Goal: Task Accomplishment & Management: Use online tool/utility

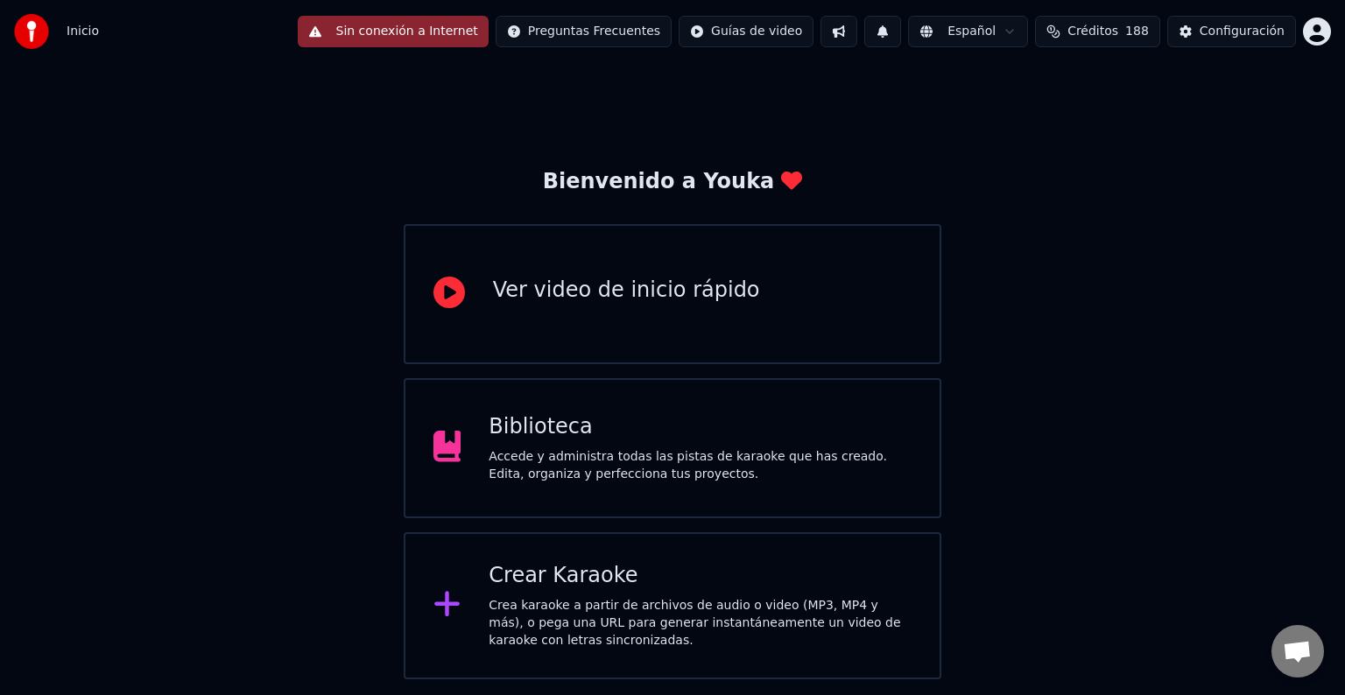
click at [437, 24] on button "Sin conexión a Internet" at bounding box center [393, 32] width 191 height 32
click at [437, 29] on button "Sin conexión a Internet" at bounding box center [393, 32] width 191 height 32
click at [561, 419] on div "Biblioteca" at bounding box center [700, 427] width 423 height 28
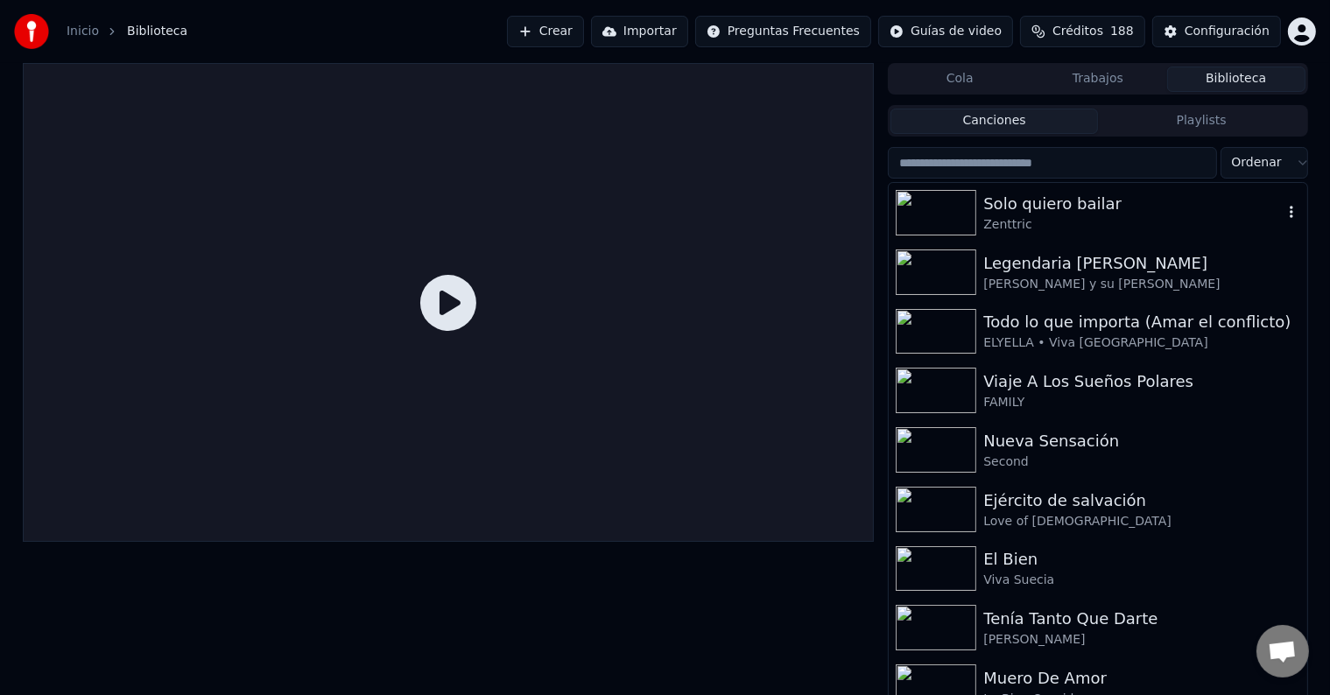
click at [1159, 200] on div "Solo quiero bailar" at bounding box center [1132, 204] width 299 height 25
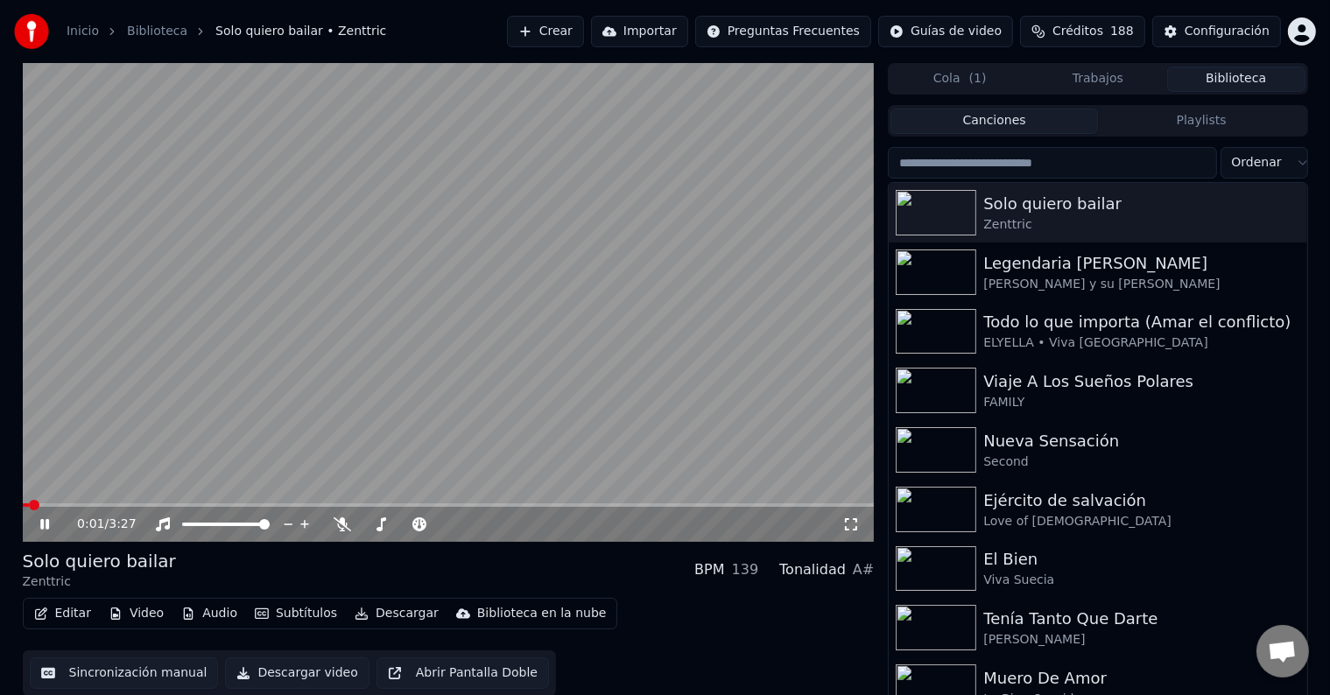
click at [396, 613] on button "Descargar" at bounding box center [397, 613] width 98 height 25
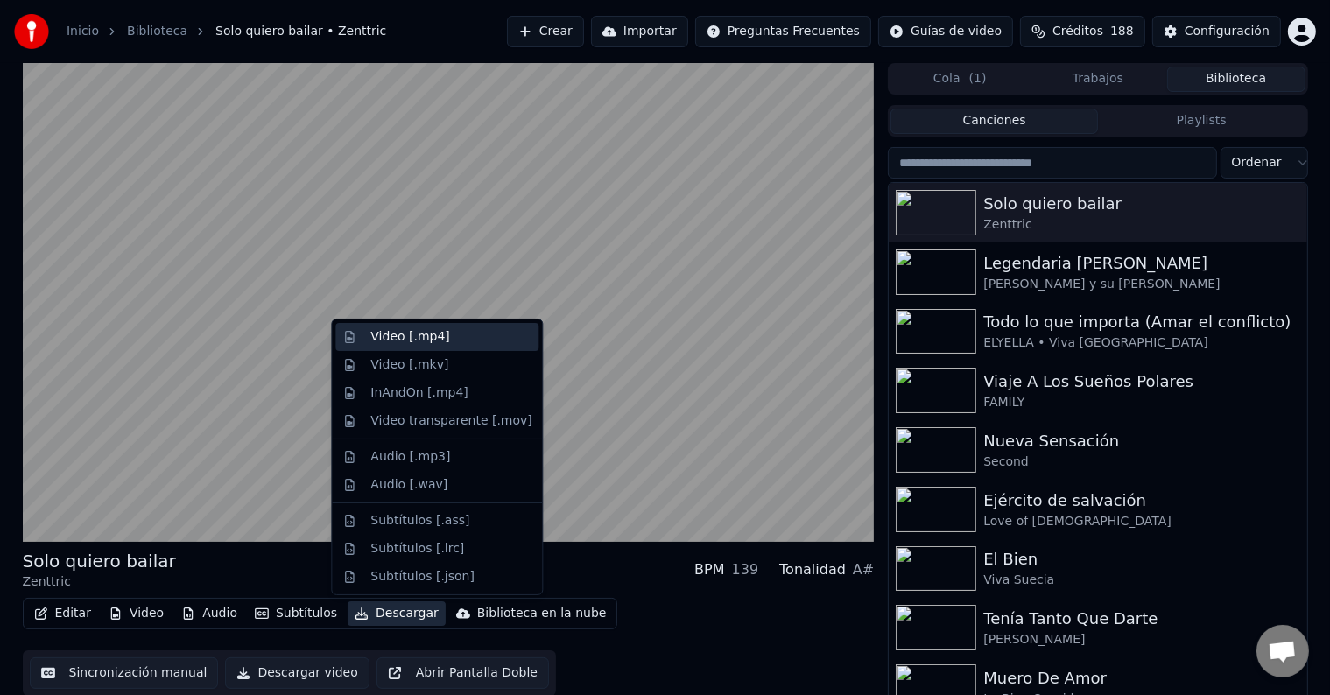
click at [497, 333] on div "Video [.mp4]" at bounding box center [450, 337] width 161 height 18
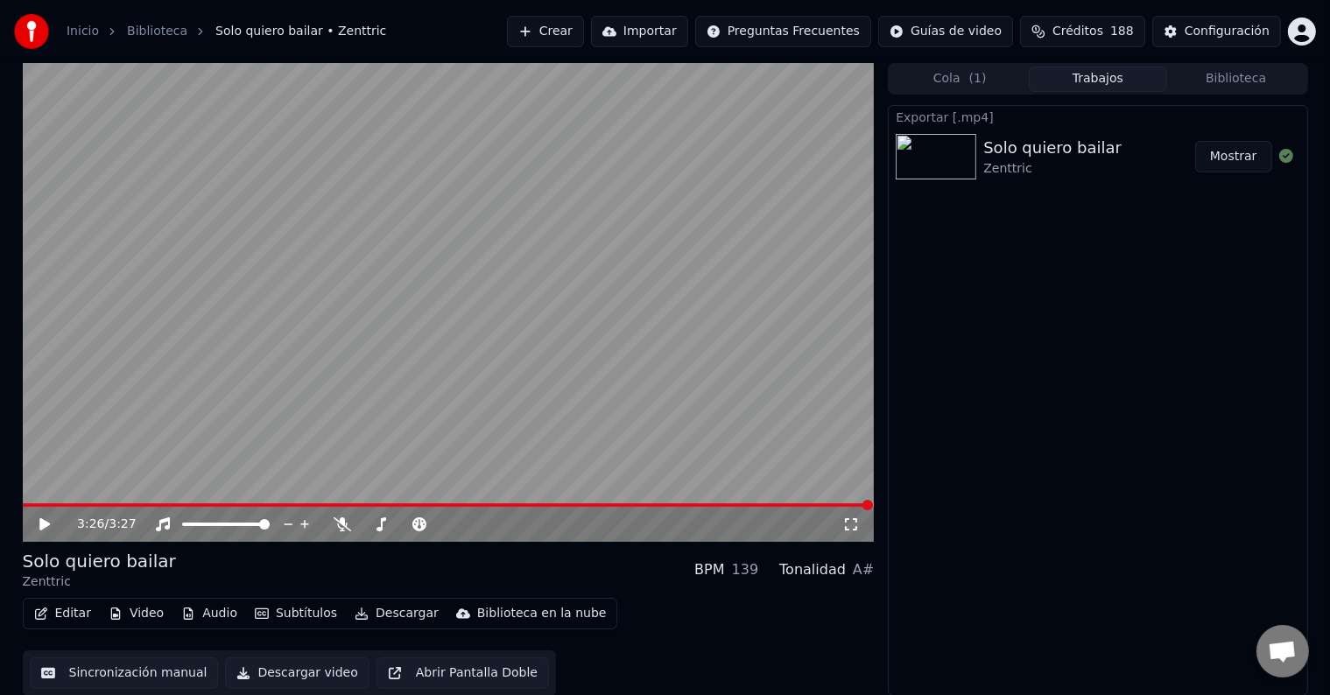
click at [156, 21] on div "Inicio Biblioteca Solo quiero bailar • Zenttric" at bounding box center [200, 31] width 372 height 35
click at [155, 25] on link "Biblioteca" at bounding box center [157, 32] width 60 height 18
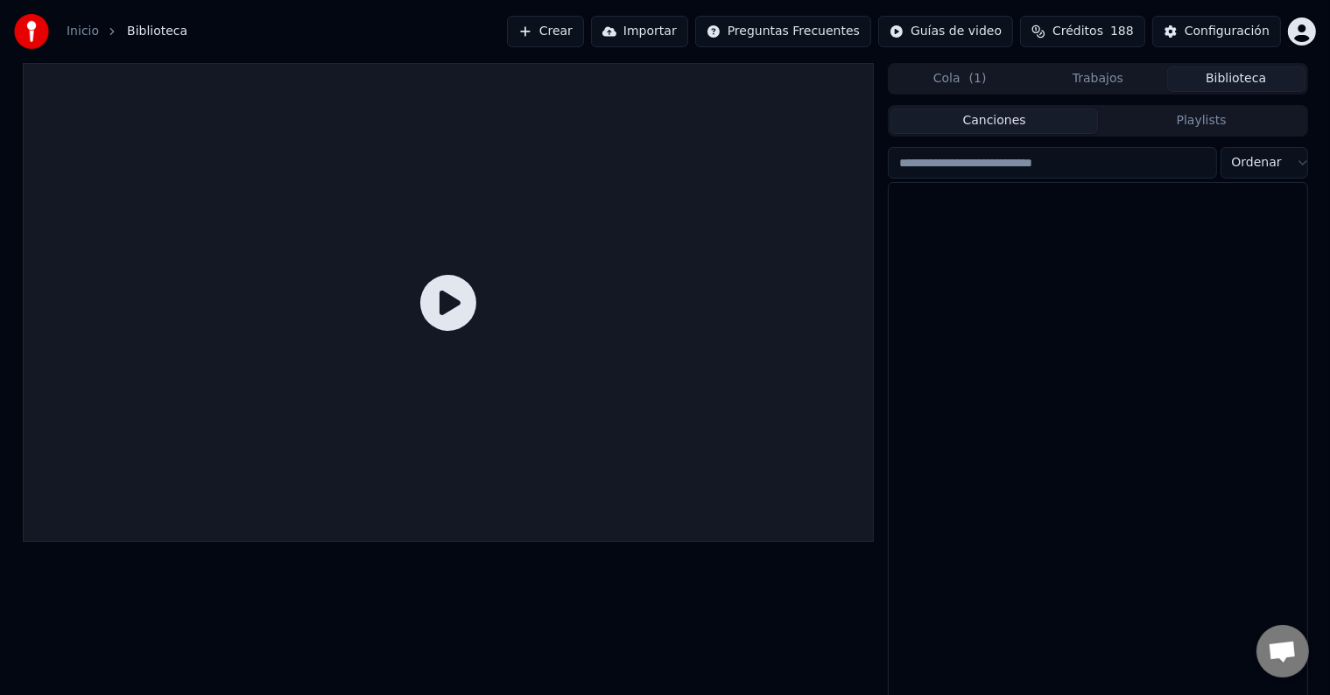
click at [1230, 84] on button "Biblioteca" at bounding box center [1236, 79] width 138 height 25
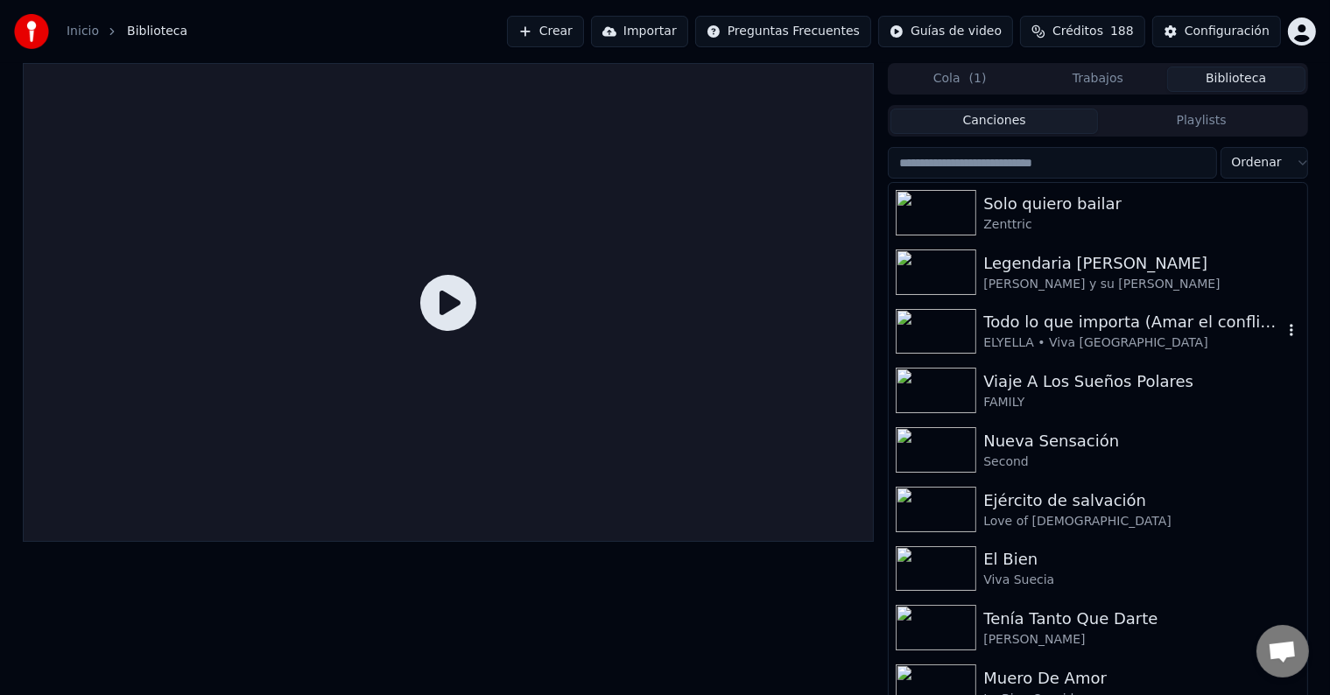
click at [1118, 334] on div "ELYELLA • Viva [GEOGRAPHIC_DATA]" at bounding box center [1132, 343] width 299 height 18
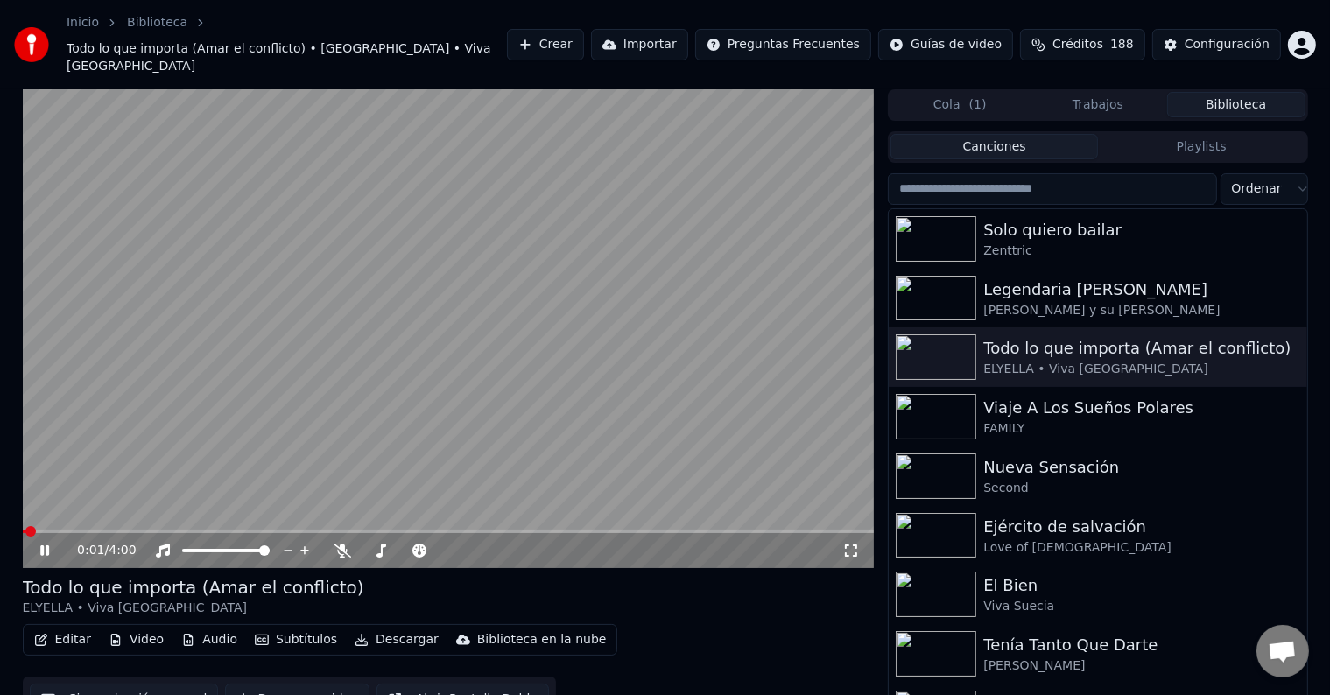
click at [556, 334] on video at bounding box center [449, 328] width 852 height 479
click at [494, 389] on video at bounding box center [449, 328] width 852 height 479
click at [546, 272] on video at bounding box center [449, 328] width 852 height 479
click at [384, 628] on button "Descargar" at bounding box center [397, 640] width 98 height 25
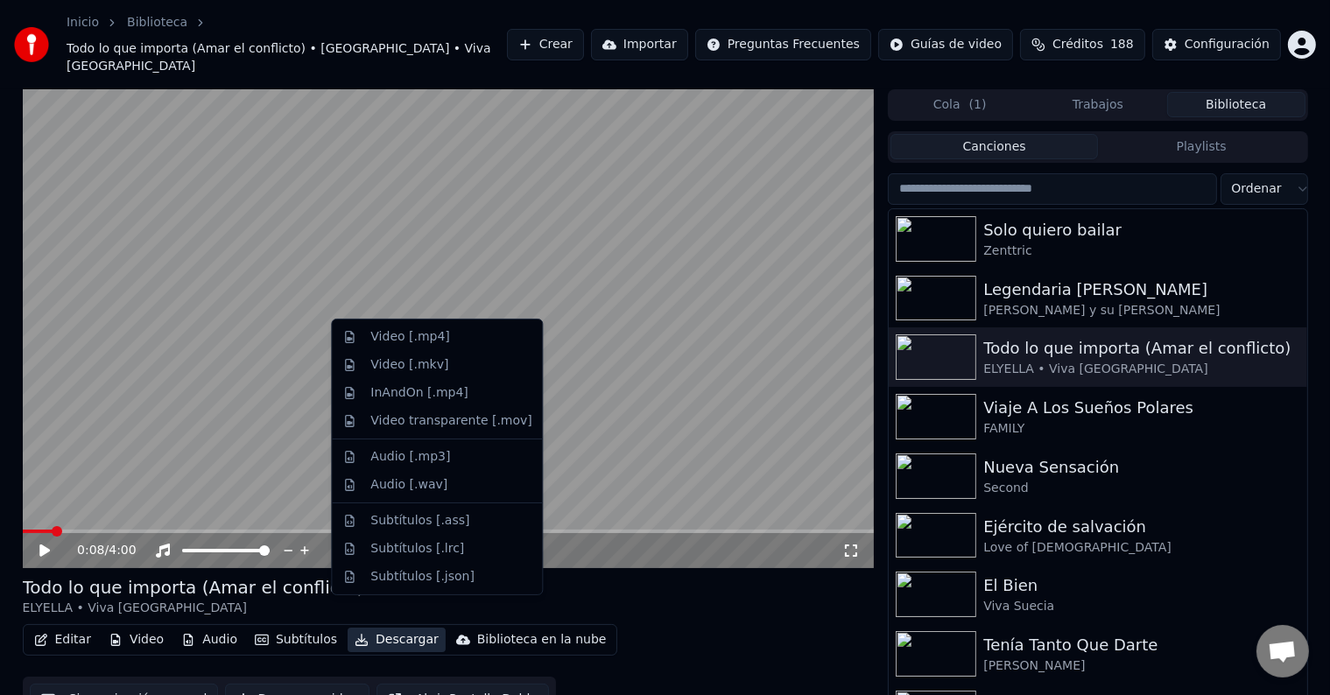
click at [679, 575] on div "Todo lo que importa (Amar el conflicto) ELYELLA • Viva [GEOGRAPHIC_DATA]" at bounding box center [449, 596] width 852 height 42
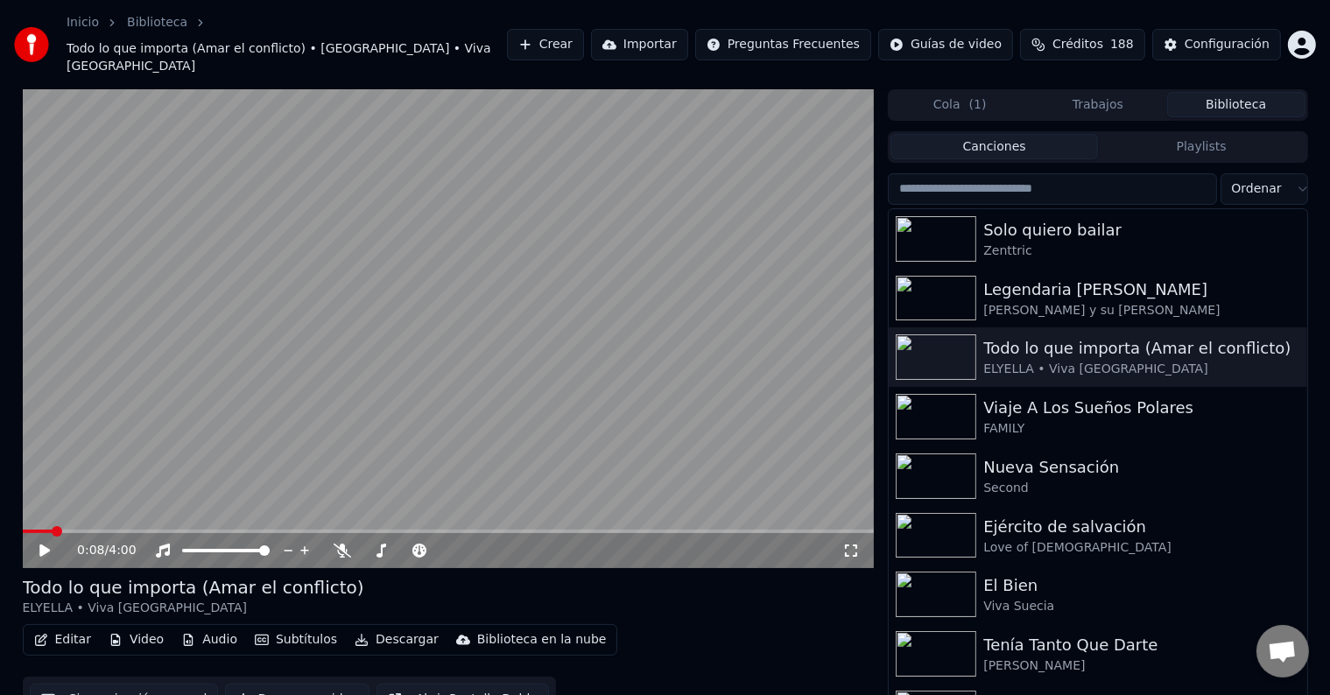
click at [494, 266] on video at bounding box center [449, 328] width 852 height 479
click at [338, 544] on icon at bounding box center [343, 551] width 18 height 14
click at [76, 628] on button "Editar" at bounding box center [62, 640] width 71 height 25
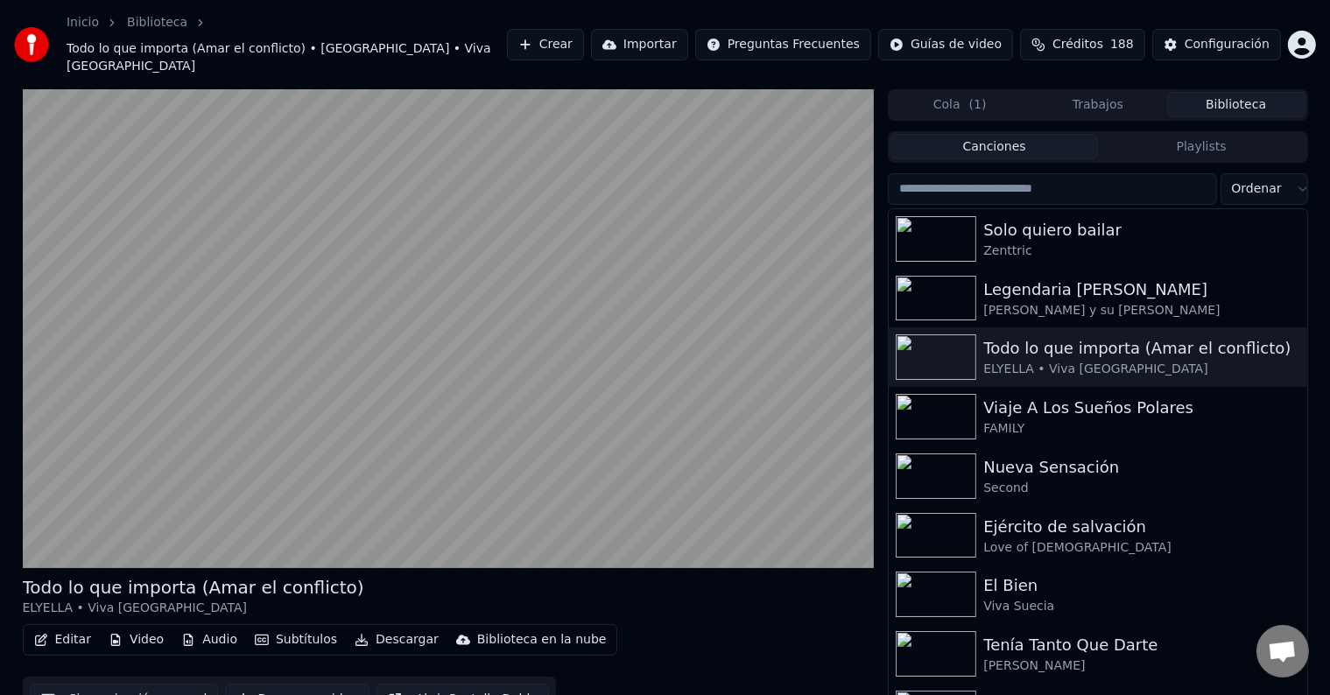
click at [412, 578] on div "Todo lo que importa (Amar el conflicto) ELYELLA • Viva [GEOGRAPHIC_DATA]" at bounding box center [449, 596] width 852 height 42
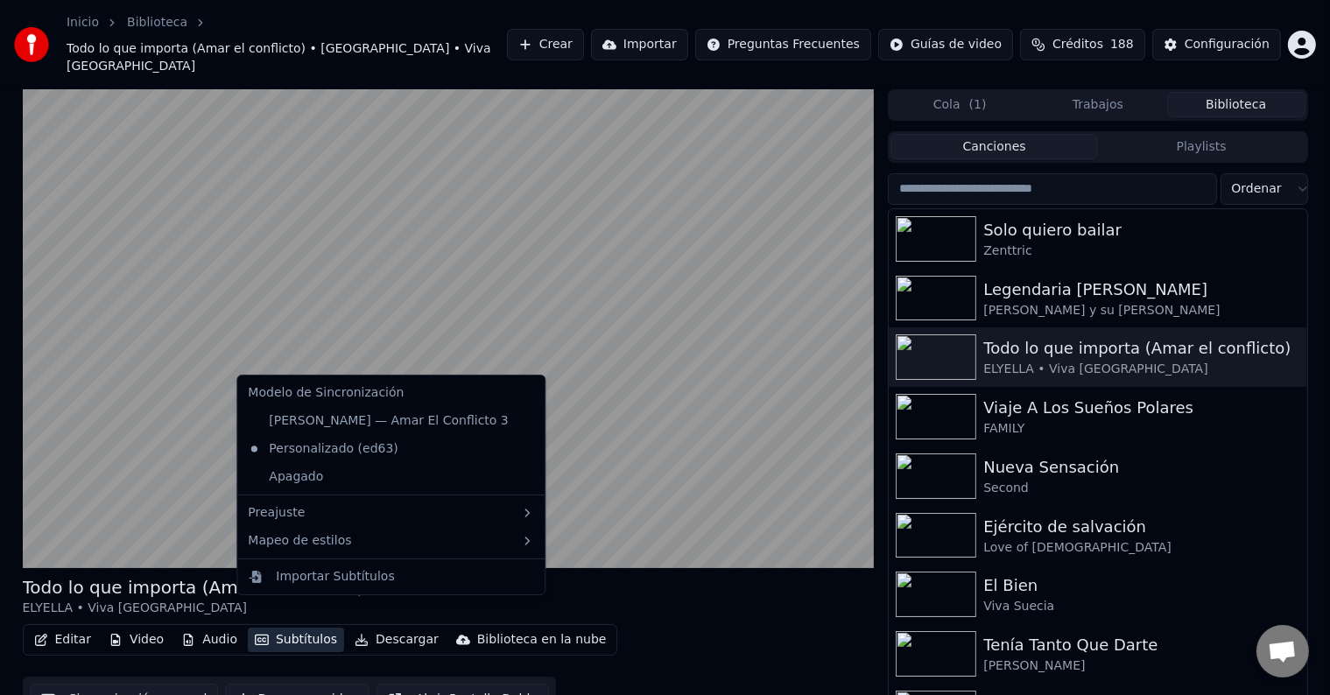
click at [302, 628] on button "Subtítulos" at bounding box center [296, 640] width 96 height 25
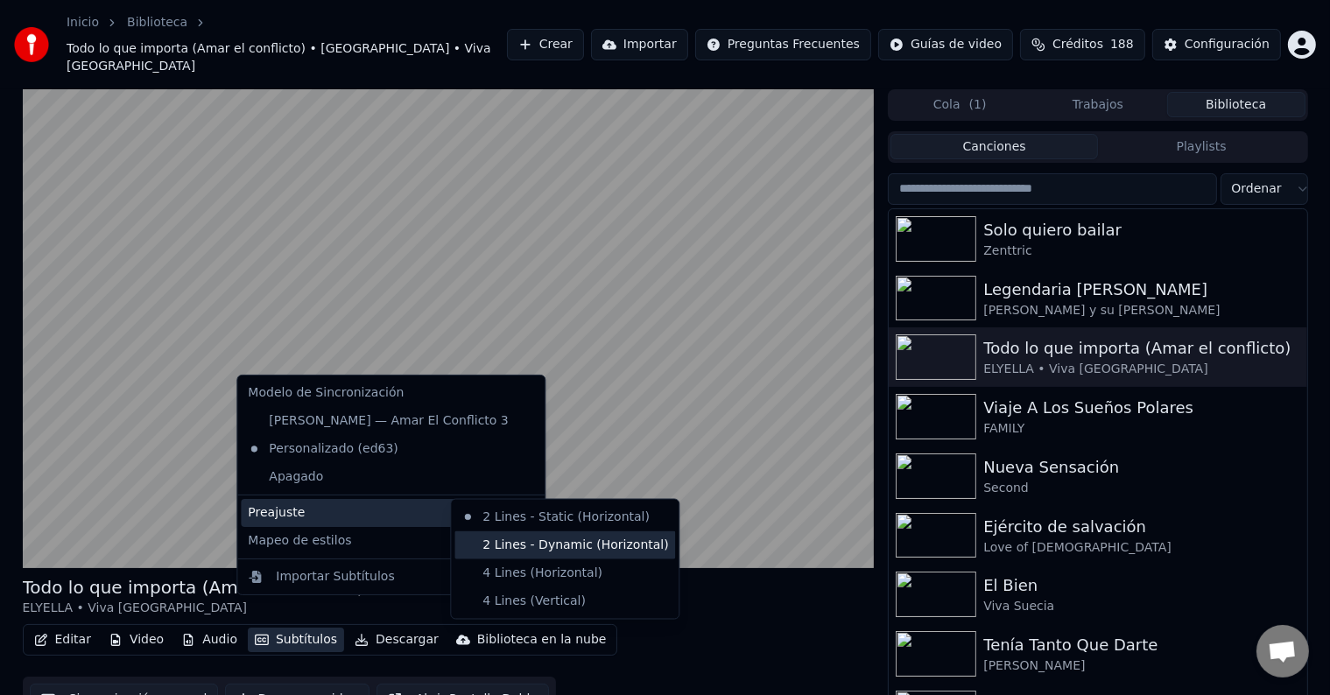
click at [550, 546] on div "2 Lines - Dynamic (Horizontal)" at bounding box center [564, 545] width 221 height 28
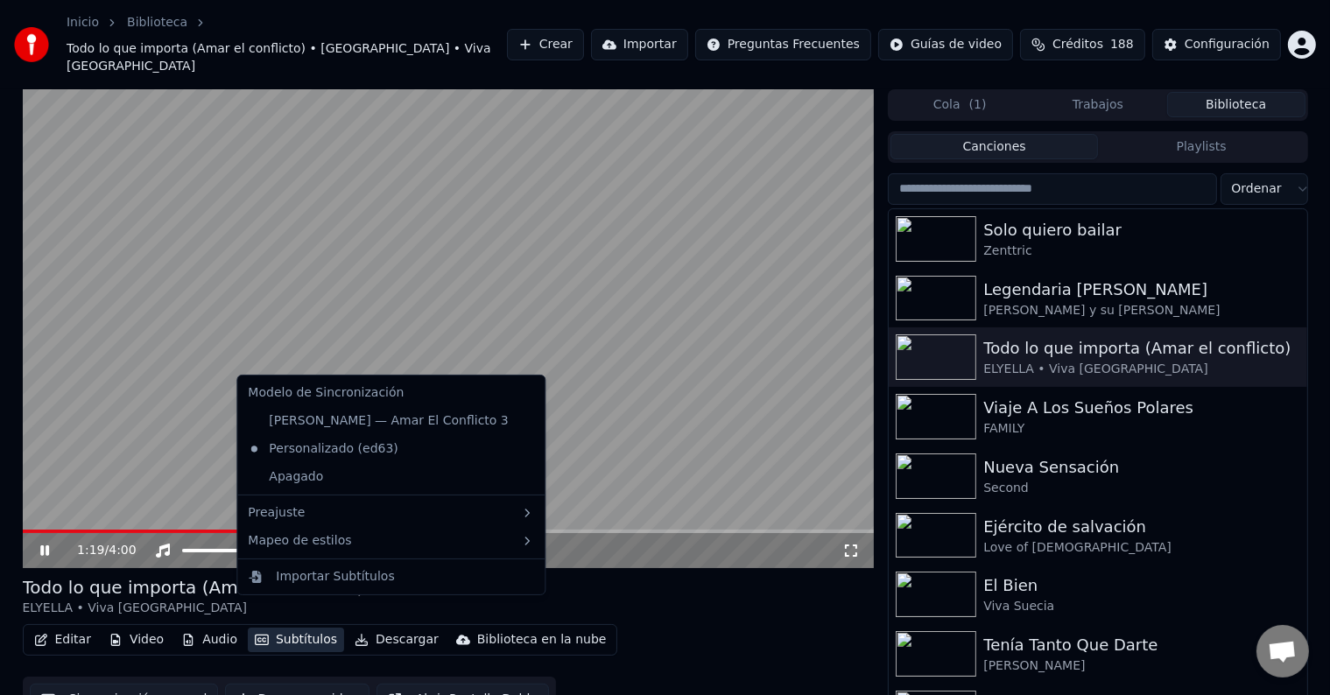
click at [305, 628] on button "Subtítulos" at bounding box center [296, 640] width 96 height 25
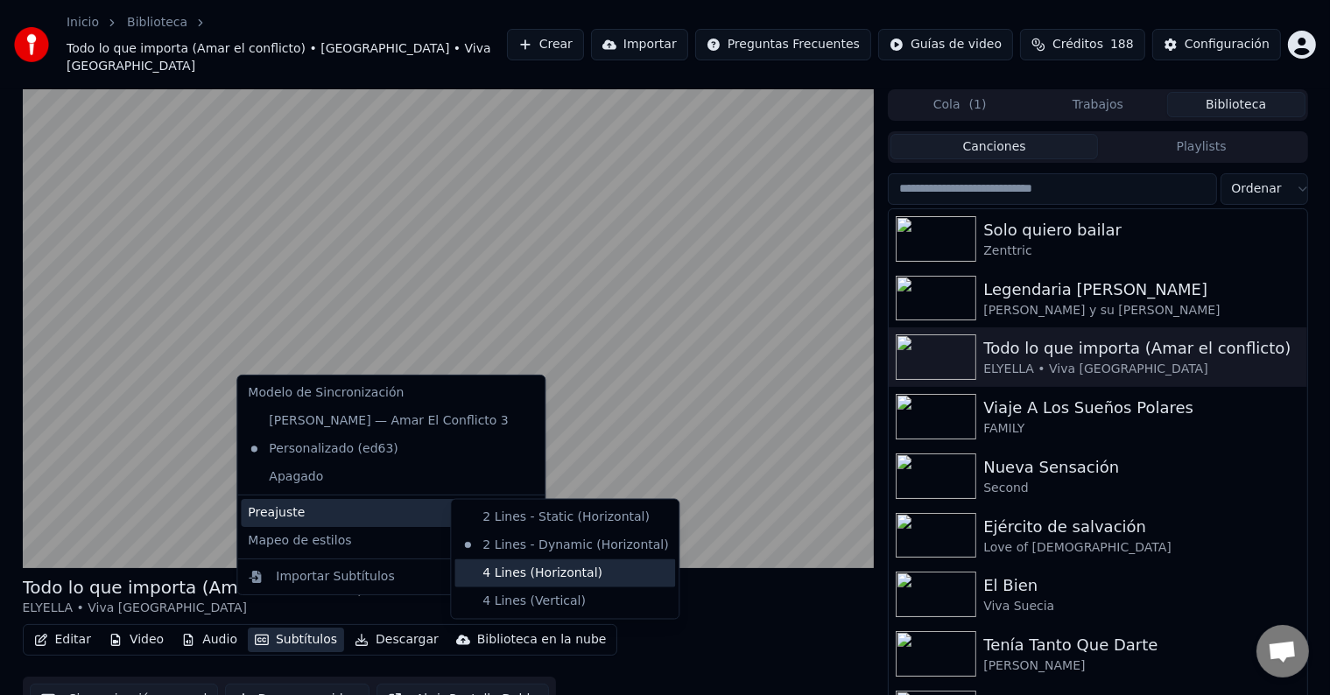
click at [587, 571] on div "4 Lines (Horizontal)" at bounding box center [564, 573] width 221 height 28
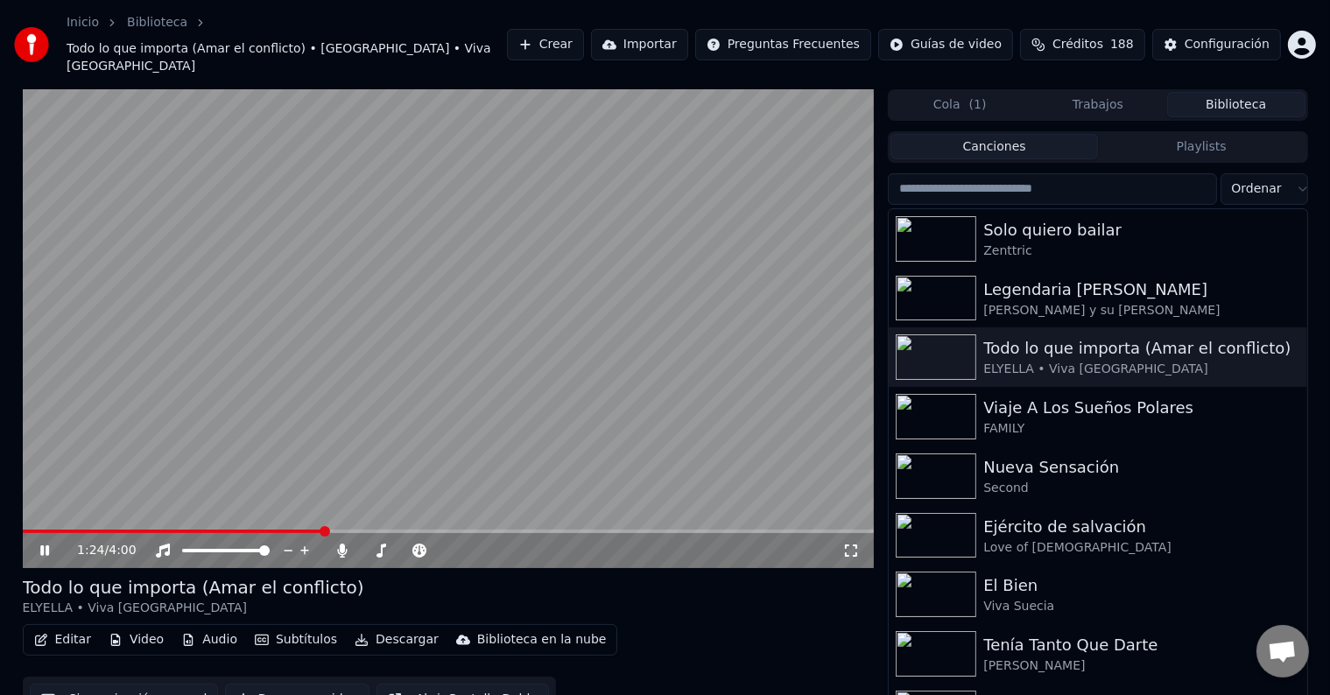
click at [375, 530] on span at bounding box center [449, 532] width 852 height 4
click at [46, 530] on span at bounding box center [210, 532] width 375 height 4
click at [96, 502] on video at bounding box center [449, 328] width 852 height 479
click at [102, 530] on span at bounding box center [449, 532] width 852 height 4
click at [248, 458] on video at bounding box center [449, 328] width 852 height 479
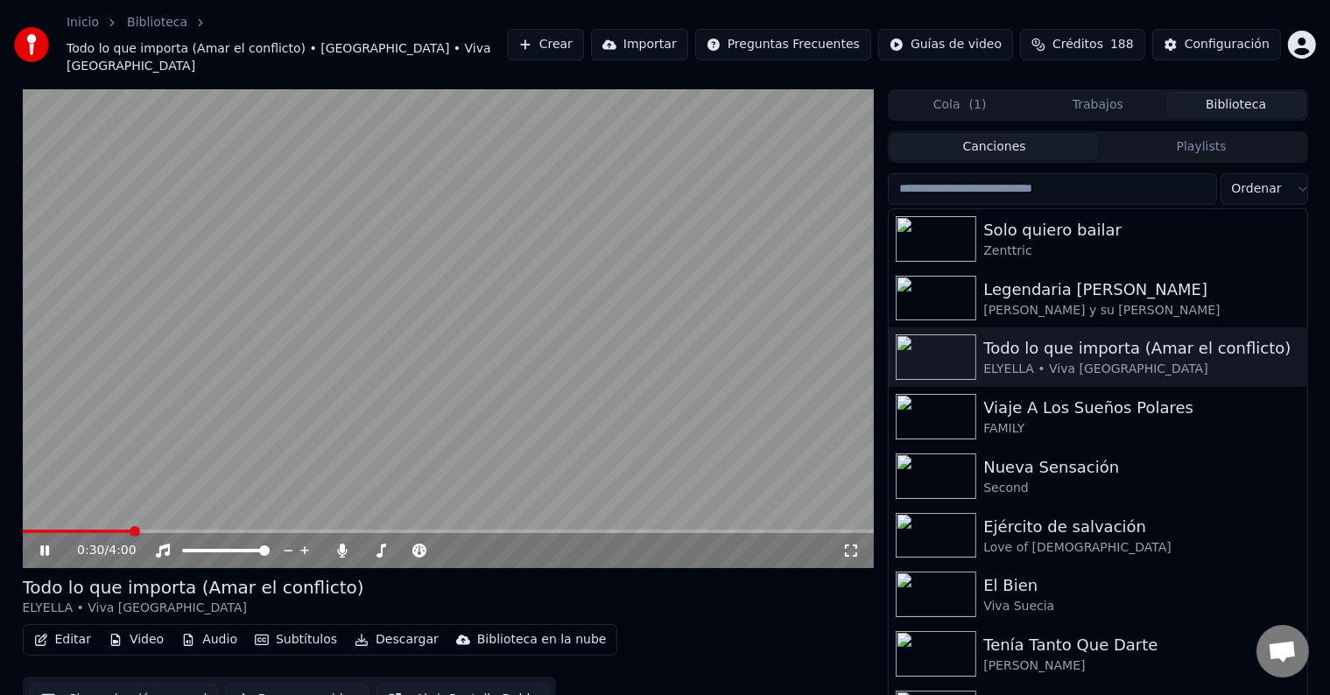
click at [726, 589] on div "Todo lo que importa (Amar el conflicto) ELYELLA • Viva [GEOGRAPHIC_DATA]" at bounding box center [449, 596] width 852 height 42
click at [78, 628] on button "Editar" at bounding box center [62, 640] width 71 height 25
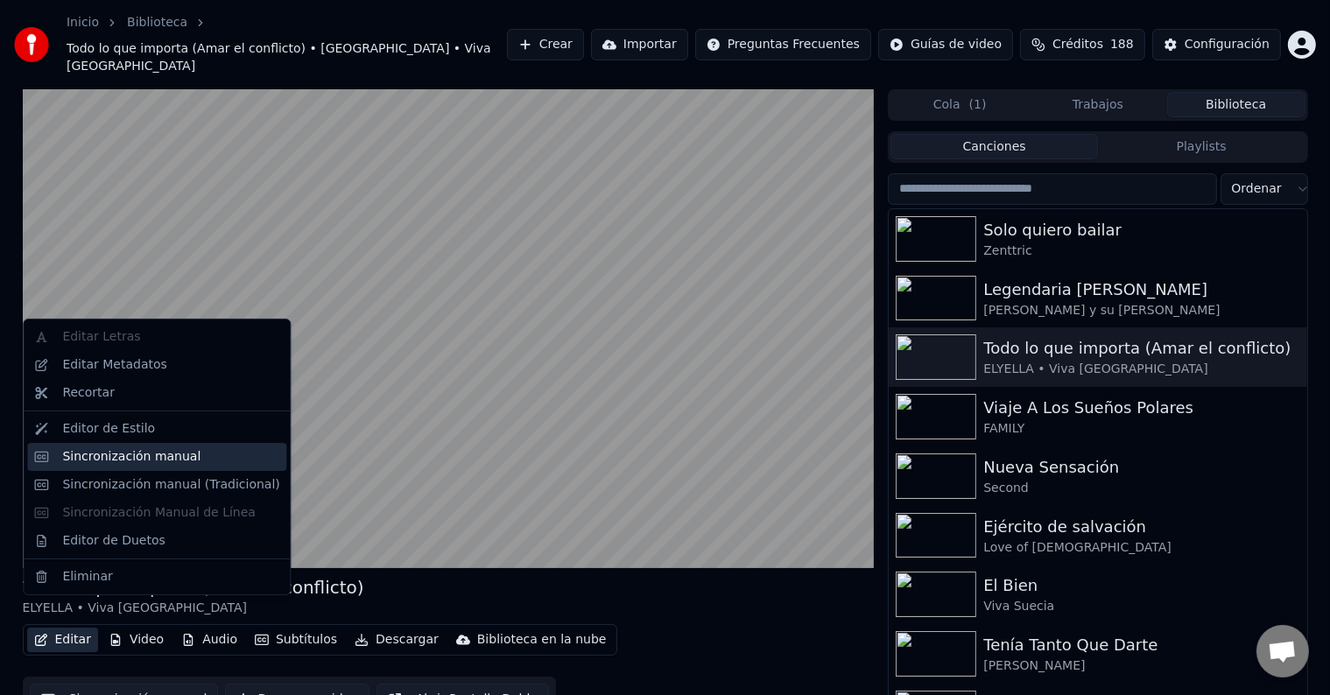
click at [211, 455] on div "Sincronización manual" at bounding box center [170, 457] width 217 height 18
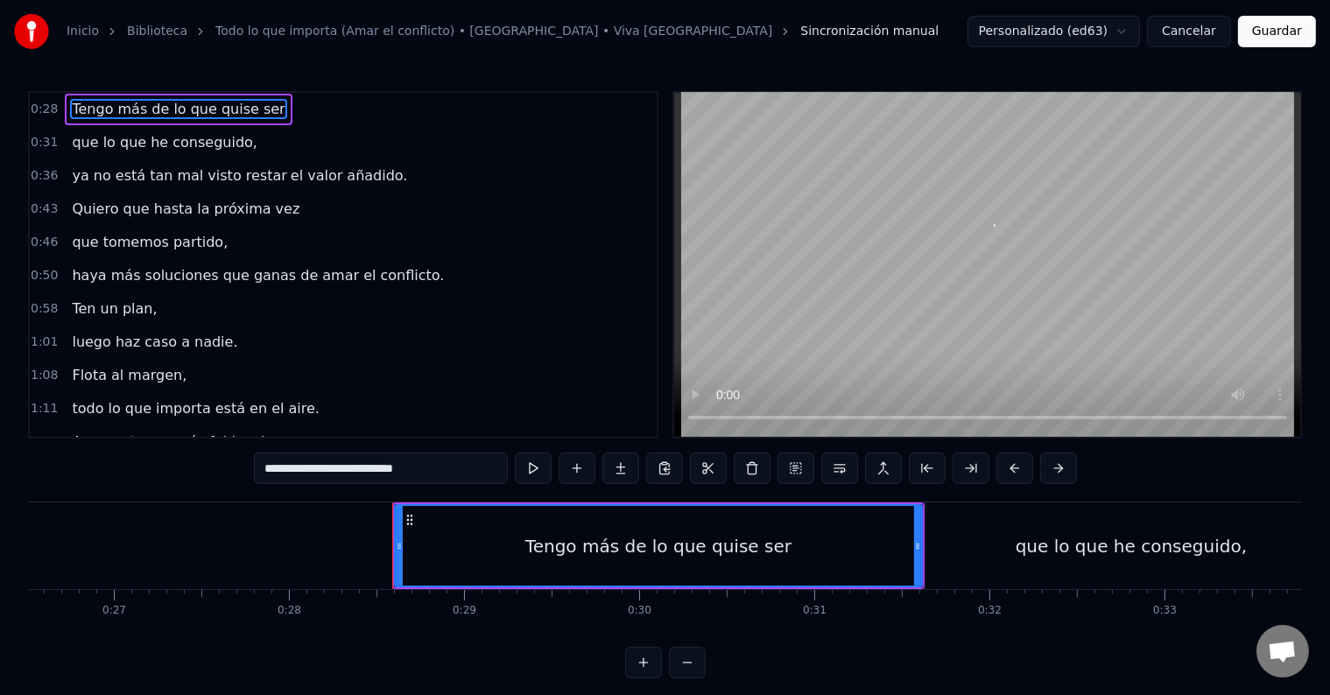
scroll to position [0, 4918]
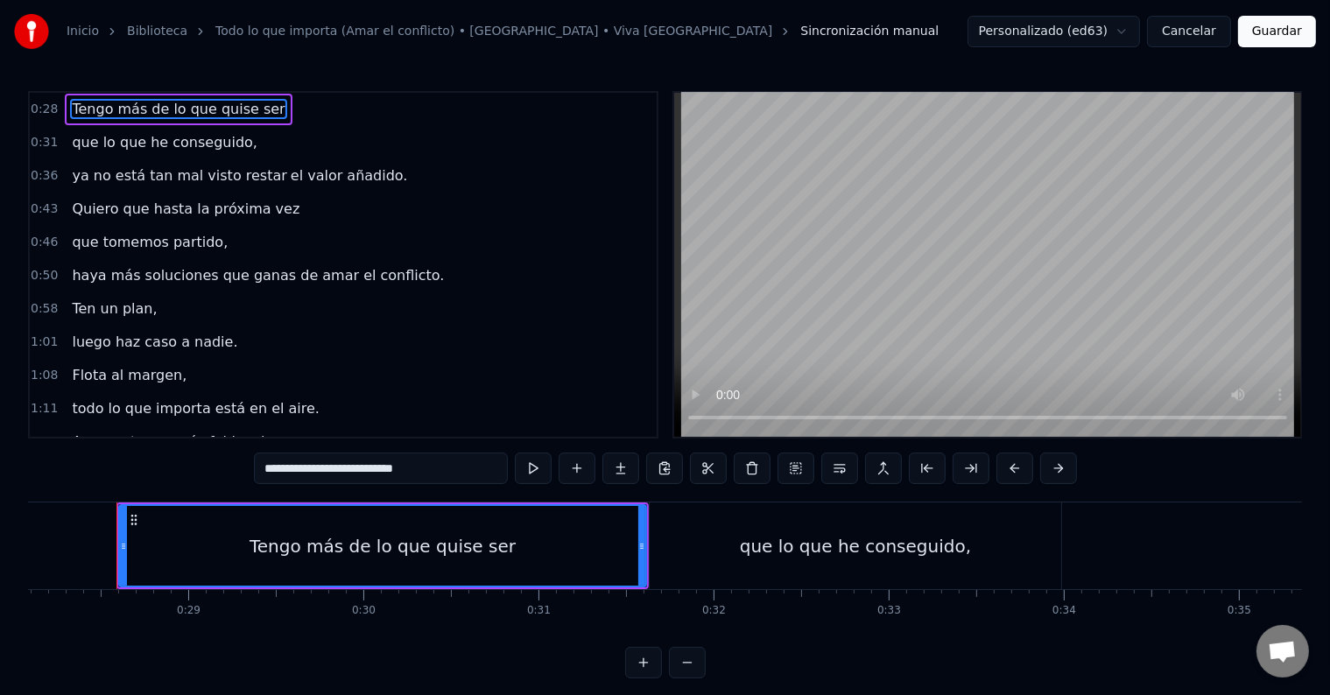
click at [179, 110] on span "Tengo más de lo que quise ser" at bounding box center [178, 109] width 216 height 20
click at [522, 455] on button at bounding box center [533, 469] width 37 height 32
click at [214, 143] on span "que lo que he conseguido," at bounding box center [164, 142] width 189 height 20
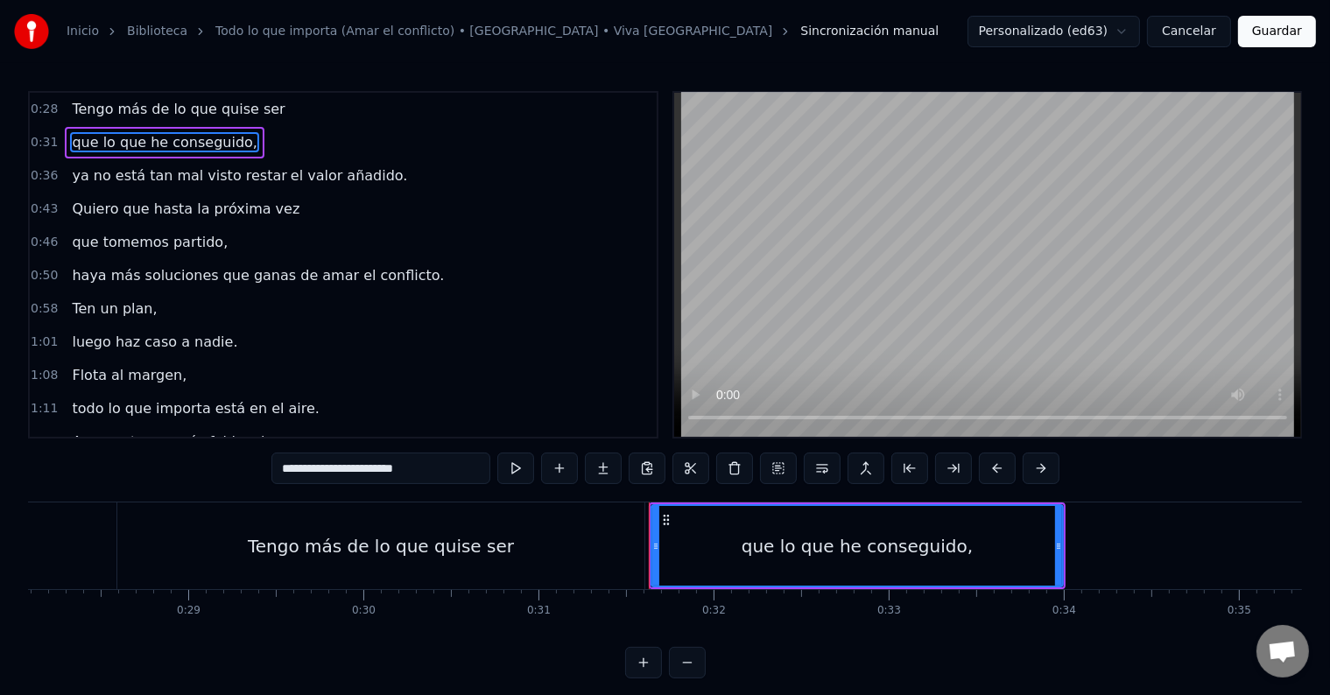
click at [240, 174] on span "ya no está tan mal visto restar" at bounding box center [179, 175] width 218 height 20
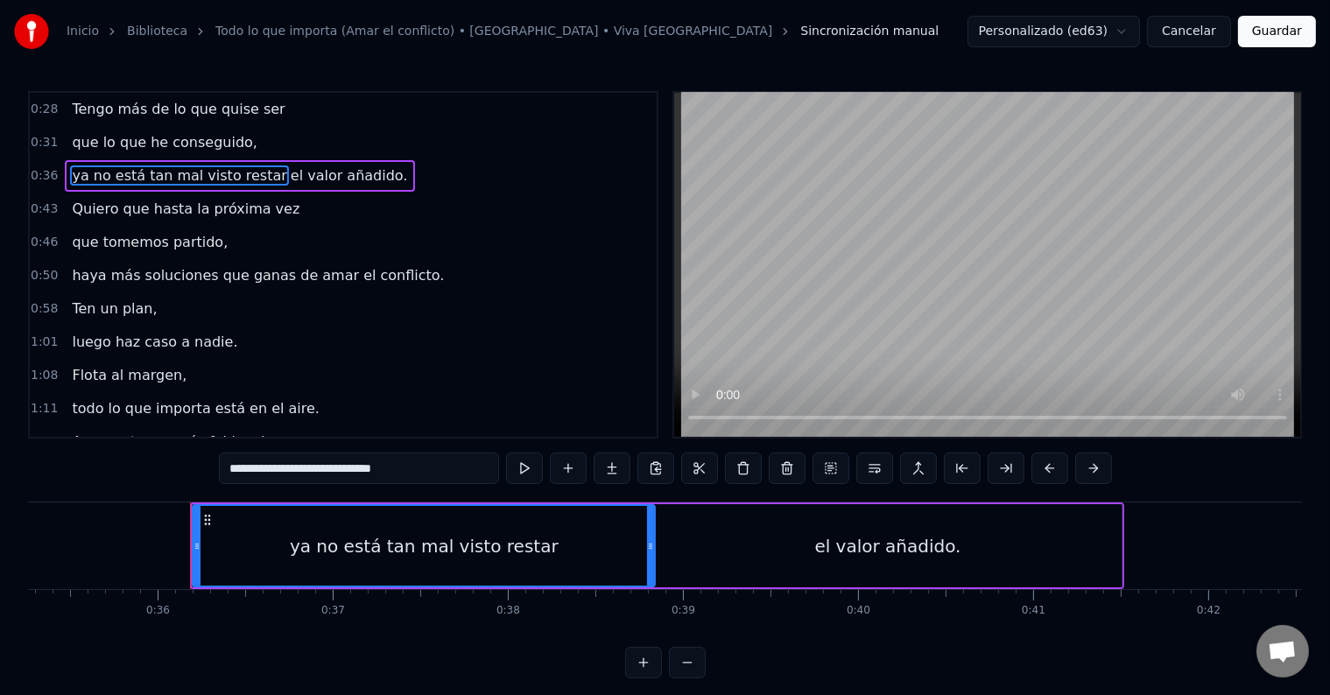
scroll to position [0, 6248]
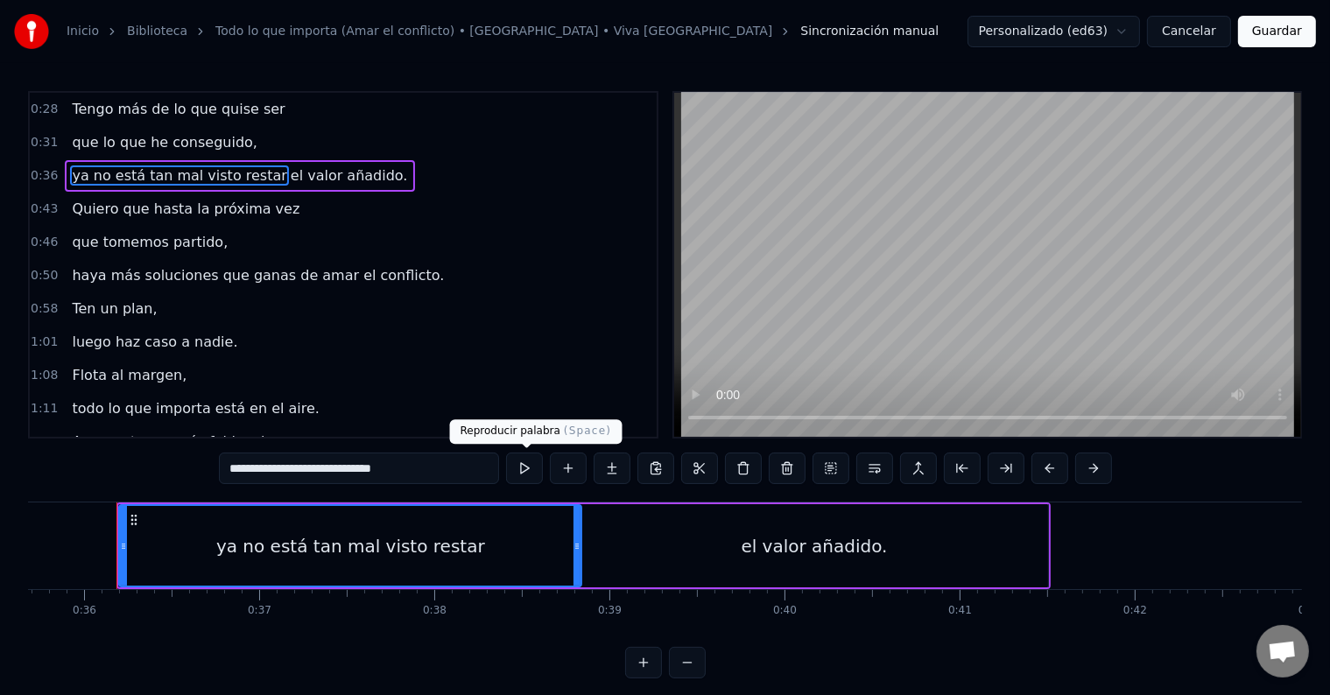
click at [523, 469] on button at bounding box center [524, 469] width 37 height 32
click at [592, 559] on div "el valor añadido." at bounding box center [814, 545] width 468 height 83
type input "**********"
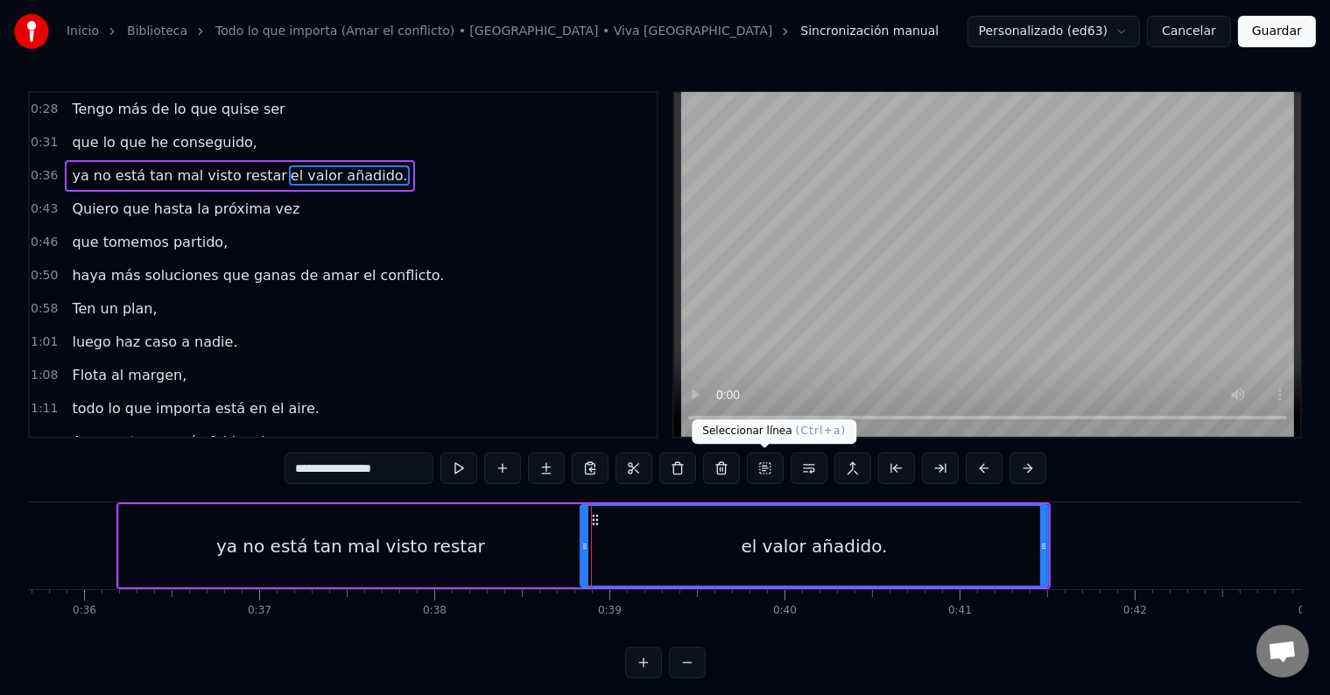
click at [757, 470] on button at bounding box center [765, 469] width 37 height 32
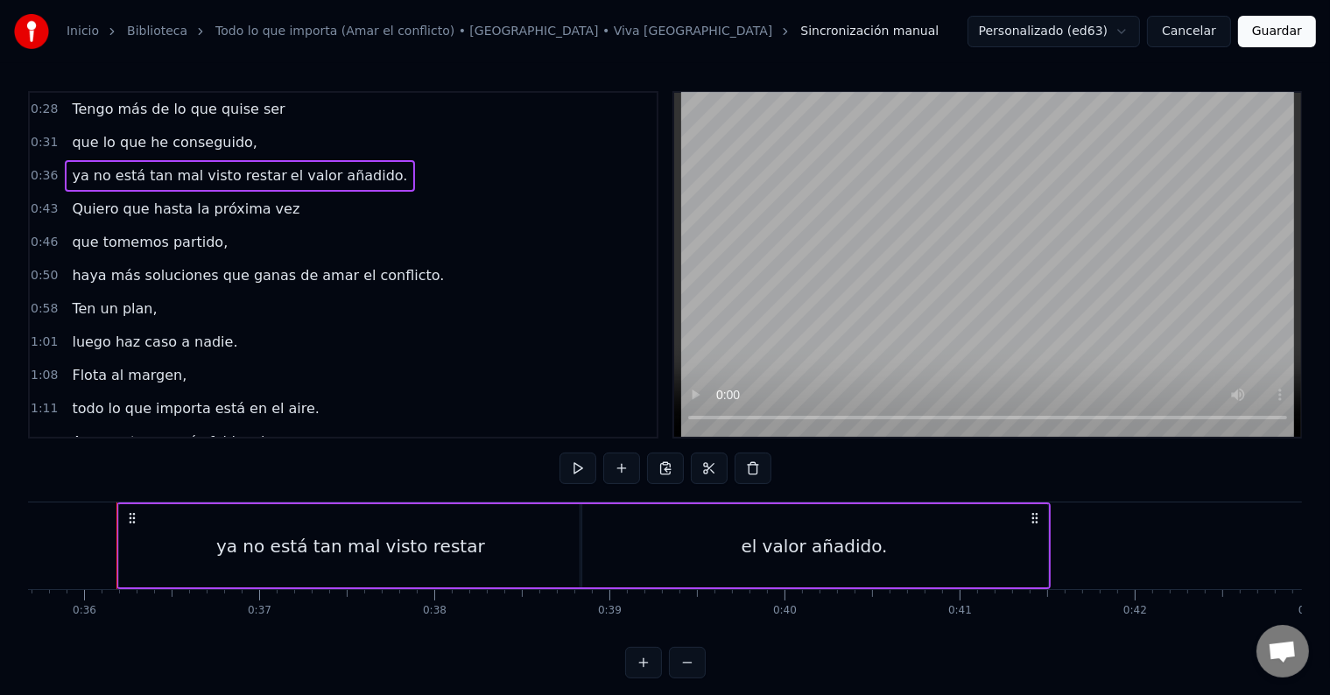
click at [605, 532] on div "el valor añadido." at bounding box center [814, 545] width 468 height 83
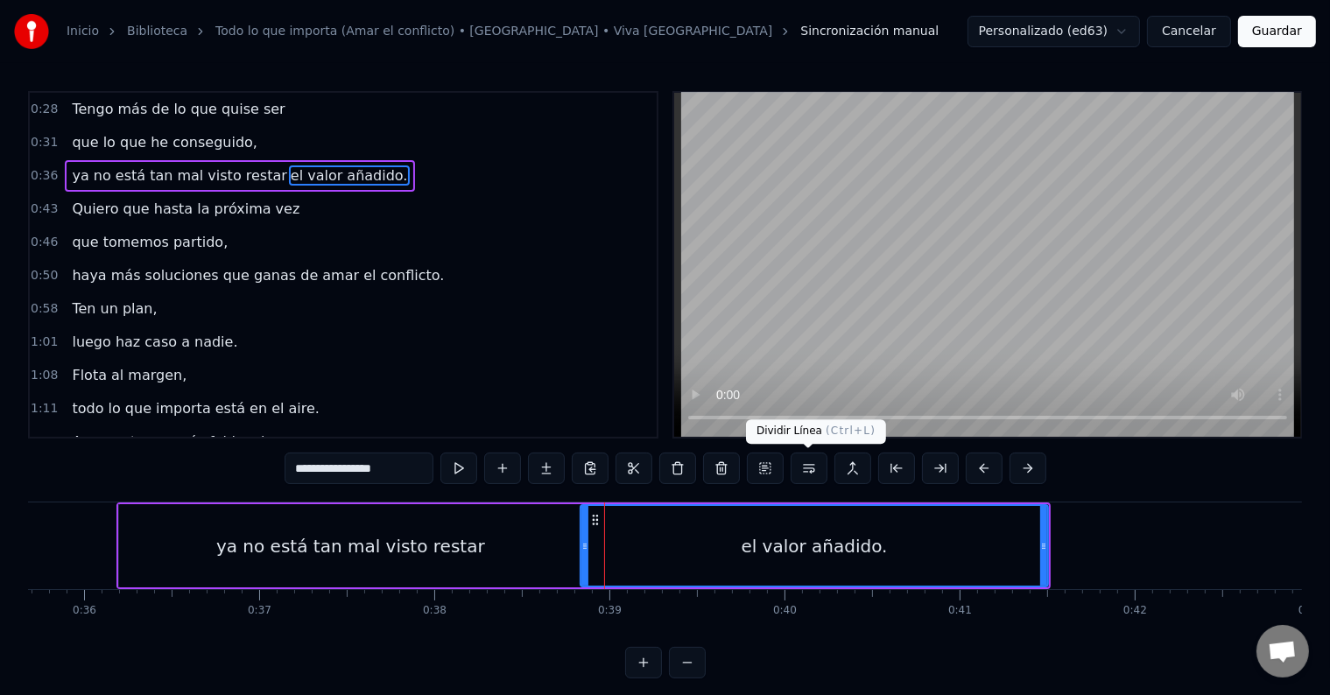
click at [797, 467] on button at bounding box center [809, 469] width 37 height 32
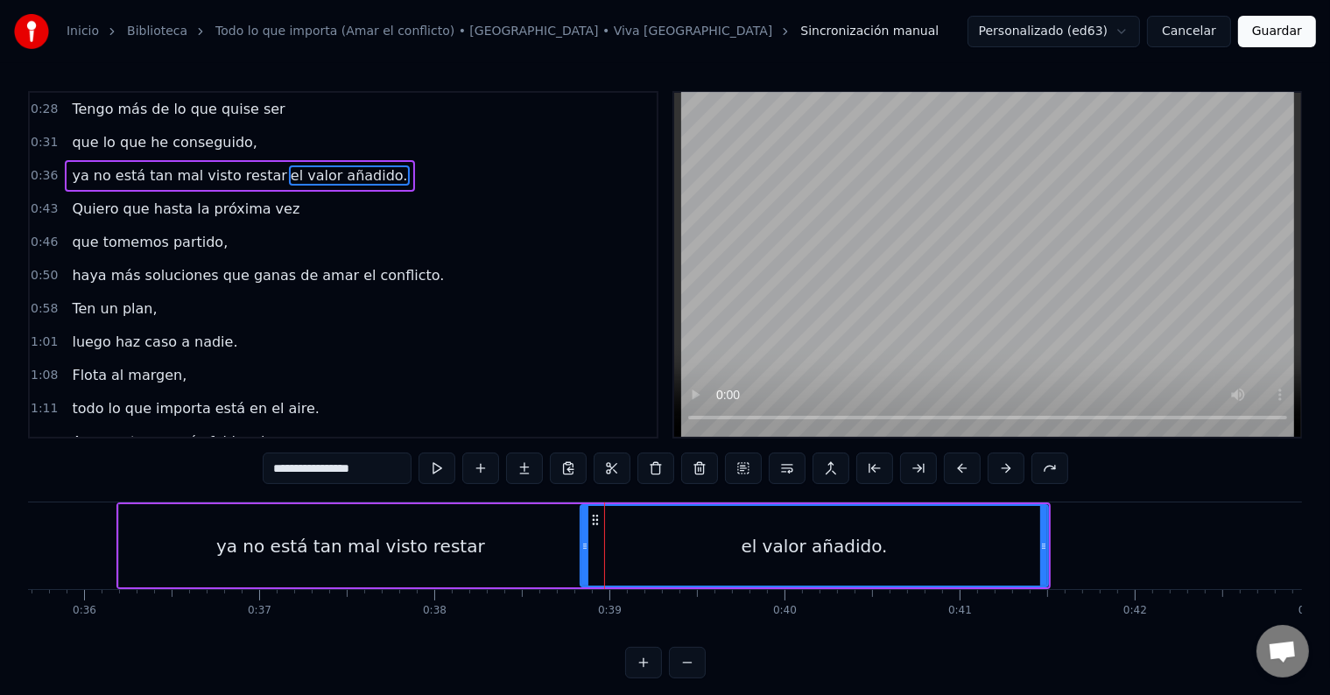
click at [504, 546] on div "ya no está tan mal visto restar" at bounding box center [350, 545] width 462 height 83
type input "**********"
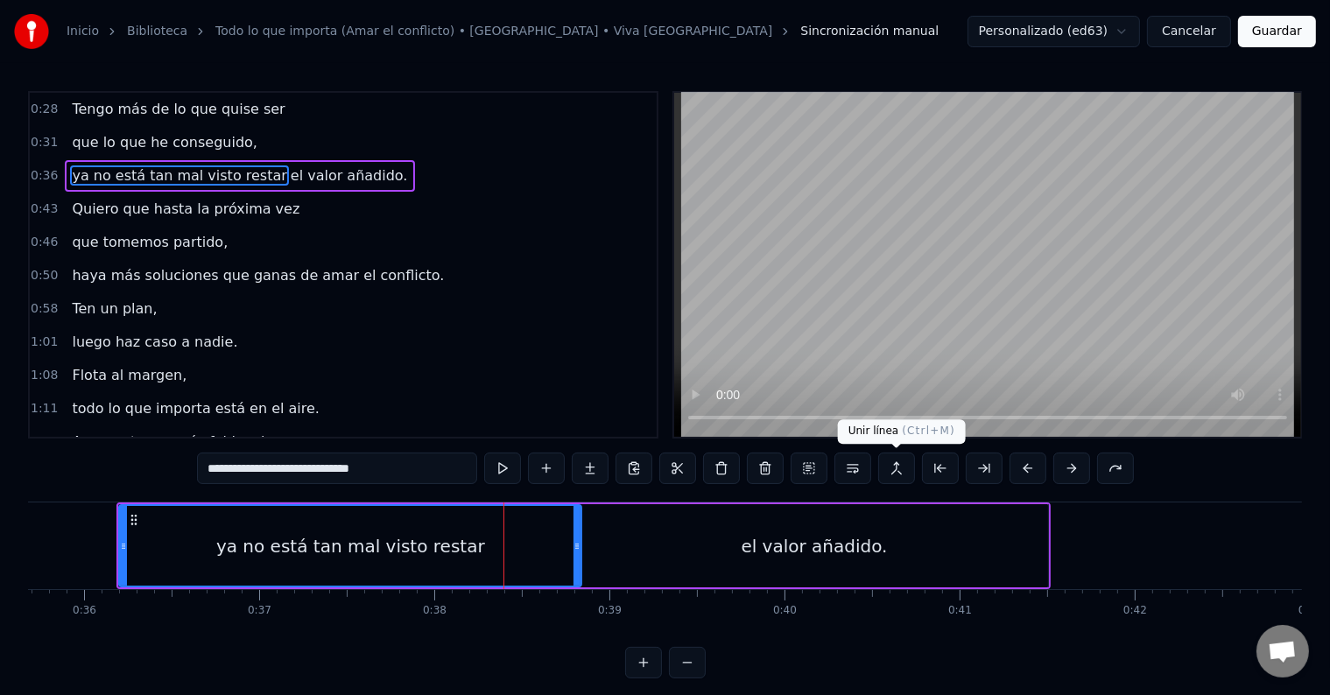
click at [900, 476] on button at bounding box center [896, 469] width 37 height 32
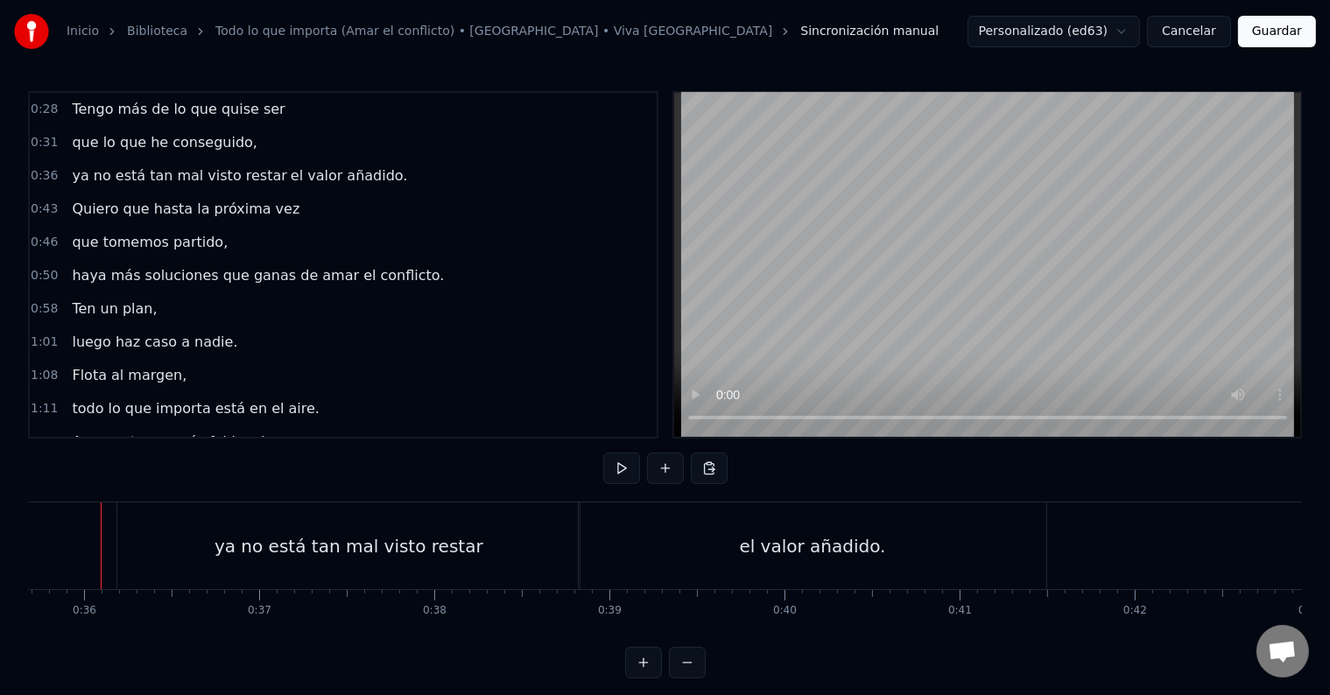
scroll to position [0, 6232]
click at [192, 510] on div "ya no está tan mal visto restar" at bounding box center [364, 546] width 462 height 87
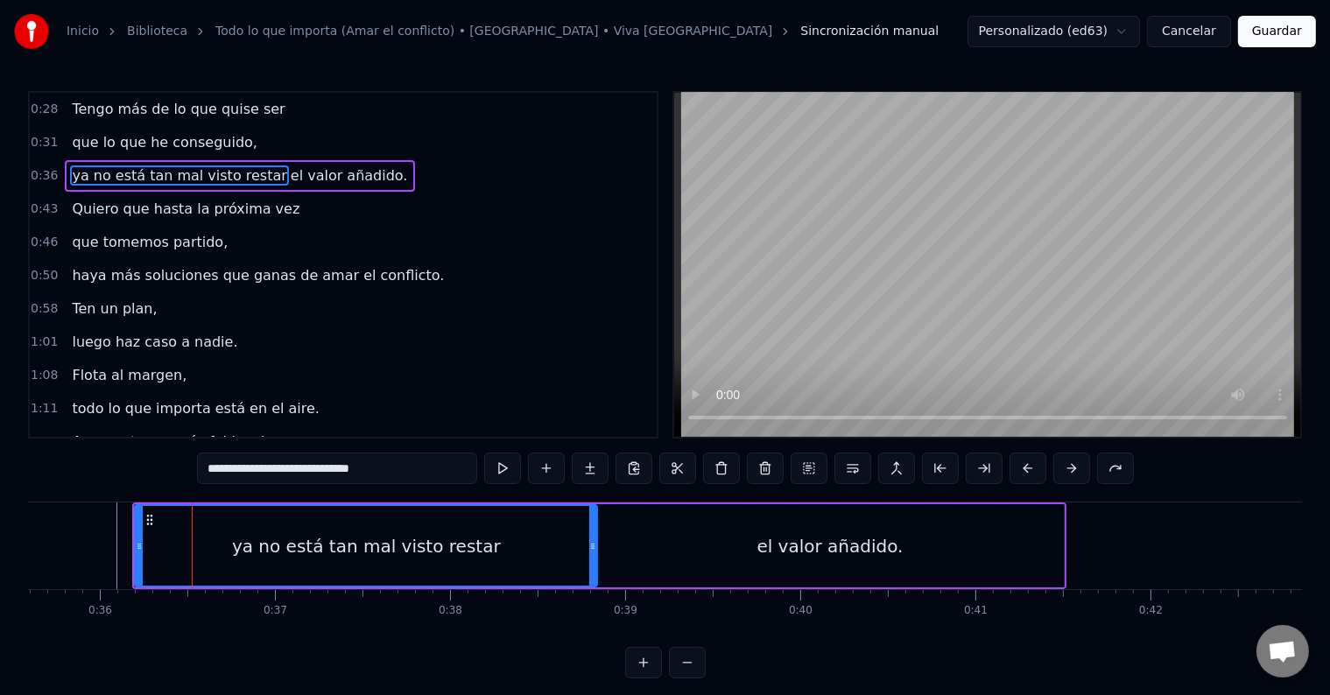
click at [605, 524] on div "el valor añadido." at bounding box center [830, 545] width 468 height 83
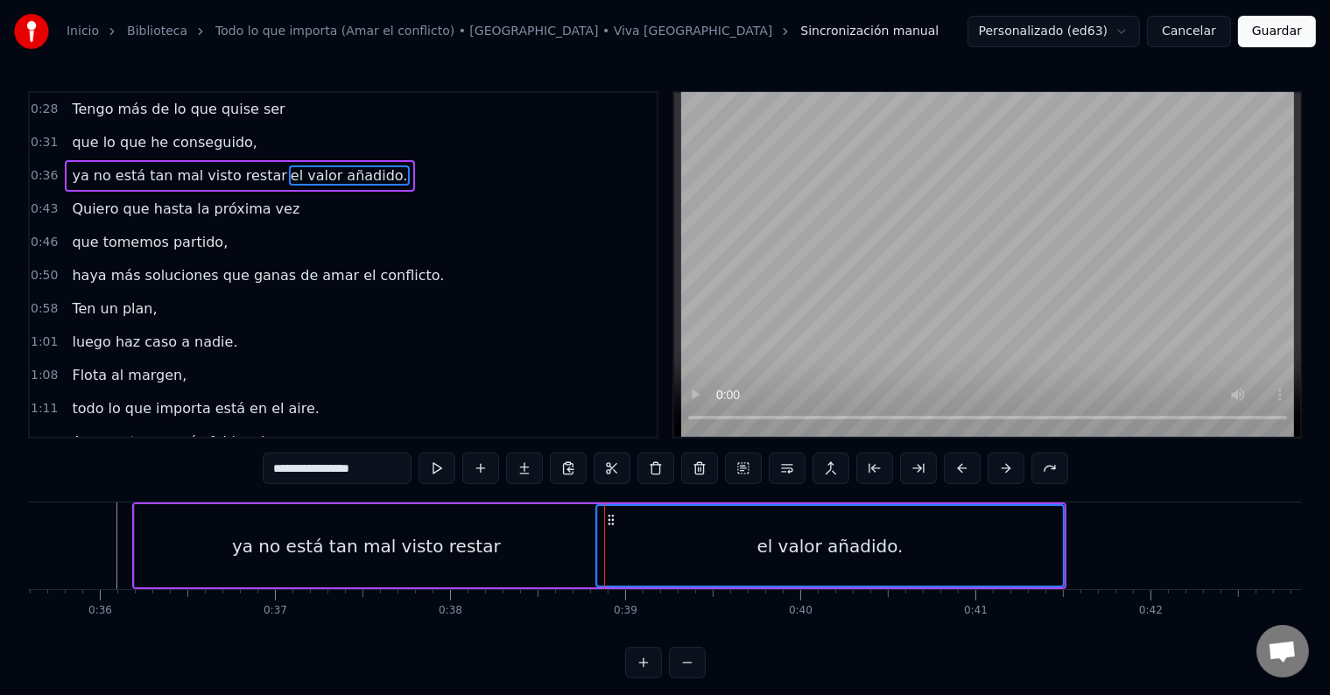
click at [370, 528] on div "ya no está tan mal visto restar" at bounding box center [366, 545] width 462 height 83
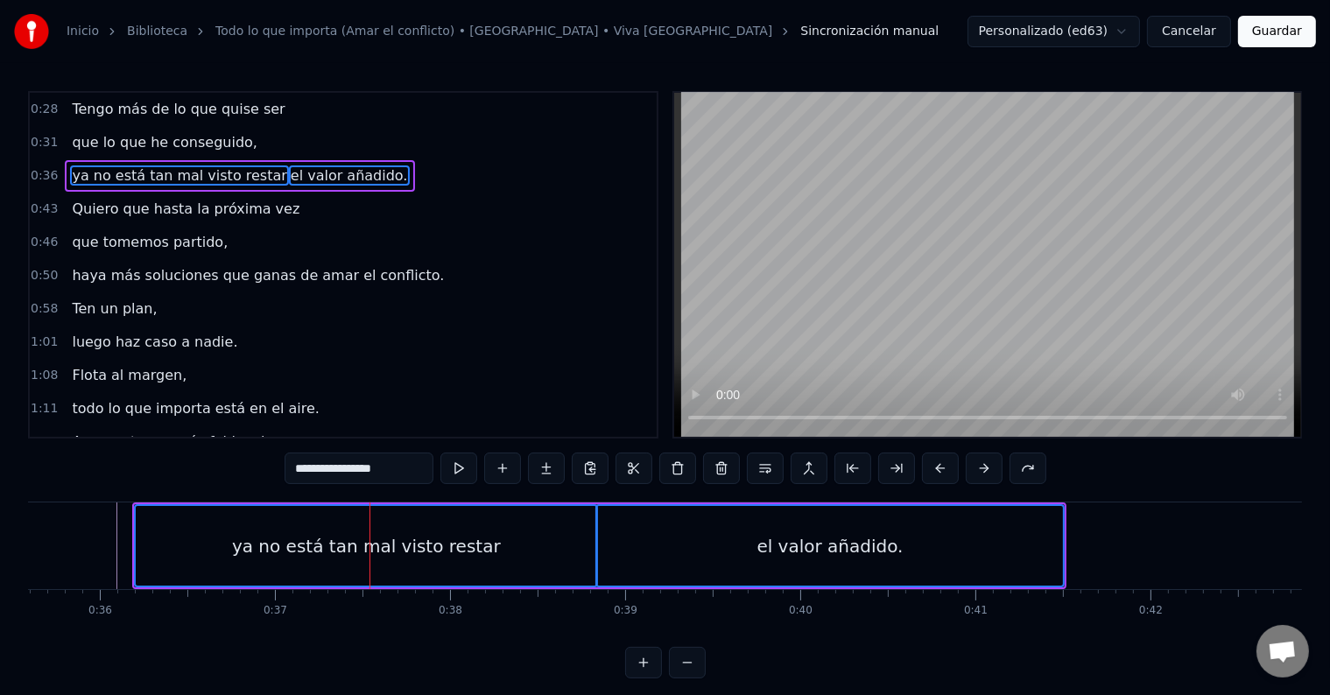
click at [616, 539] on div "el valor añadido." at bounding box center [830, 546] width 467 height 80
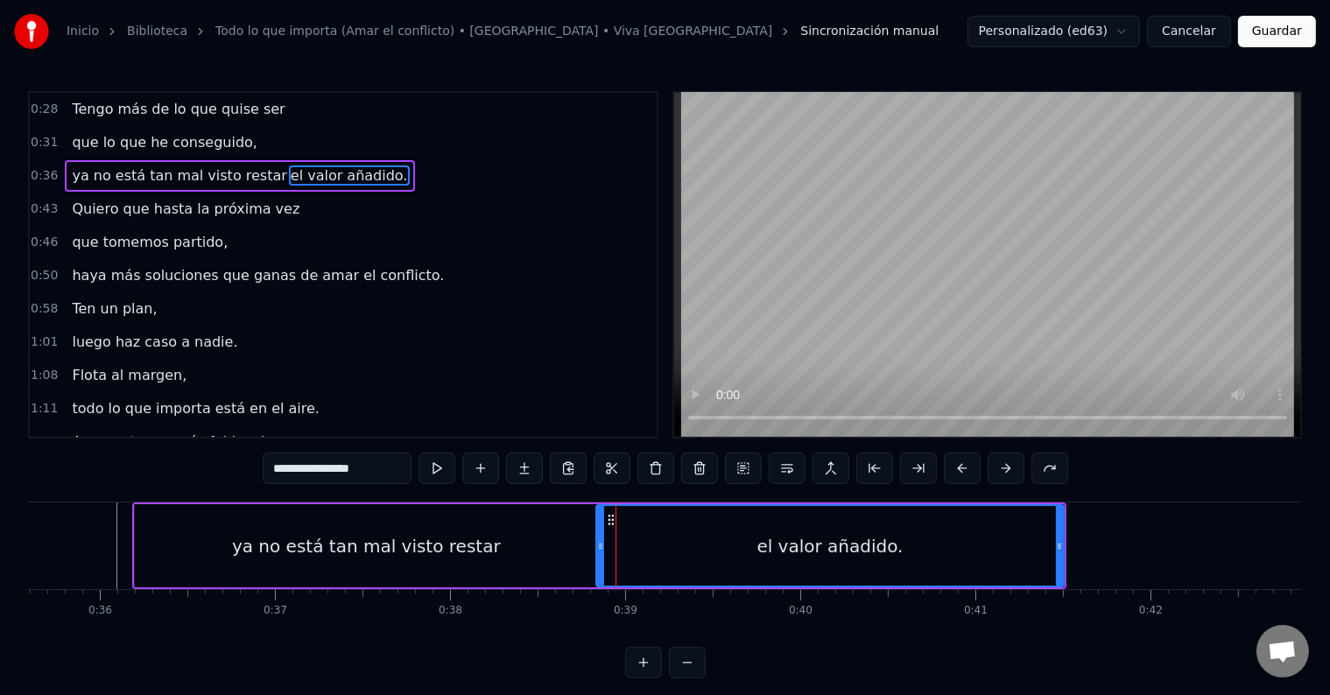
click at [521, 537] on div "ya no está tan mal visto restar" at bounding box center [366, 545] width 462 height 83
type input "**********"
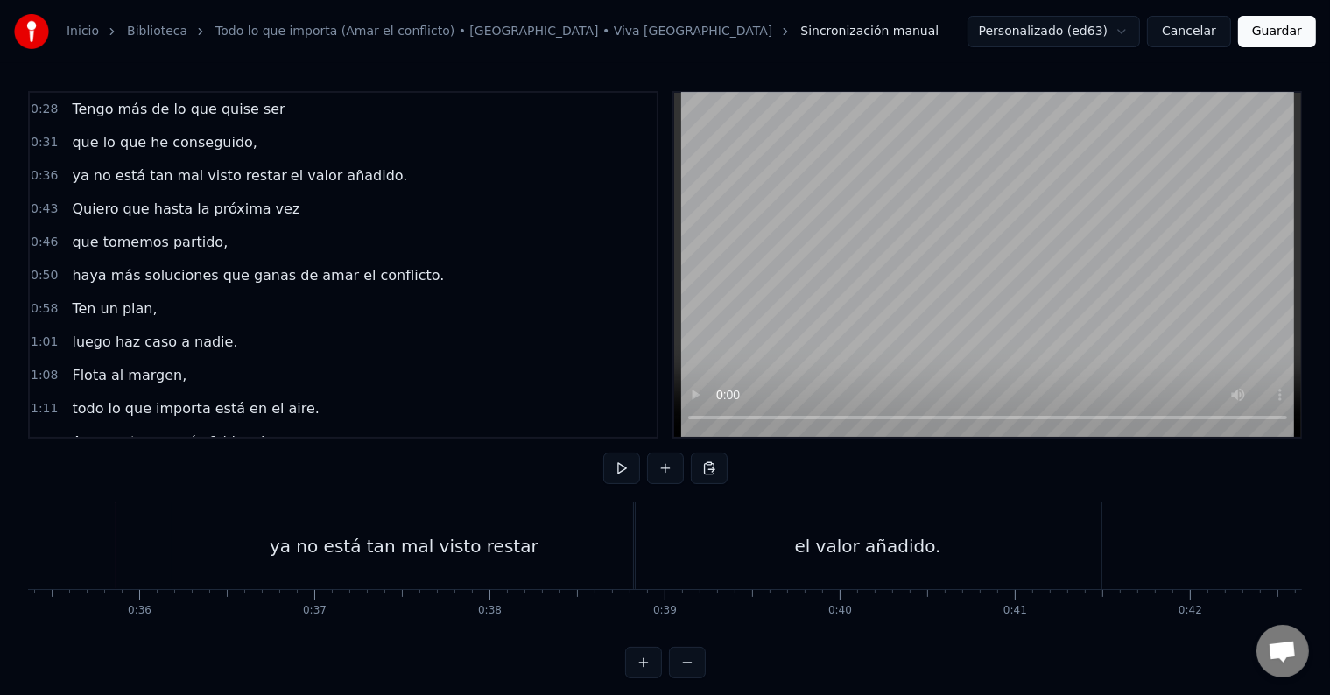
scroll to position [0, 6192]
click at [214, 518] on div "ya no está tan mal visto restar" at bounding box center [404, 546] width 462 height 87
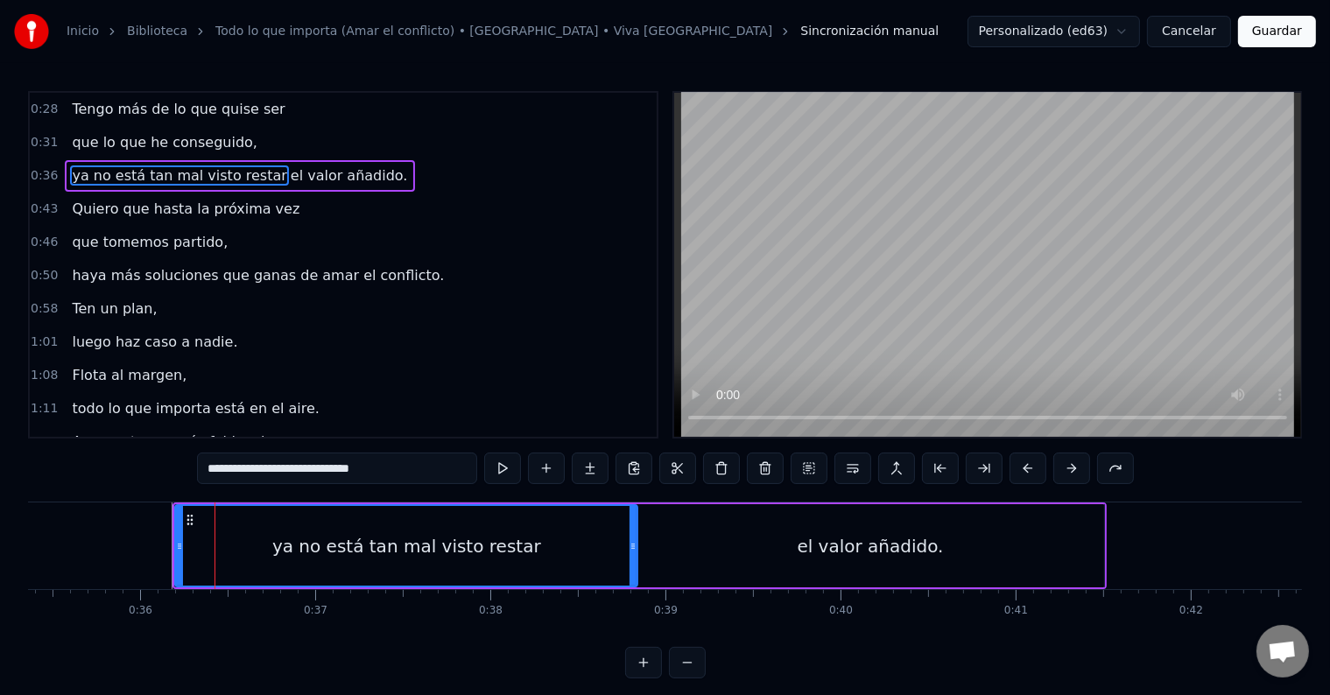
click at [251, 165] on span "ya no está tan mal visto restar" at bounding box center [179, 175] width 218 height 20
click at [289, 172] on span "el valor añadido." at bounding box center [349, 175] width 121 height 20
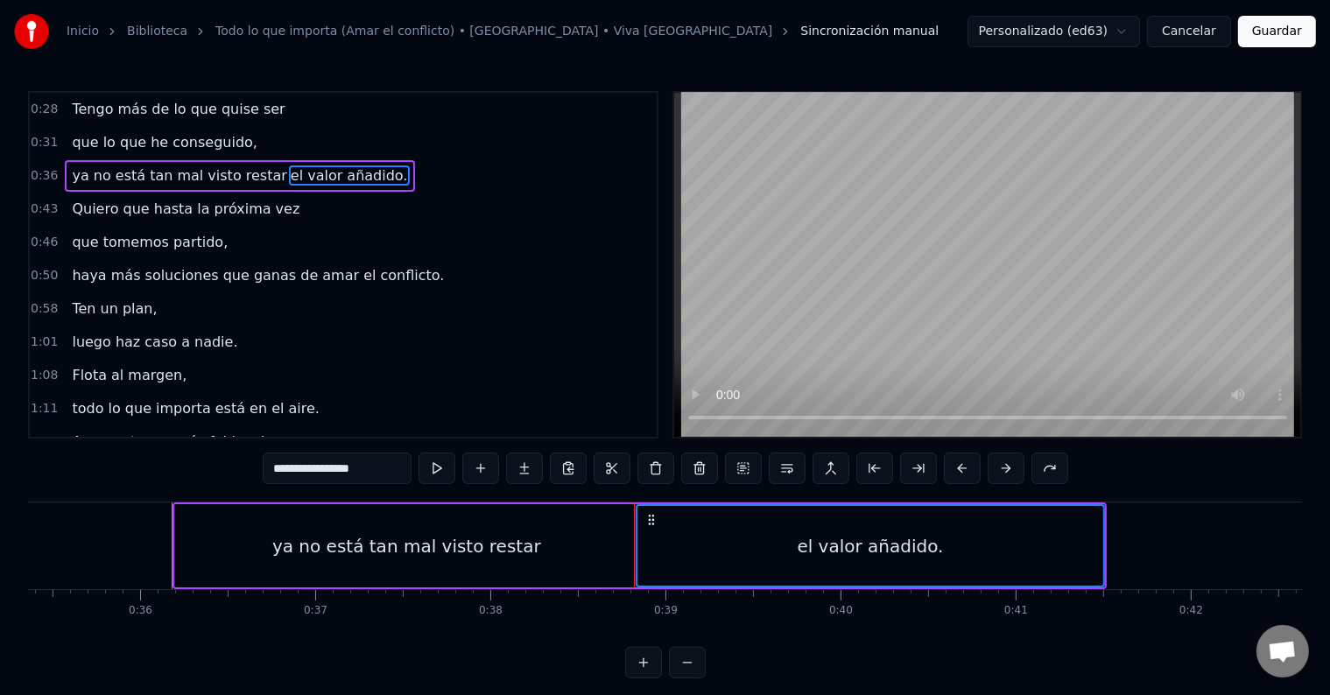
click at [238, 172] on span "ya no está tan mal visto restar" at bounding box center [179, 175] width 218 height 20
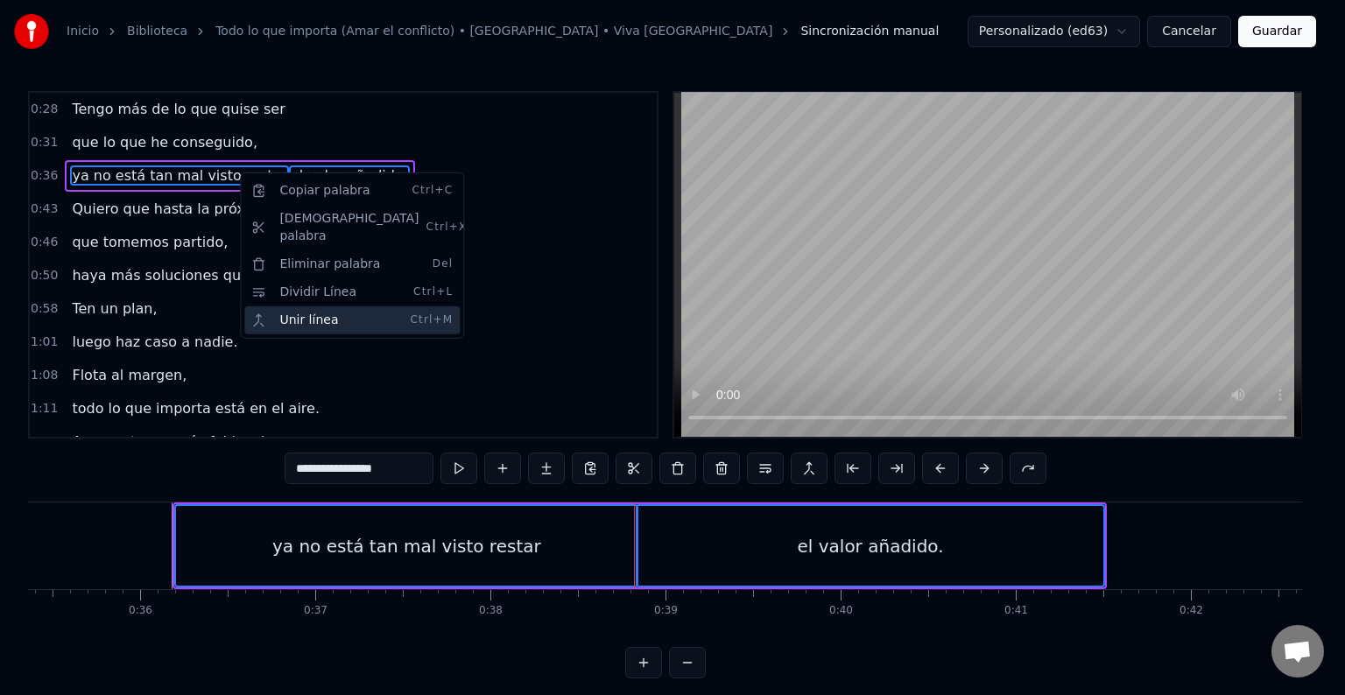
click at [342, 306] on div "Unir línea Ctrl+M" at bounding box center [351, 320] width 215 height 28
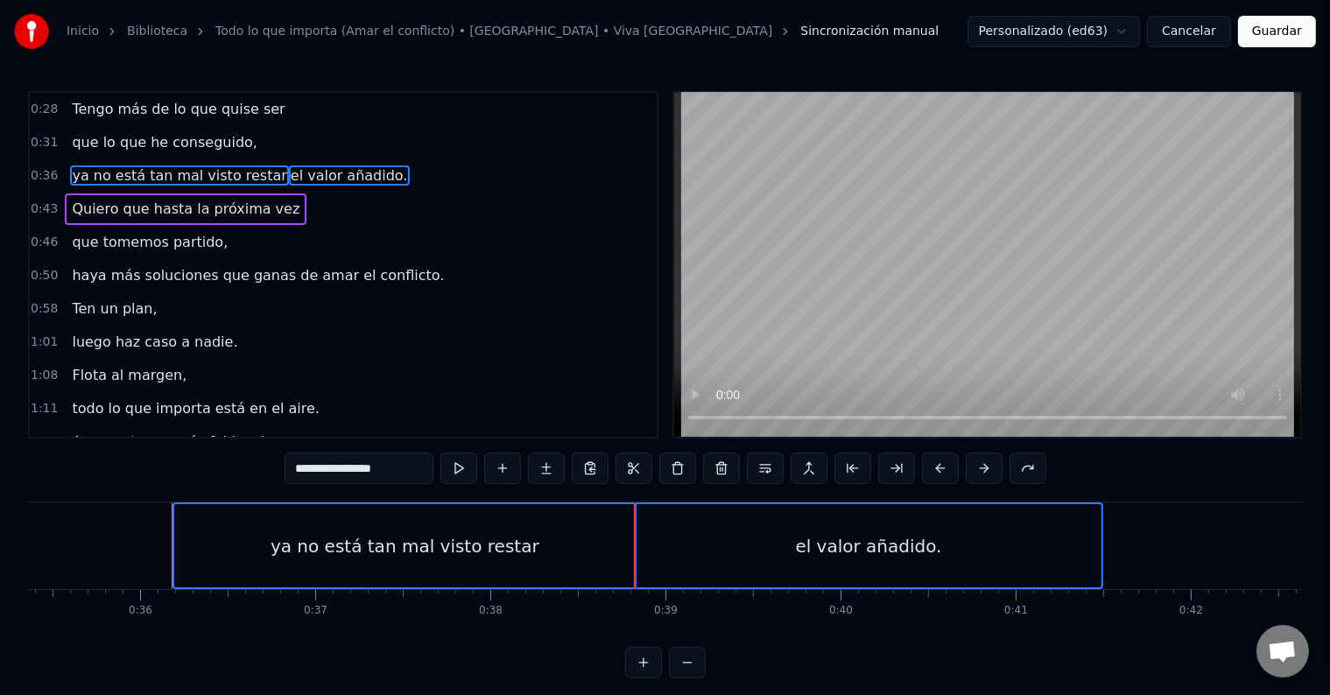
click at [289, 165] on span "el valor añadido." at bounding box center [349, 175] width 121 height 20
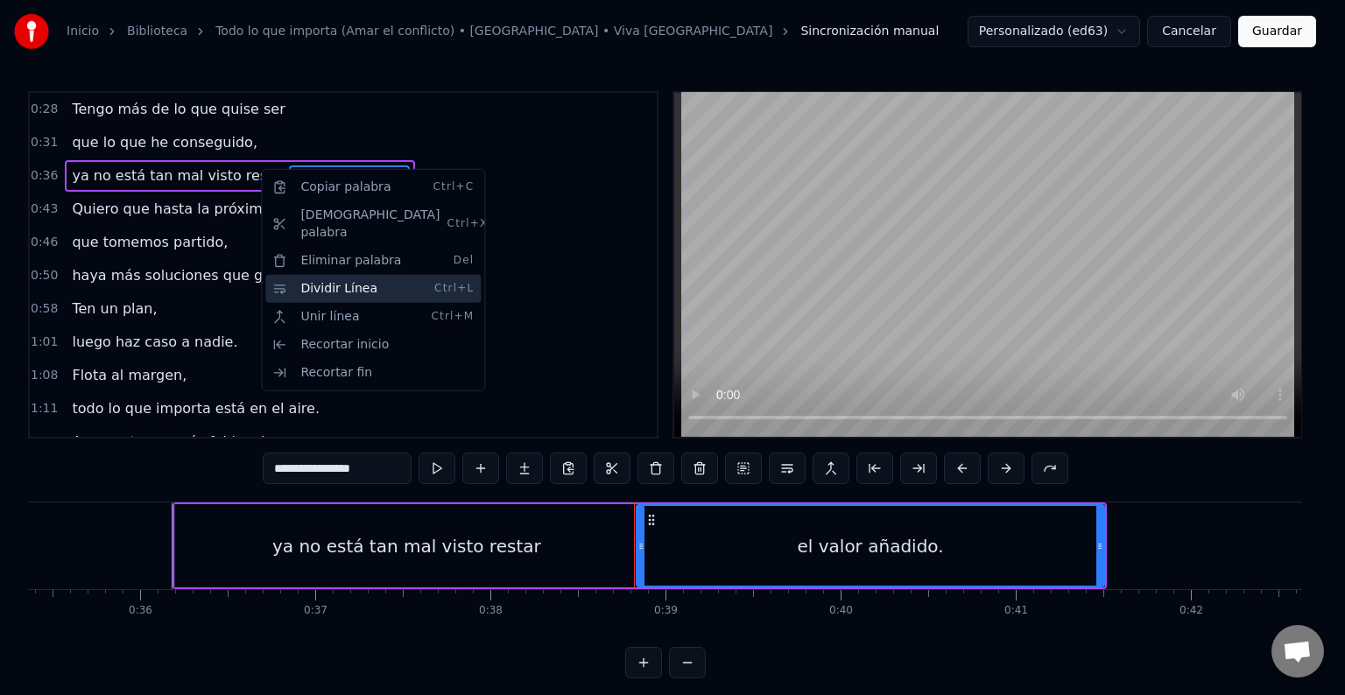
click at [392, 275] on div "Dividir Línea Ctrl+L" at bounding box center [372, 289] width 215 height 28
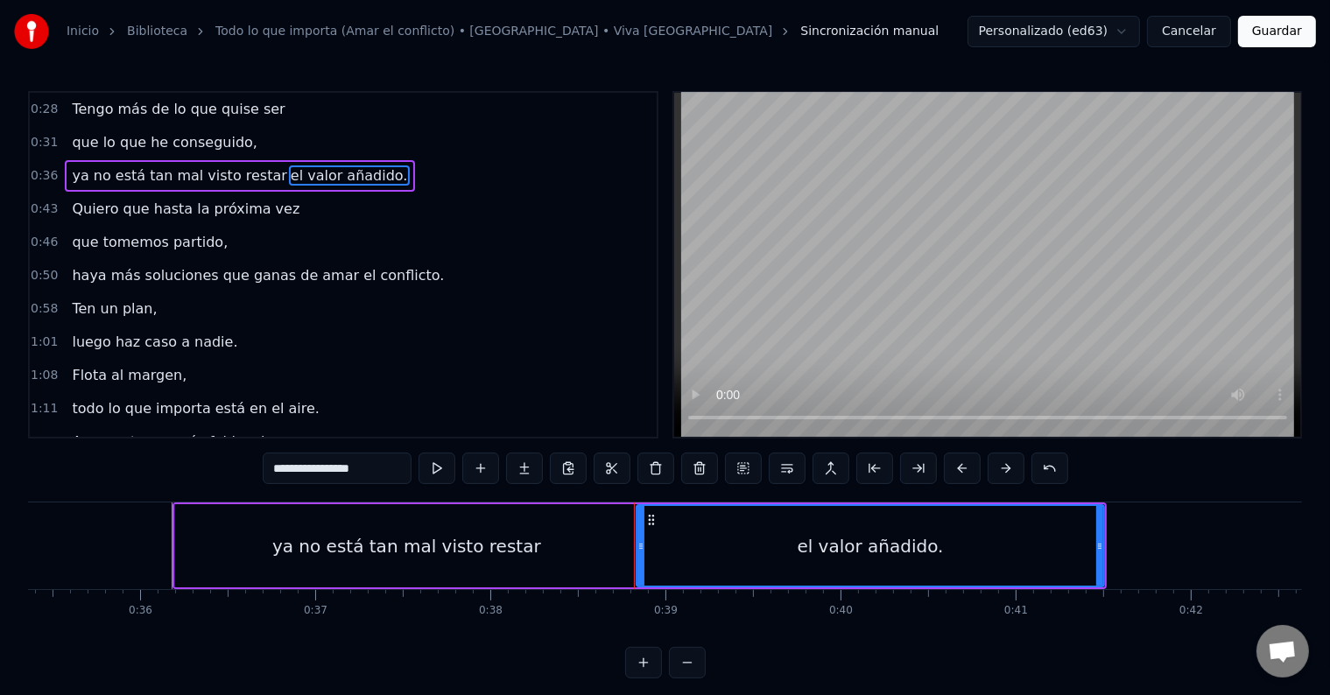
click at [289, 172] on span "el valor añadido." at bounding box center [349, 175] width 121 height 20
click at [249, 167] on span "ya no está tan mal visto restar" at bounding box center [179, 175] width 218 height 20
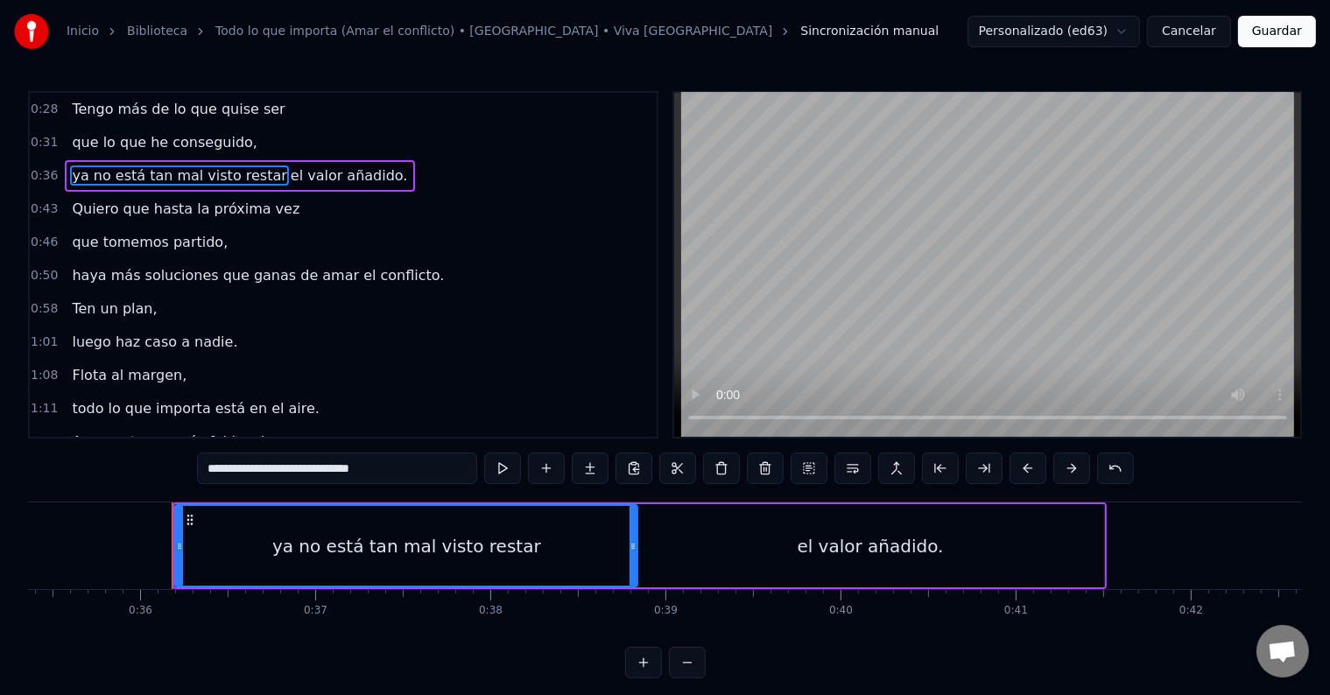
click at [249, 167] on span "ya no está tan mal visto restar" at bounding box center [179, 175] width 218 height 20
click at [249, 172] on span "ya no está tan mal visto restar" at bounding box center [179, 175] width 218 height 20
click at [392, 477] on input "**********" at bounding box center [337, 469] width 280 height 32
click at [855, 462] on button at bounding box center [852, 469] width 37 height 32
click at [436, 473] on input "**********" at bounding box center [337, 469] width 280 height 32
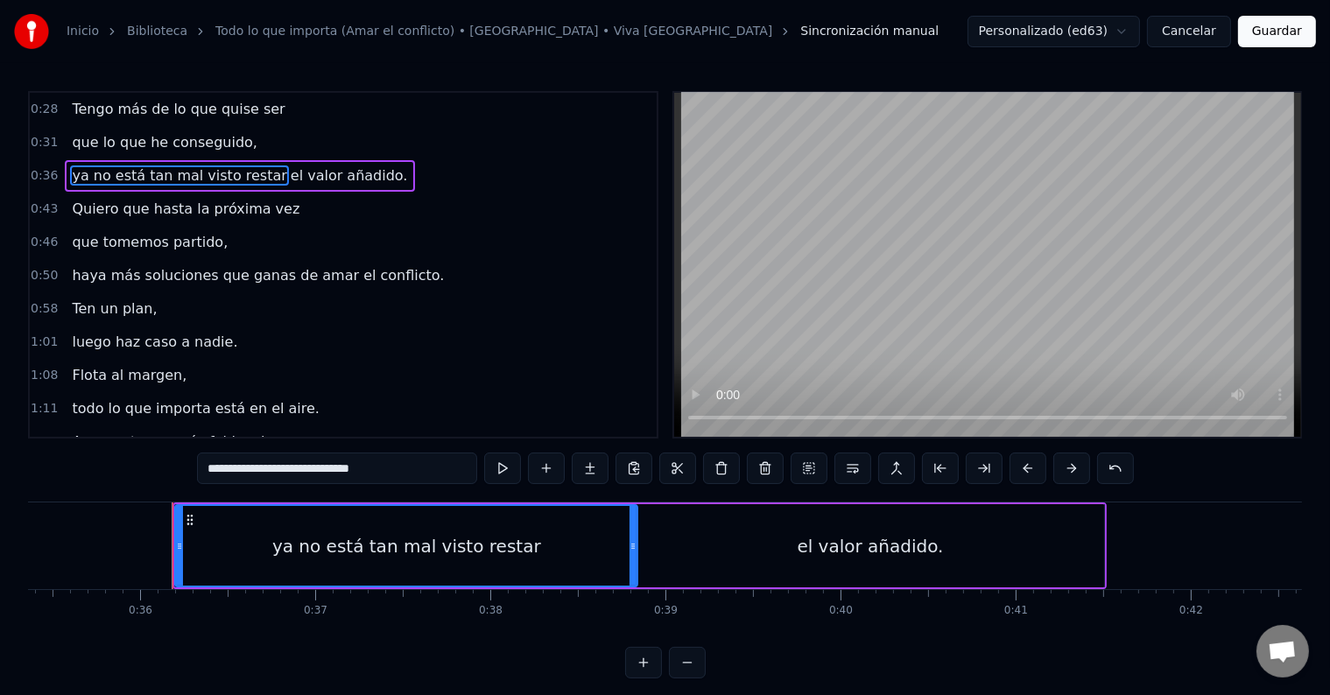
click at [961, 536] on div "el valor añadido." at bounding box center [871, 545] width 468 height 83
type input "**********"
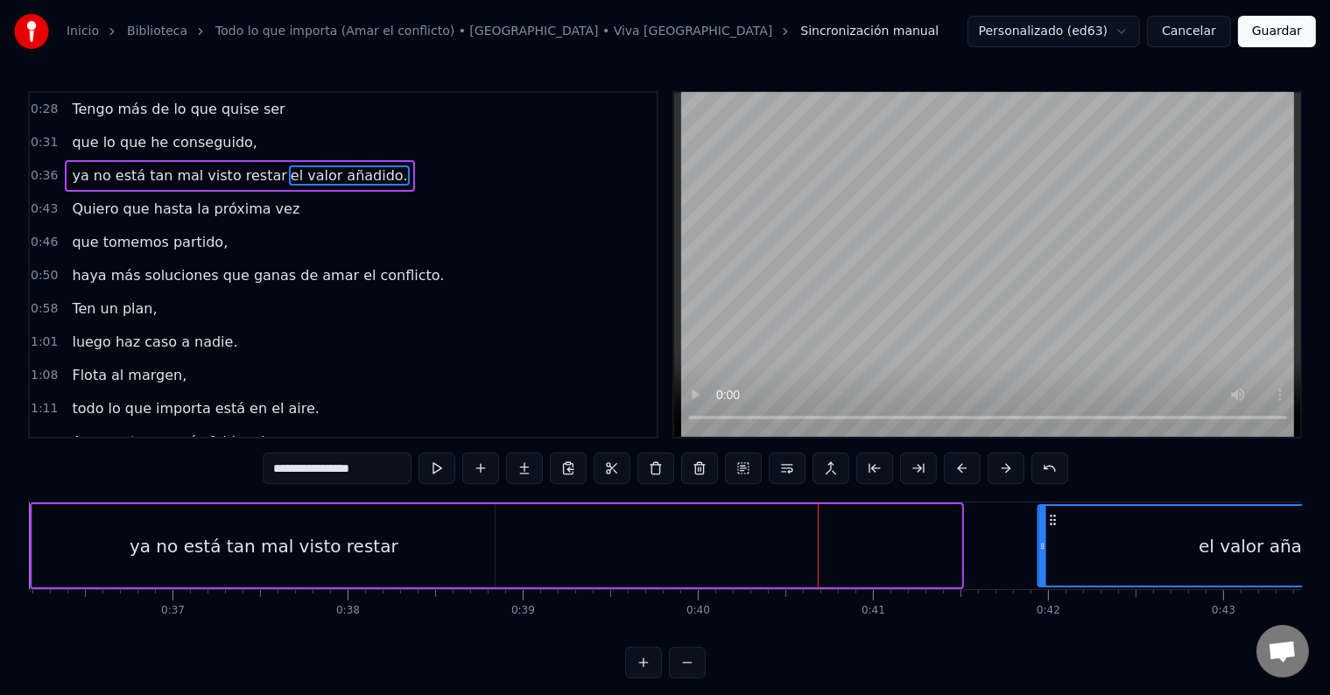
scroll to position [0, 6356]
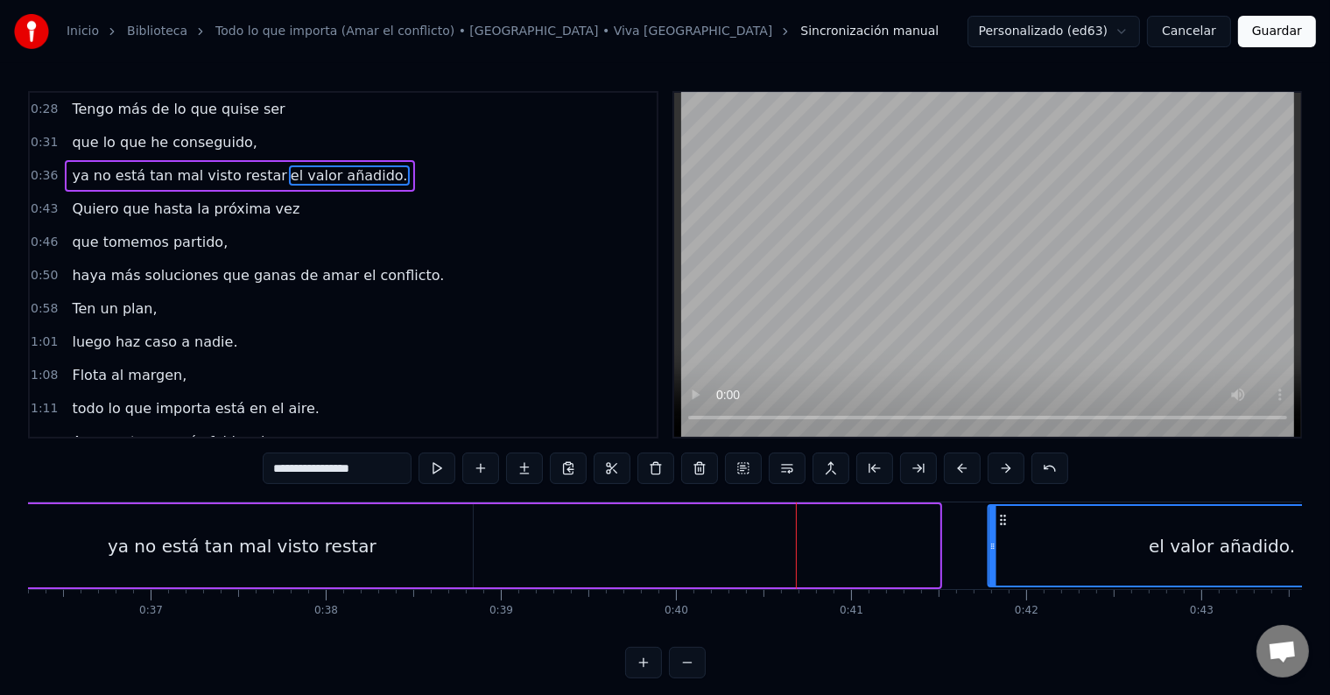
drag, startPoint x: 644, startPoint y: 518, endPoint x: 991, endPoint y: 530, distance: 346.9
click at [994, 529] on div "el valor añadido." at bounding box center [1221, 546] width 467 height 80
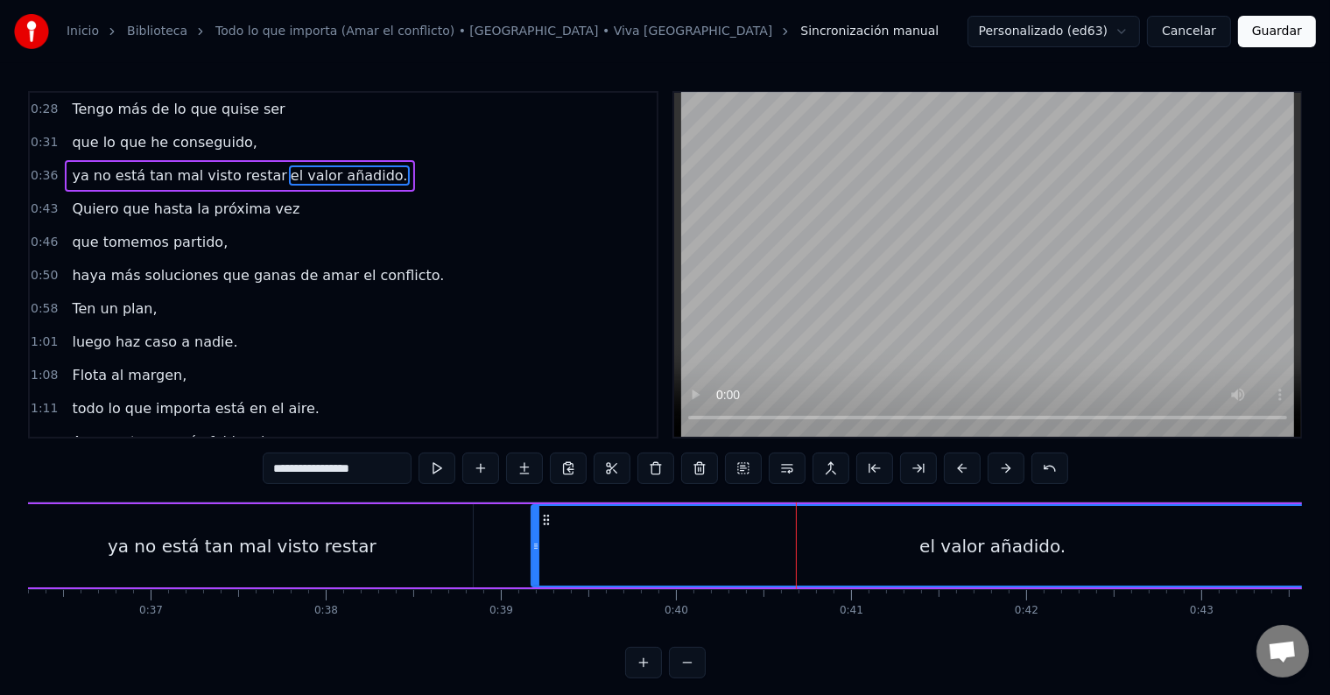
drag, startPoint x: 990, startPoint y: 523, endPoint x: 559, endPoint y: 536, distance: 431.0
click at [539, 536] on div at bounding box center [535, 546] width 7 height 80
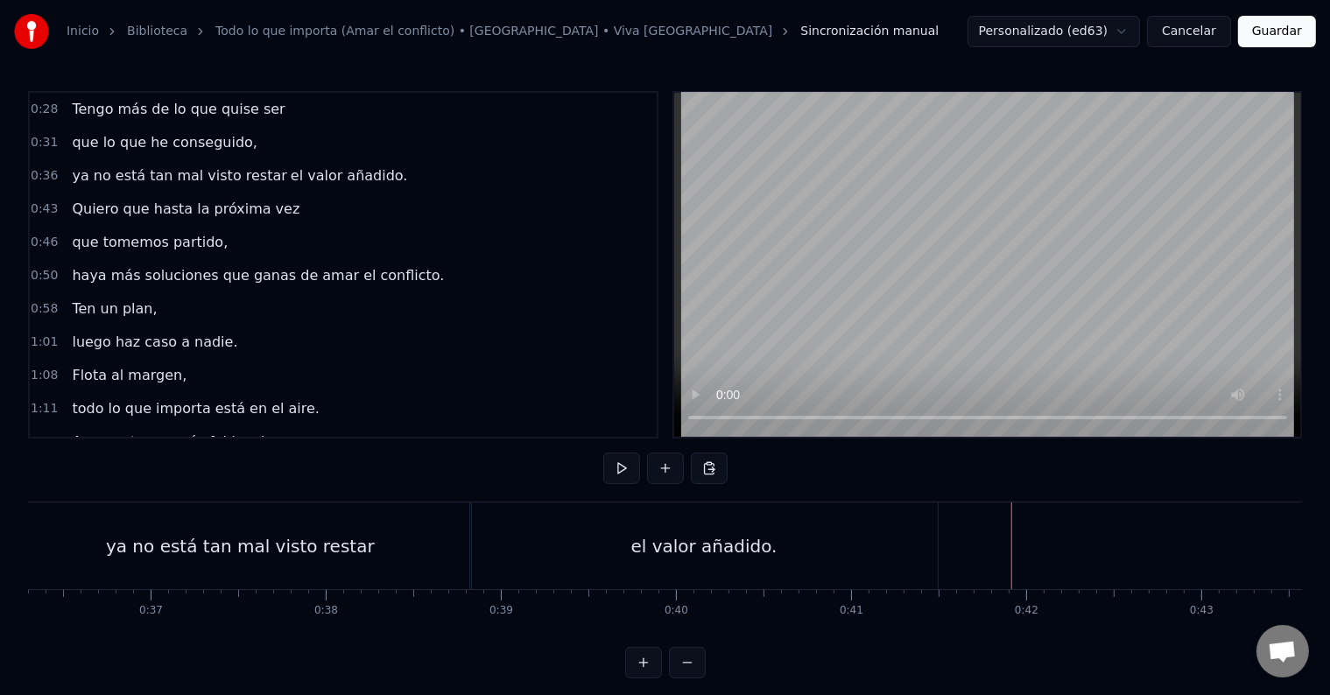
click at [931, 527] on div "el valor añadido." at bounding box center [704, 546] width 468 height 87
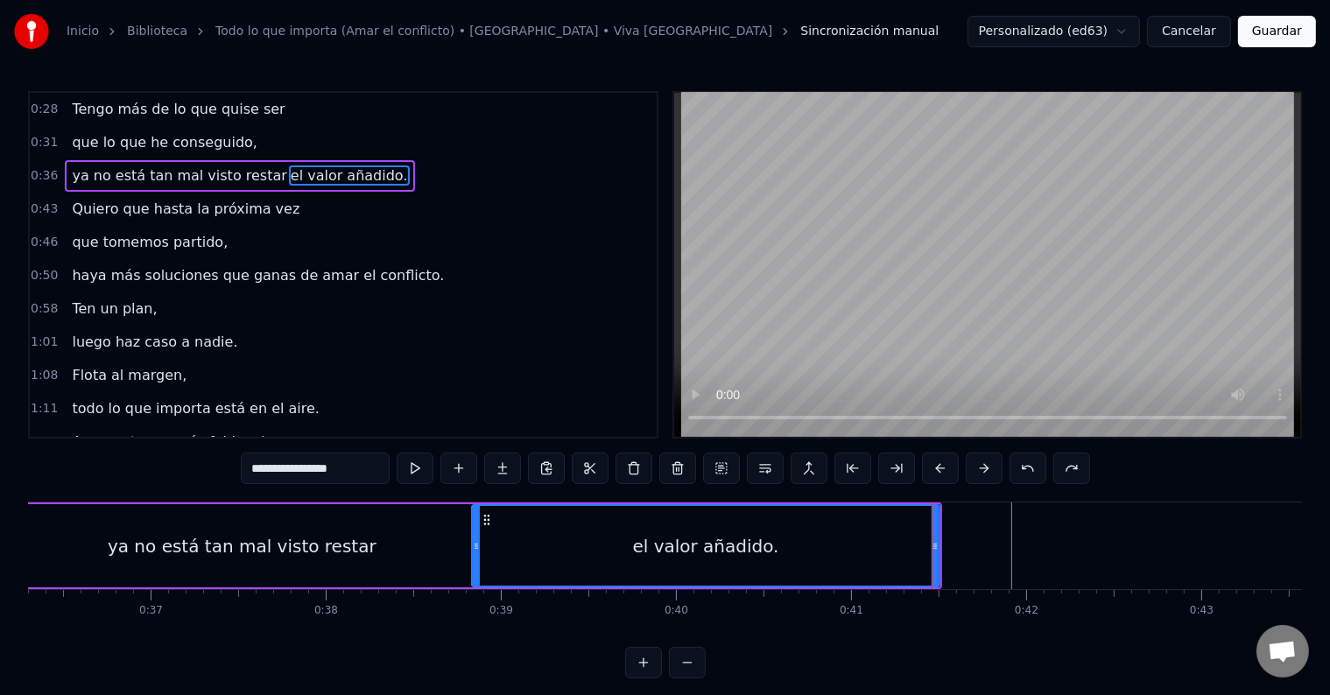
click at [123, 184] on div "ya no está tan mal visto restar el valor añadido." at bounding box center [239, 176] width 349 height 32
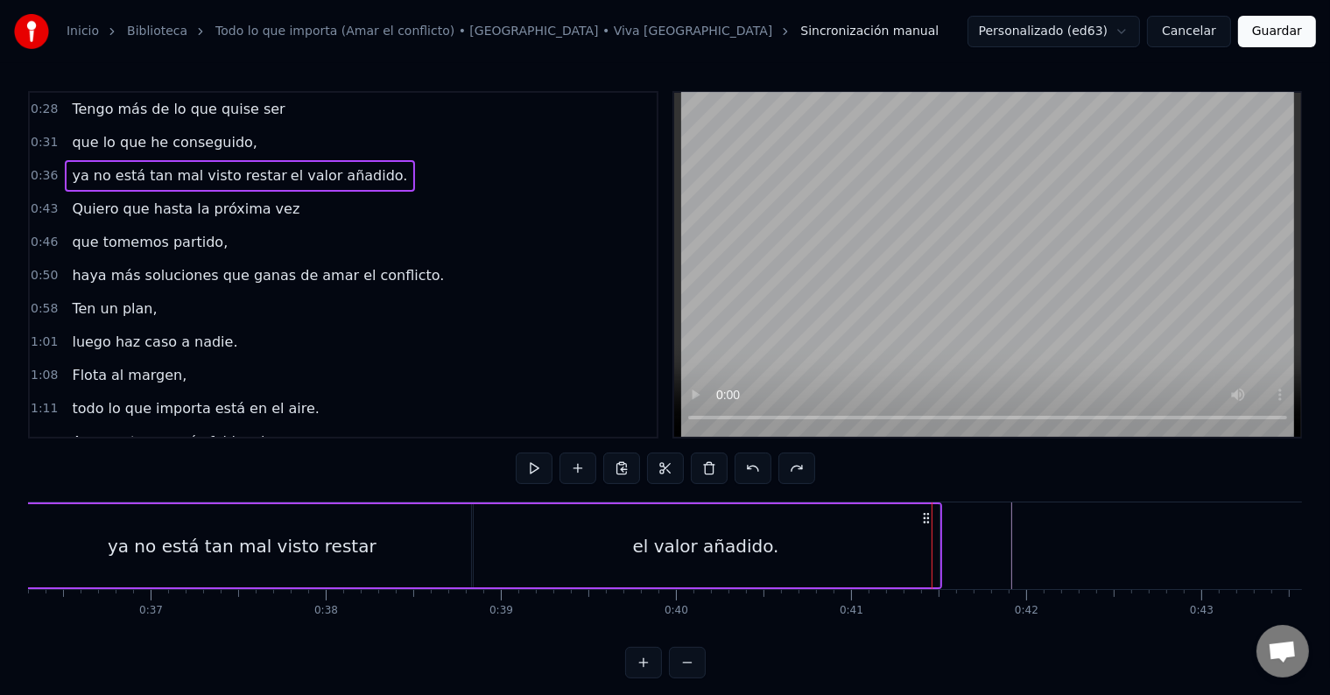
scroll to position [0, 6248]
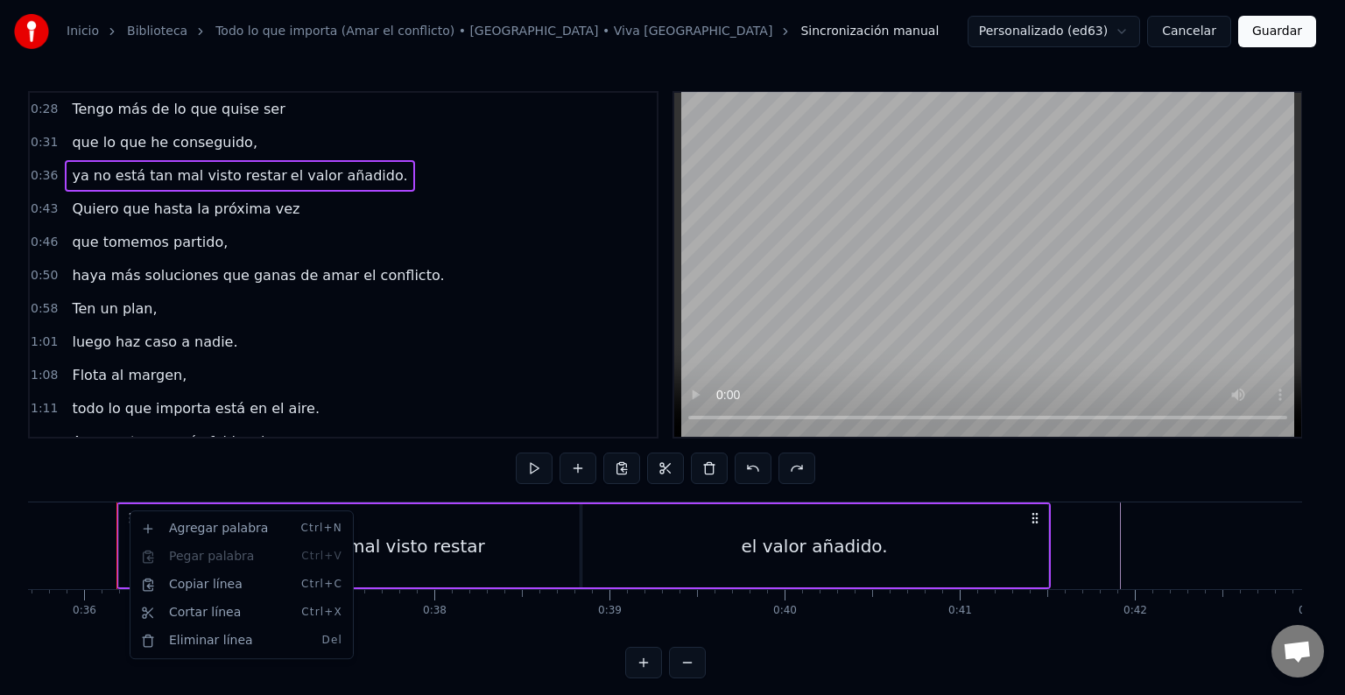
click at [875, 473] on html "Inicio Biblioteca Todo lo que importa (Amar el conflicto) • [GEOGRAPHIC_DATA] •…" at bounding box center [672, 353] width 1345 height 707
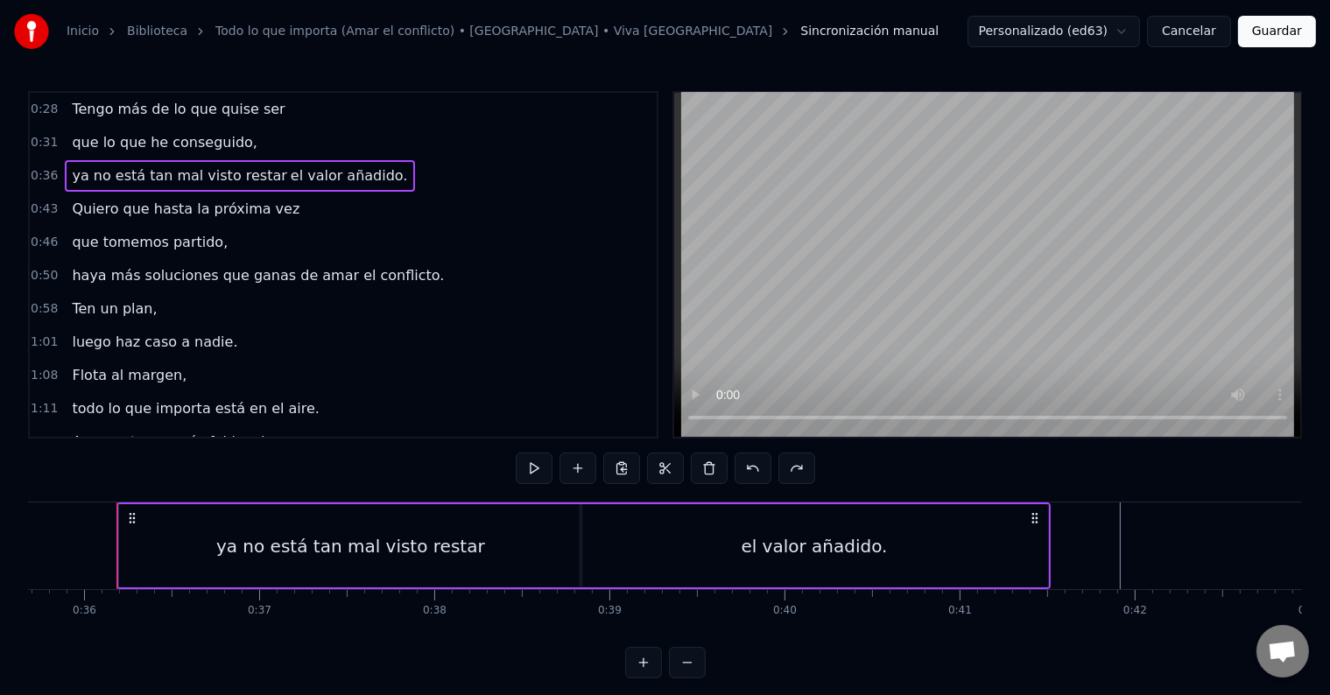
click at [537, 531] on div "ya no está tan mal visto restar" at bounding box center [350, 545] width 462 height 83
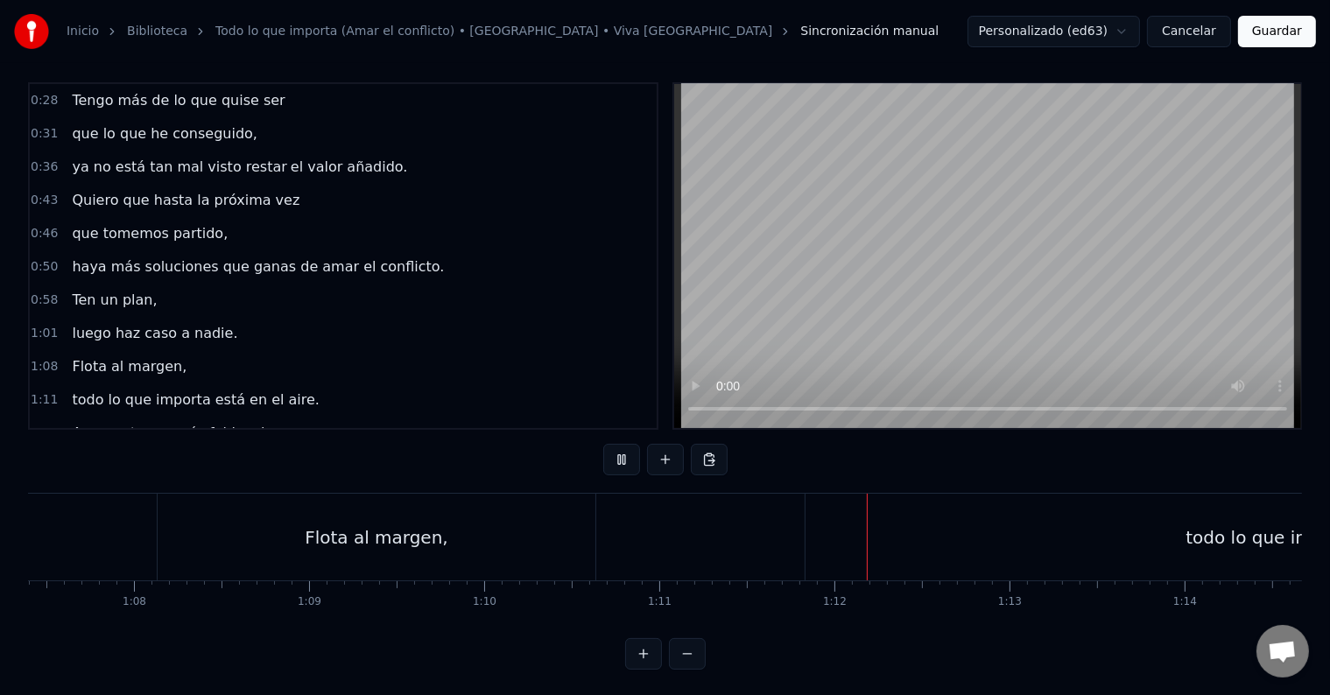
scroll to position [0, 0]
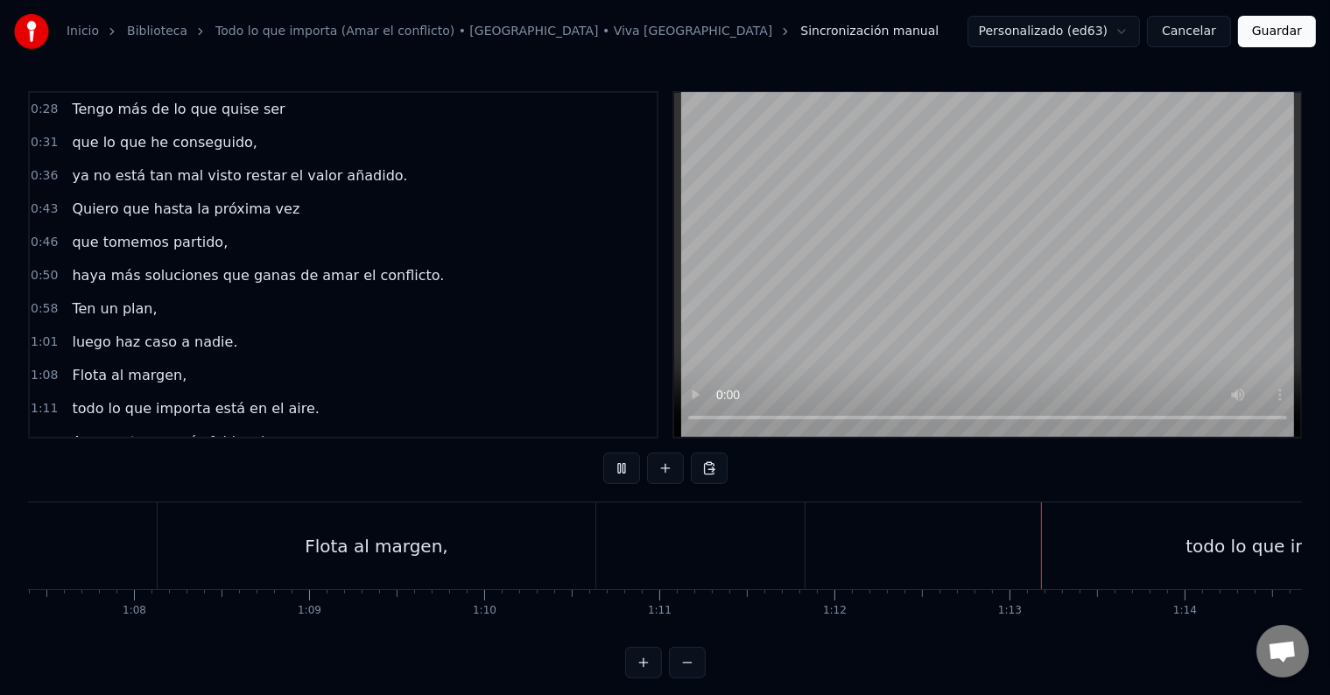
click at [171, 96] on div "Tengo más de lo que quise ser" at bounding box center [178, 110] width 227 height 32
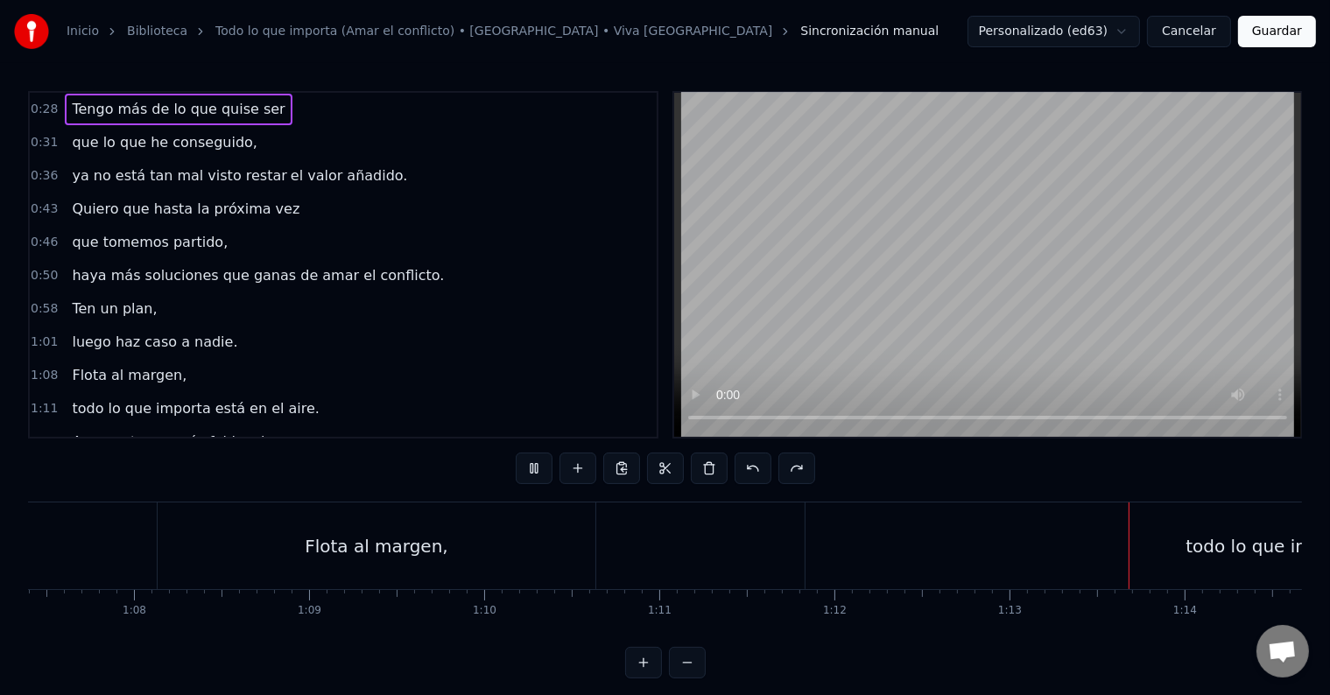
click at [168, 99] on span "Tengo más de lo que quise ser" at bounding box center [178, 109] width 216 height 20
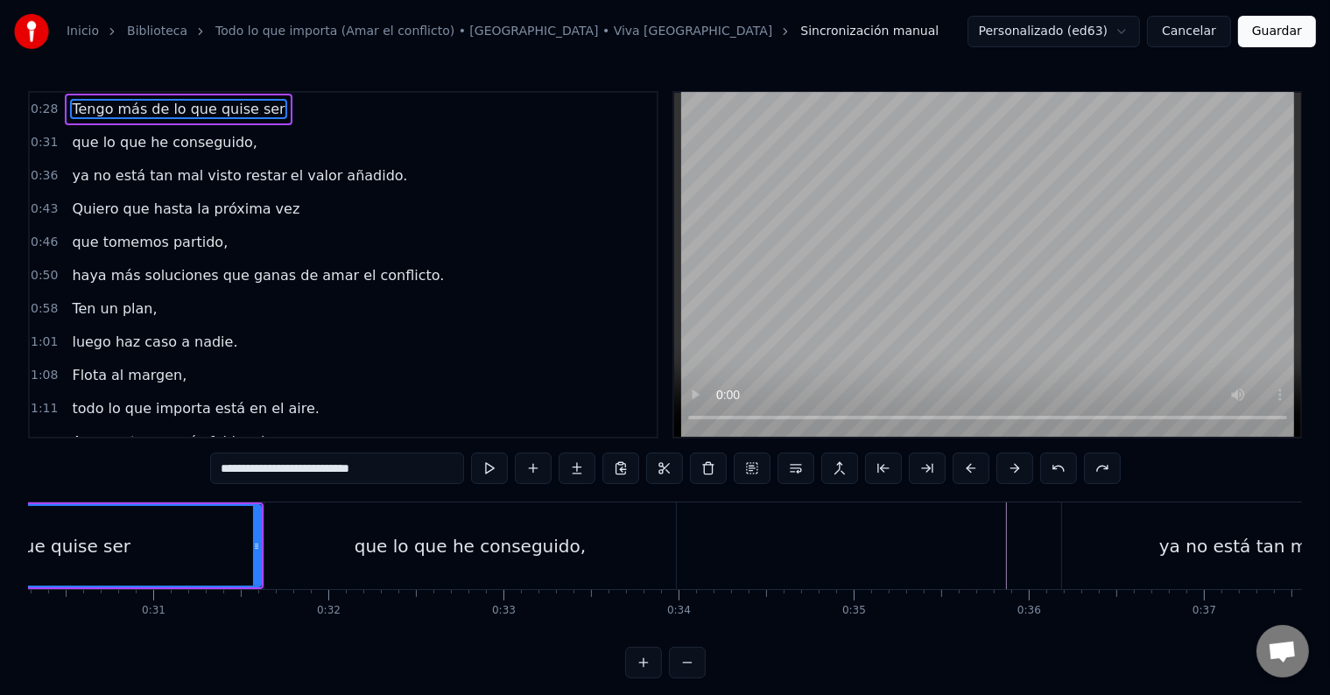
scroll to position [0, 4918]
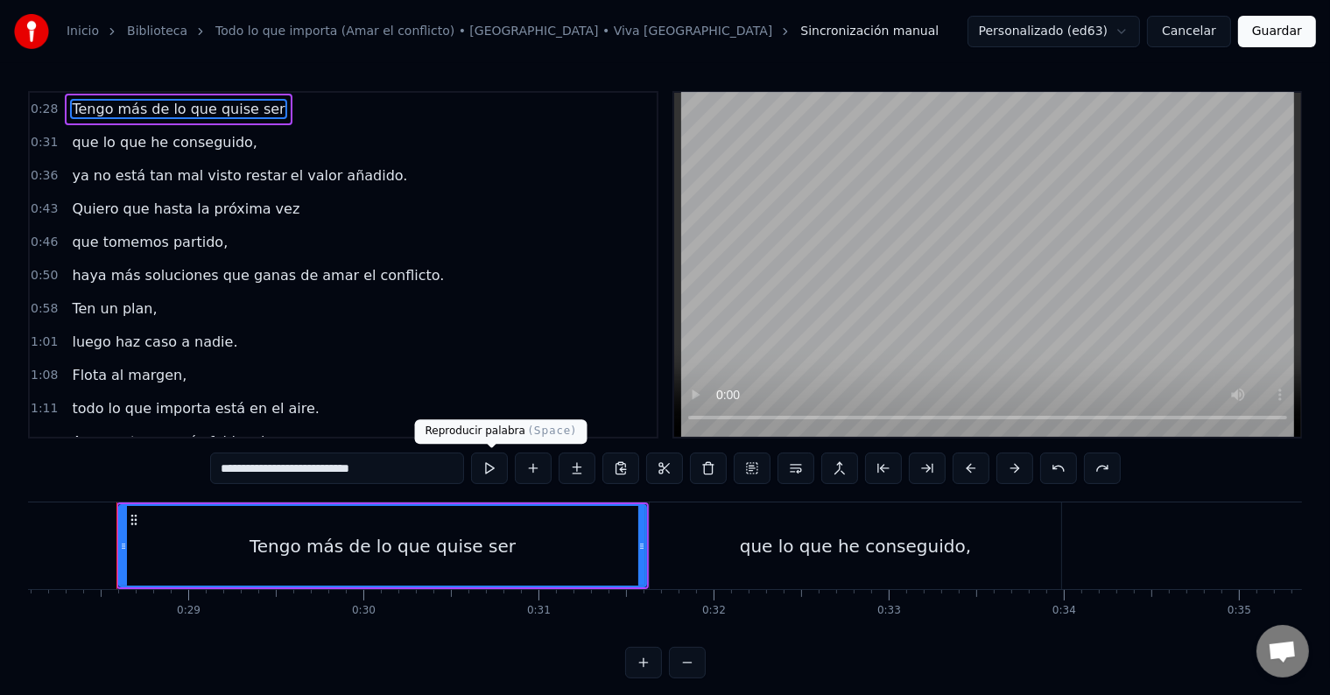
click at [496, 459] on button at bounding box center [489, 469] width 37 height 32
click at [368, 168] on div "0:36 ya no está tan mal visto restar el valor añadido." at bounding box center [343, 175] width 627 height 33
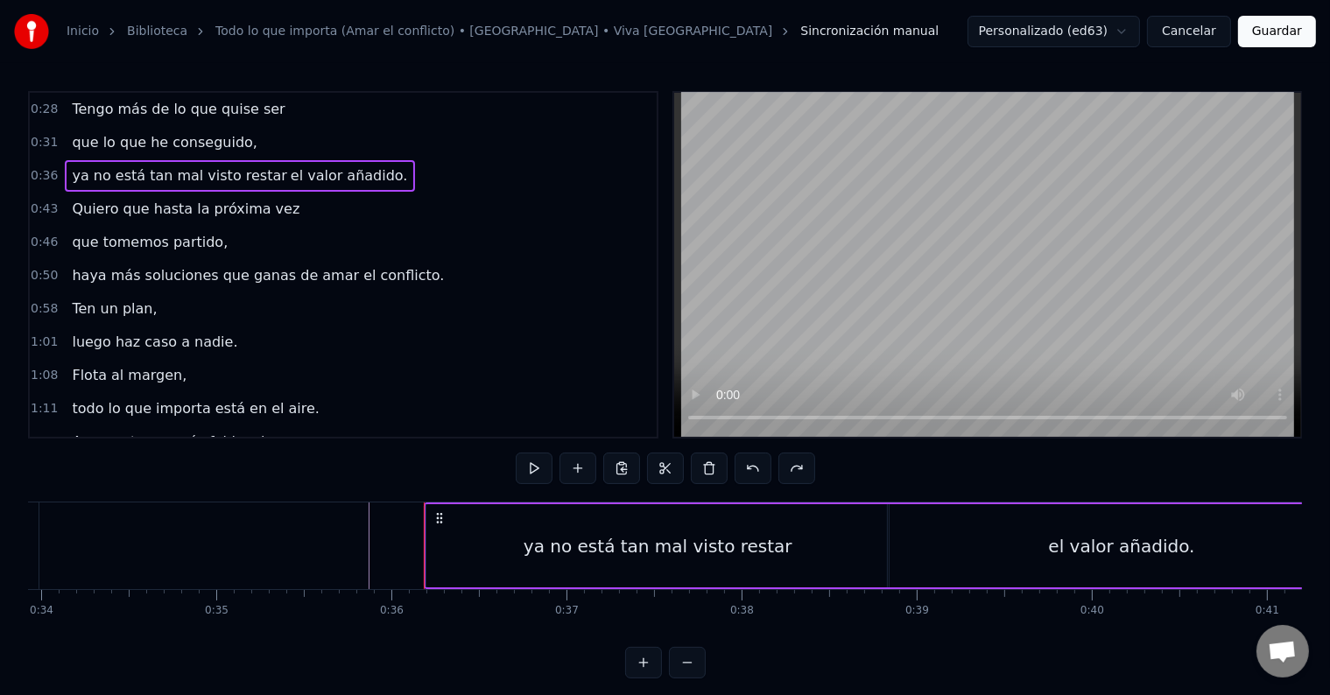
scroll to position [0, 6248]
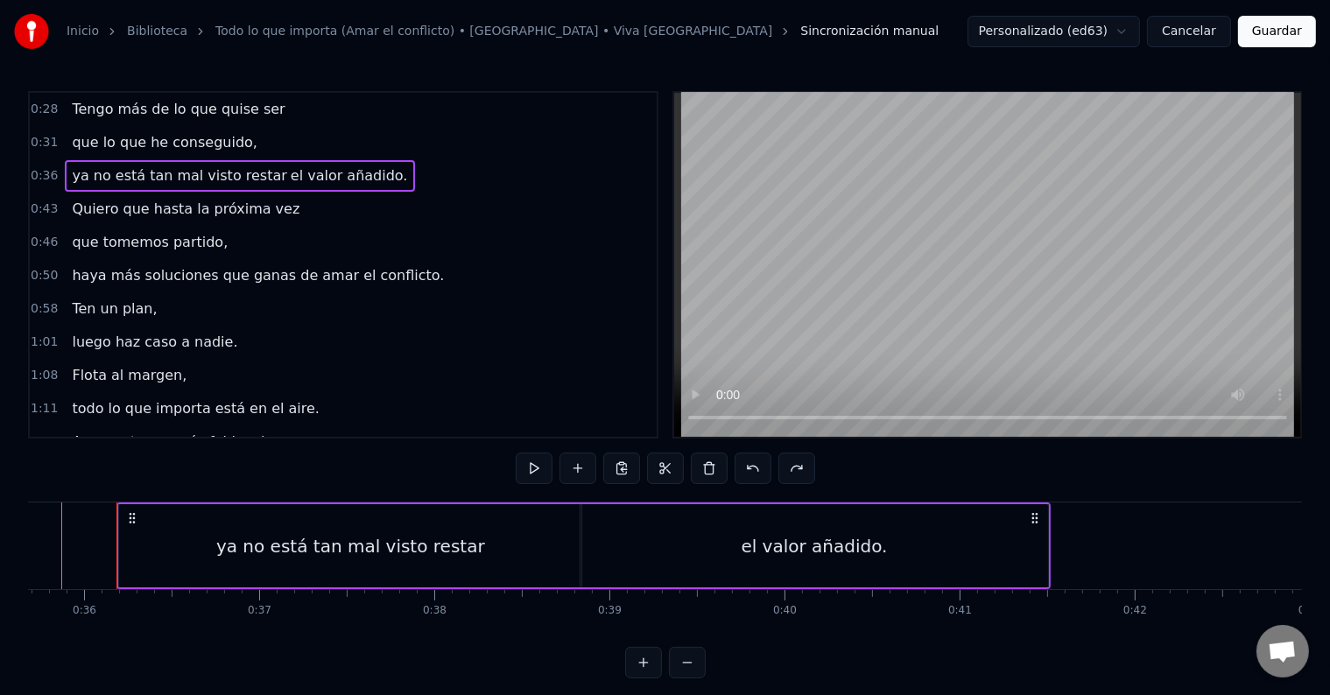
click at [1199, 28] on button "Cancelar" at bounding box center [1189, 32] width 84 height 32
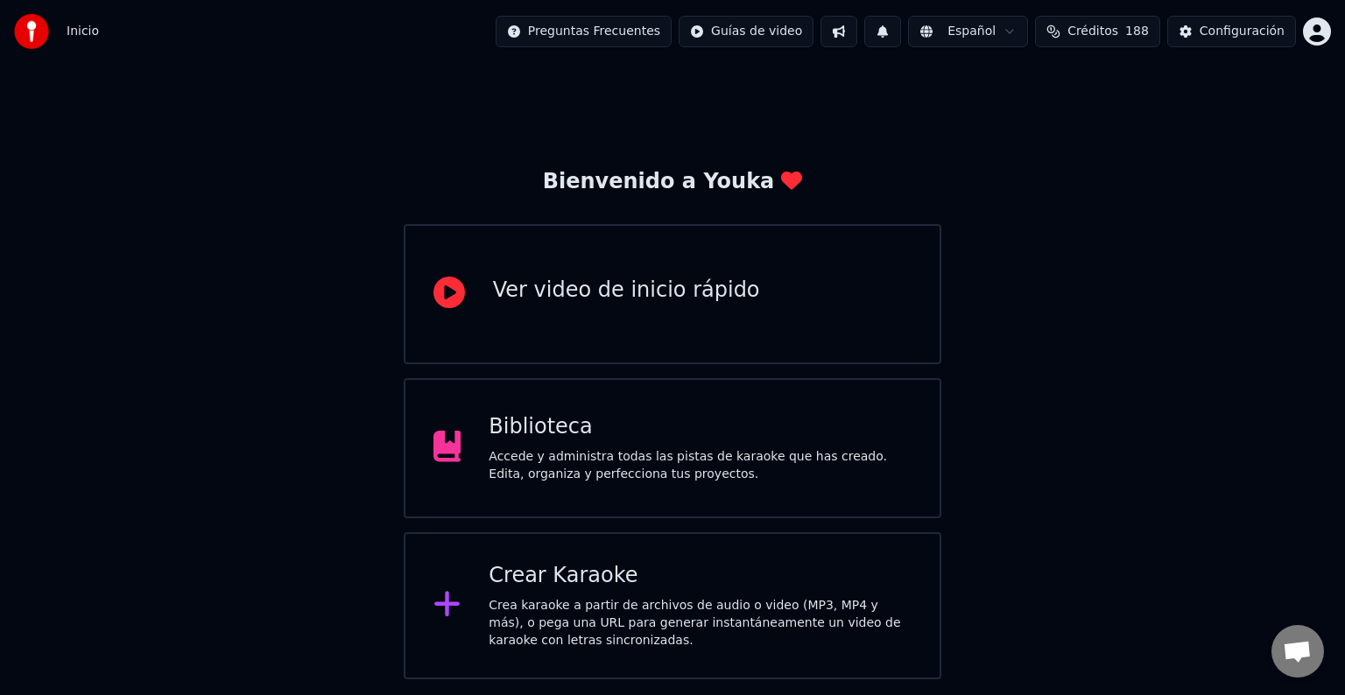
click at [590, 423] on div "Biblioteca" at bounding box center [700, 427] width 423 height 28
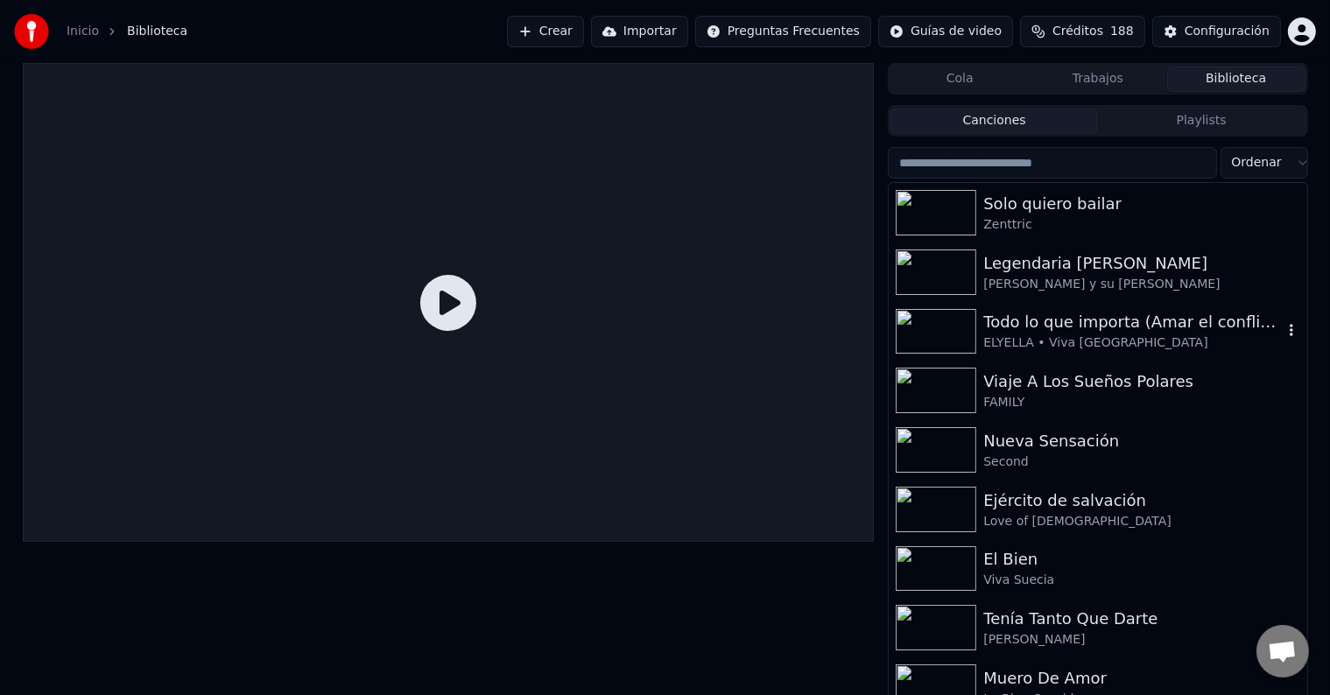
click at [1028, 345] on div "ELYELLA • Viva [GEOGRAPHIC_DATA]" at bounding box center [1132, 343] width 299 height 18
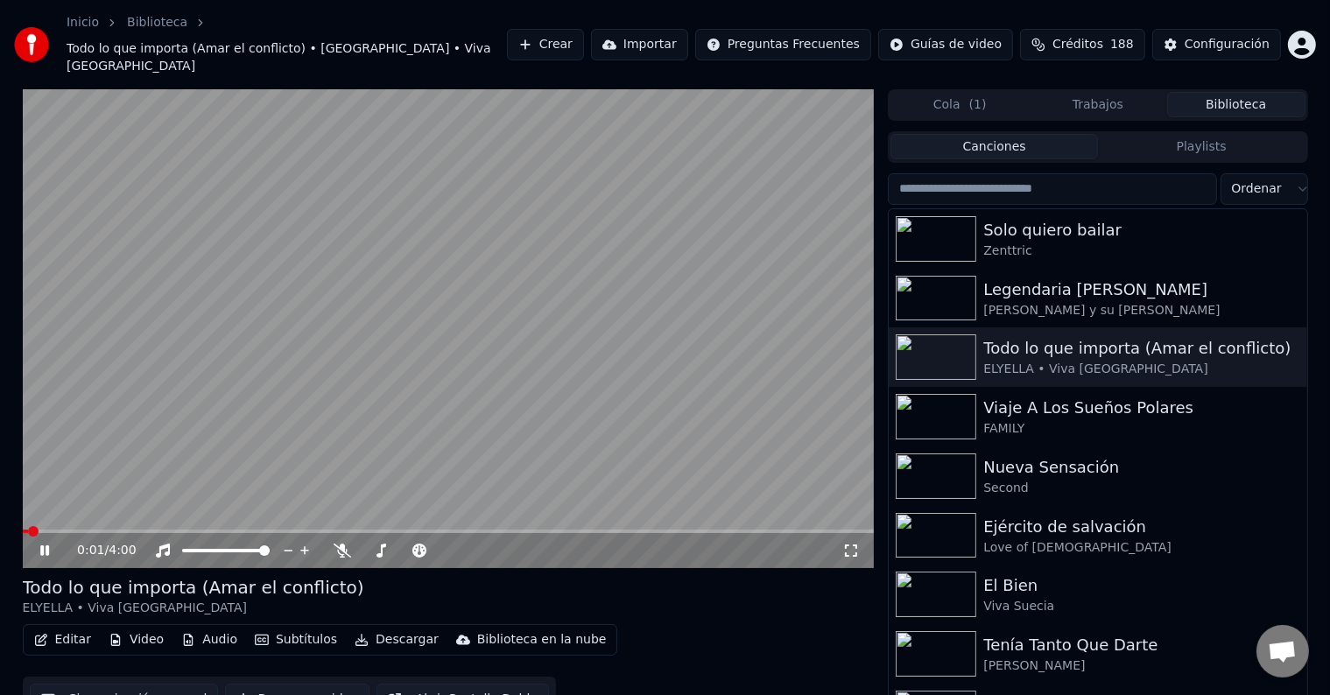
click at [300, 628] on button "Subtítulos" at bounding box center [296, 640] width 96 height 25
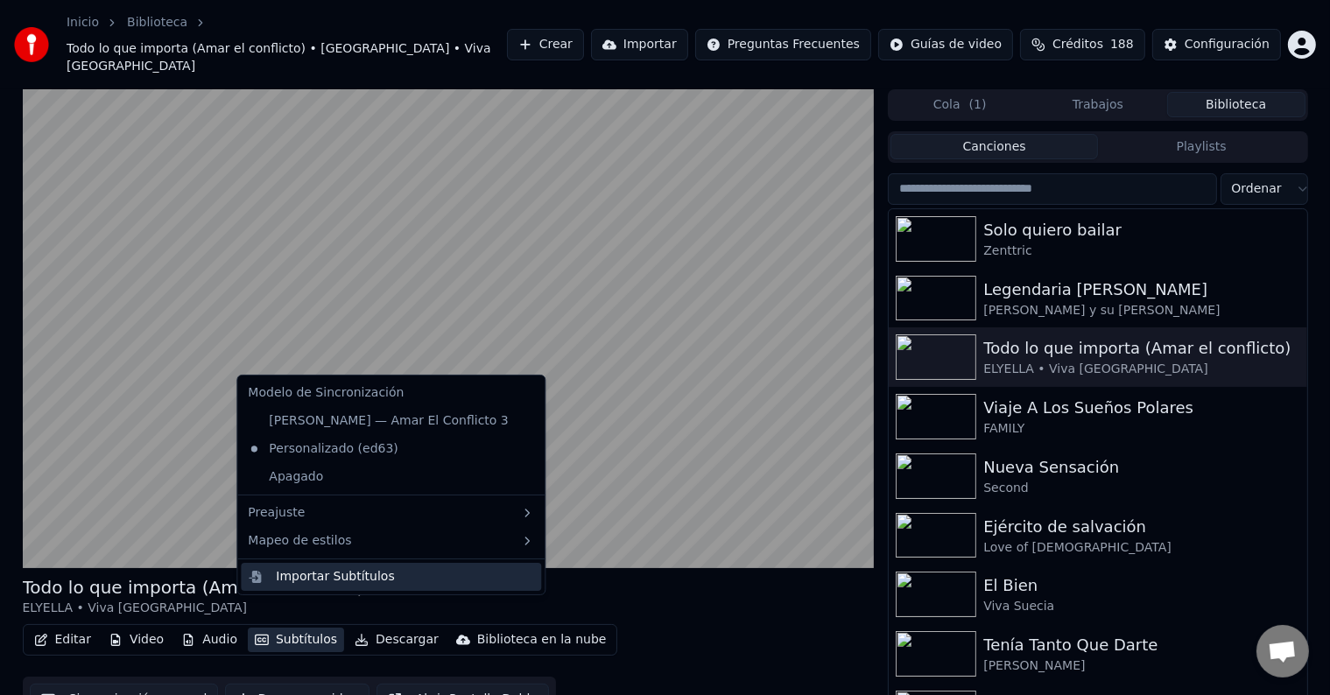
click at [361, 583] on div "Importar Subtítulos" at bounding box center [335, 577] width 118 height 18
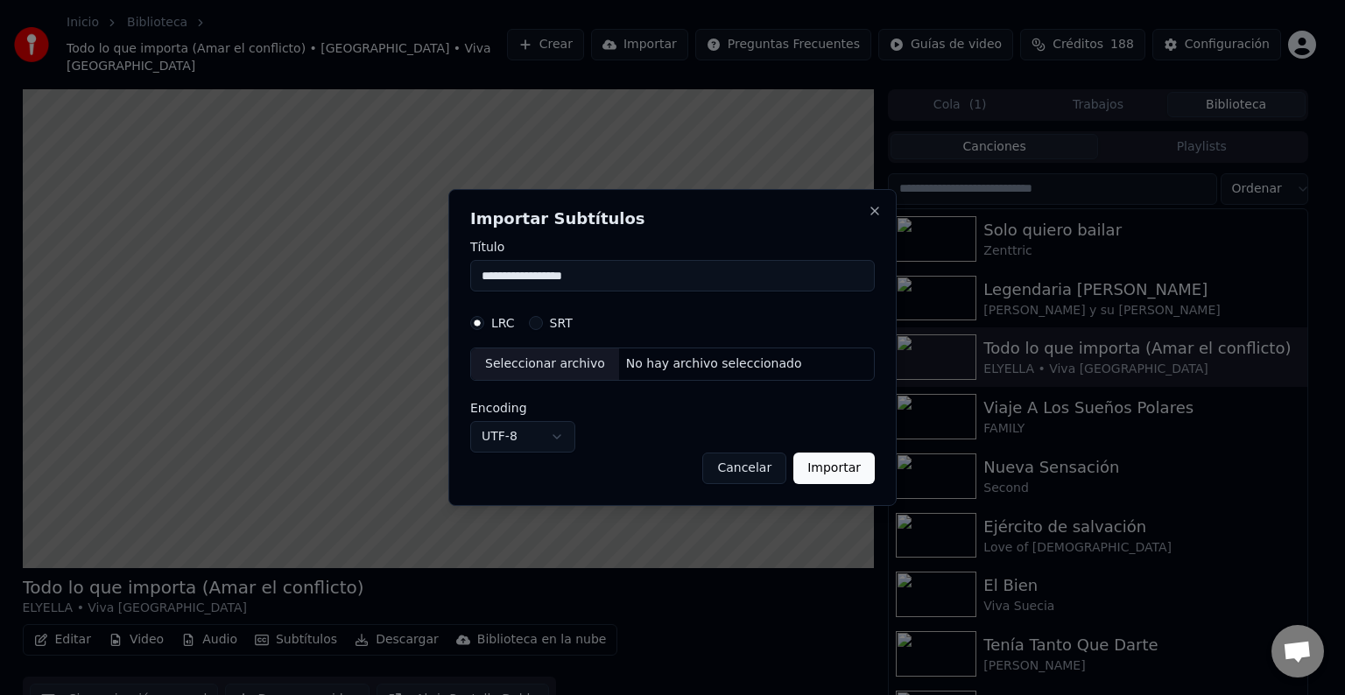
click at [610, 278] on input "**********" at bounding box center [672, 276] width 404 height 32
drag, startPoint x: 623, startPoint y: 284, endPoint x: 437, endPoint y: 285, distance: 186.5
click at [437, 285] on body "**********" at bounding box center [665, 347] width 1330 height 695
click at [559, 329] on label "SRT" at bounding box center [561, 323] width 23 height 12
click at [543, 329] on button "SRT" at bounding box center [536, 323] width 14 height 14
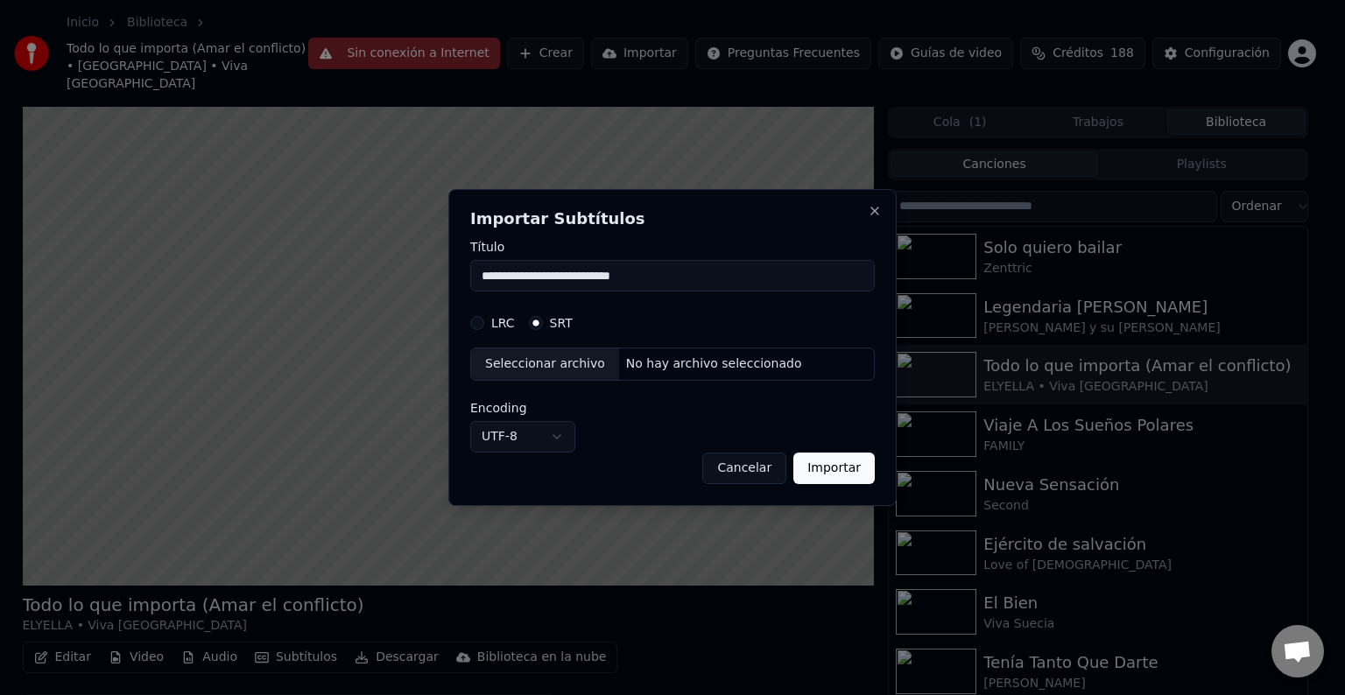
click at [651, 362] on div "No hay archivo seleccionado" at bounding box center [714, 364] width 190 height 18
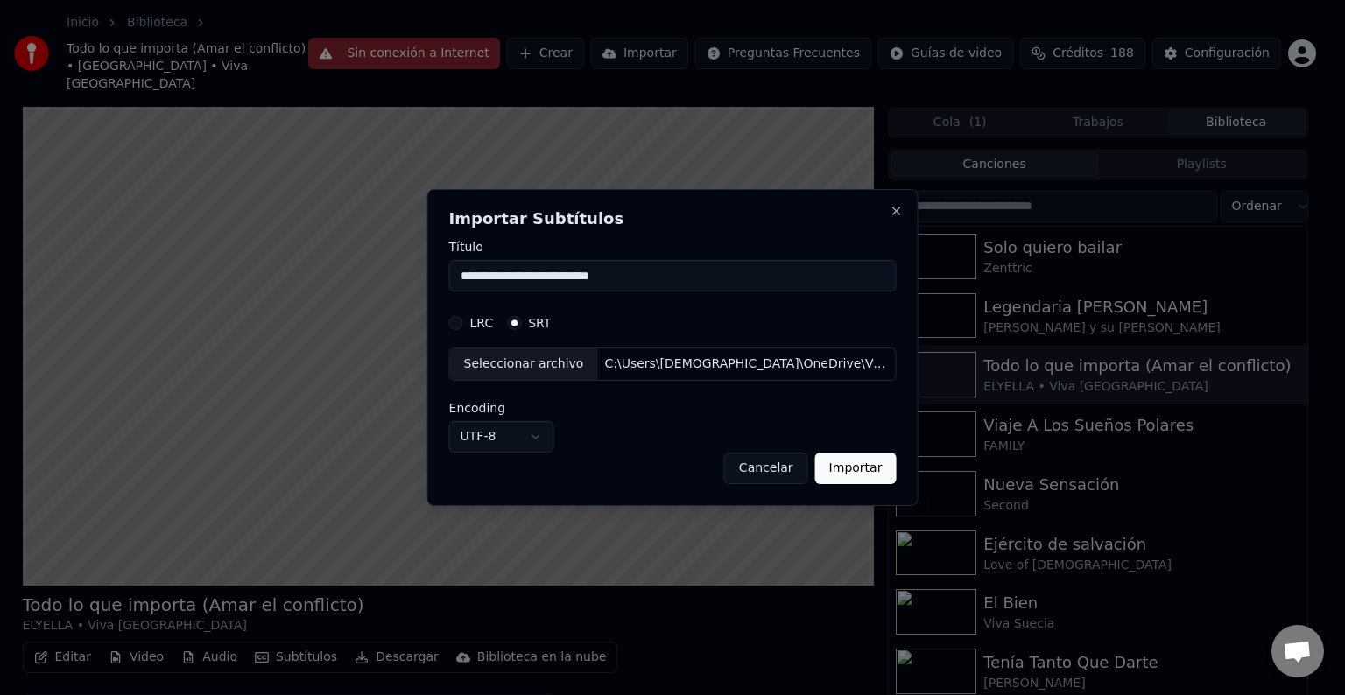
click at [858, 469] on button "Importar" at bounding box center [855, 469] width 81 height 32
type input "**********"
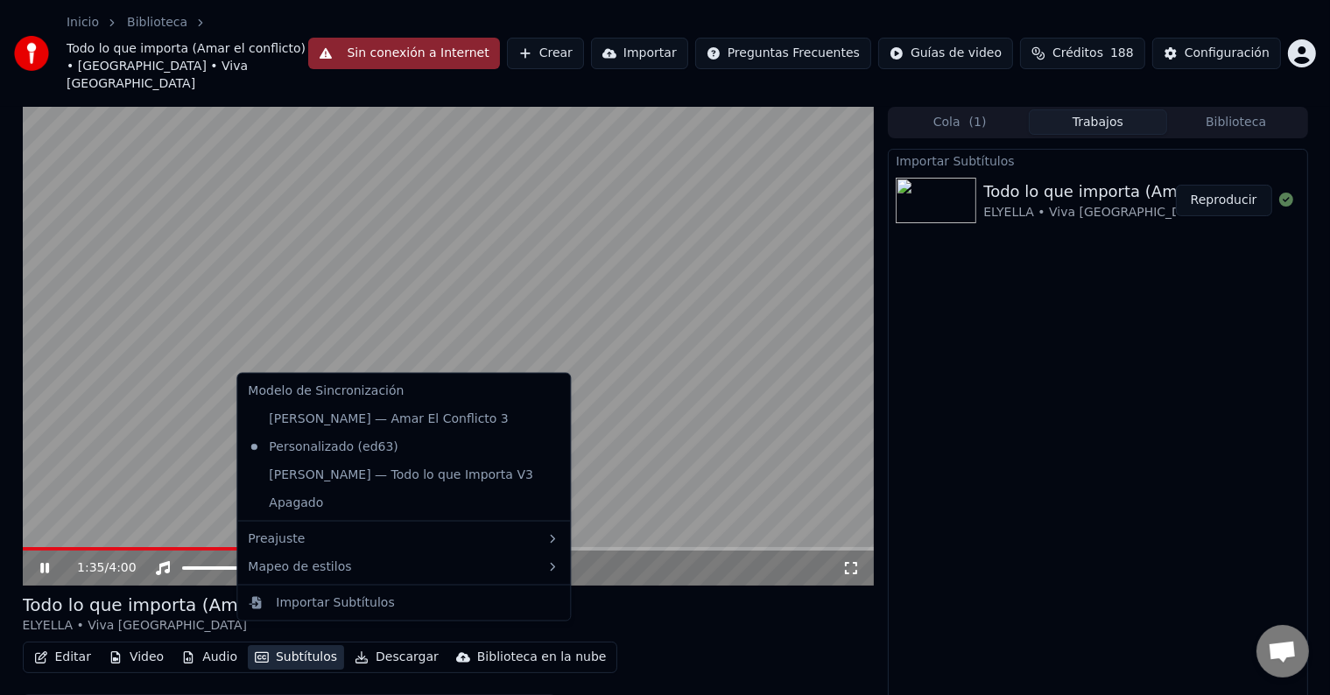
click at [284, 645] on button "Subtítulos" at bounding box center [296, 657] width 96 height 25
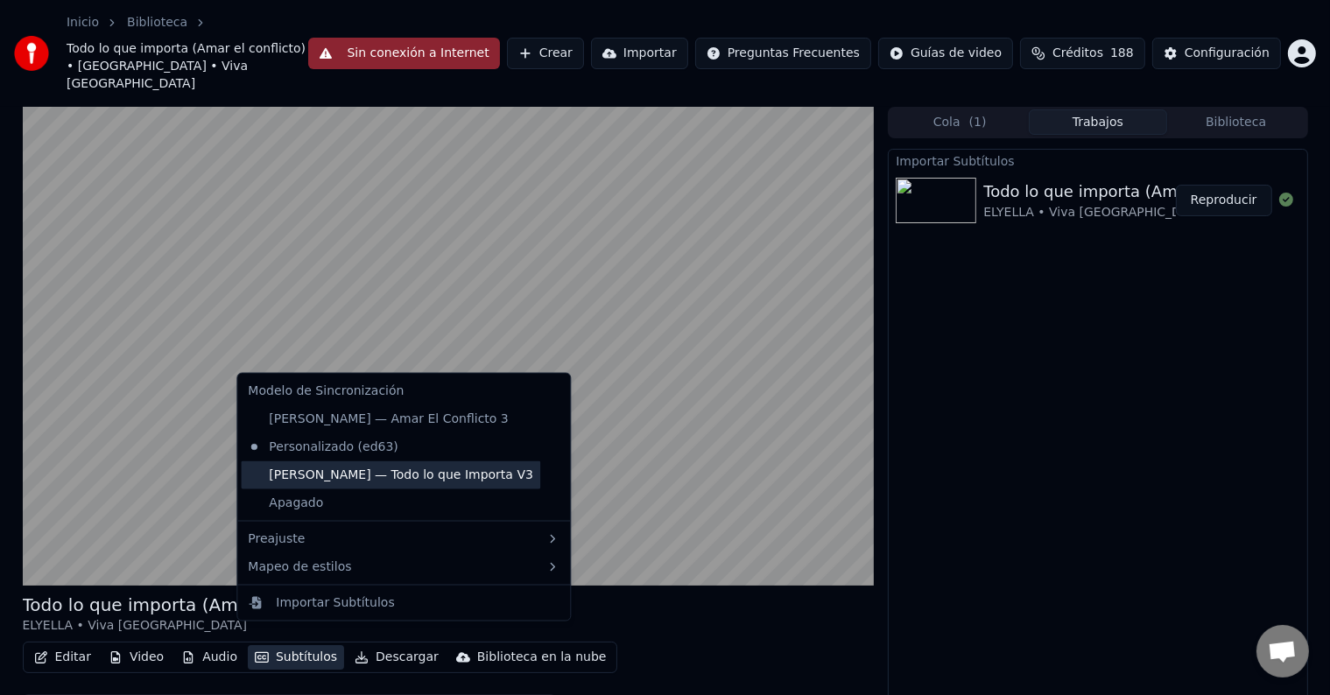
click at [369, 473] on div "Liam — Todo lo que Importa V3" at bounding box center [390, 475] width 299 height 28
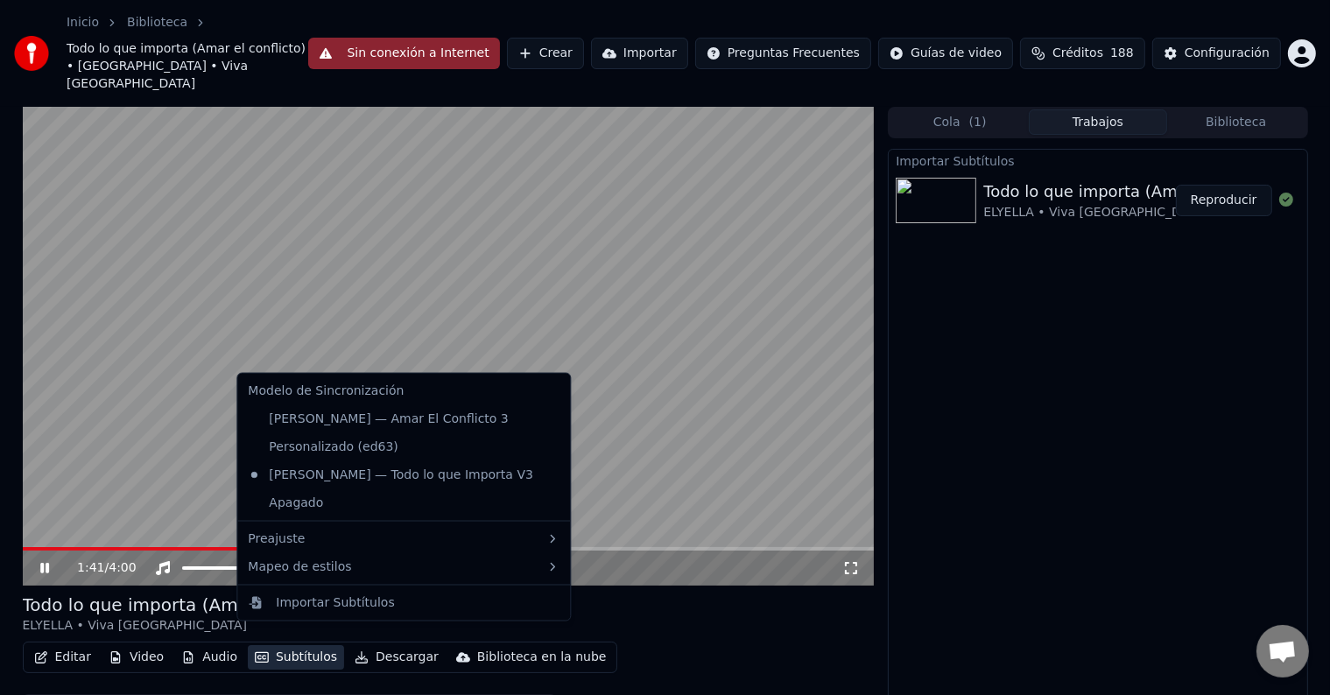
click at [285, 645] on button "Subtítulos" at bounding box center [296, 657] width 96 height 25
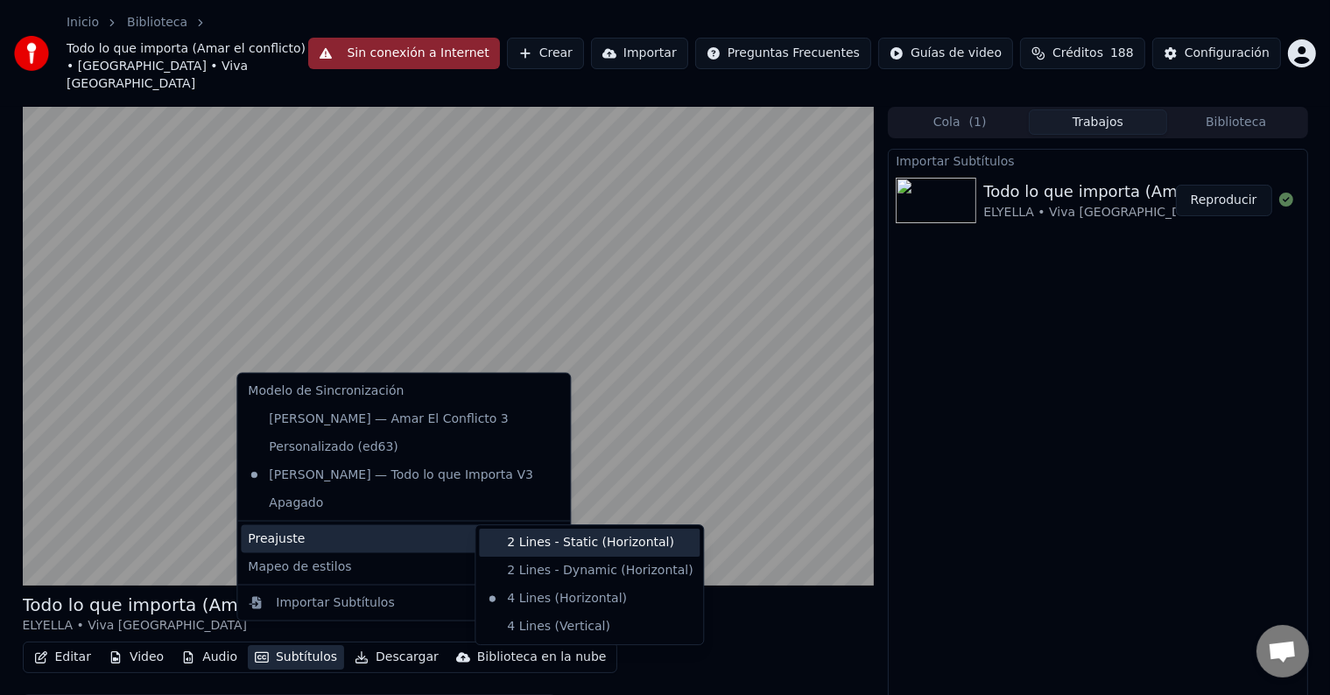
click at [592, 542] on div "2 Lines - Static (Horizontal)" at bounding box center [589, 543] width 221 height 28
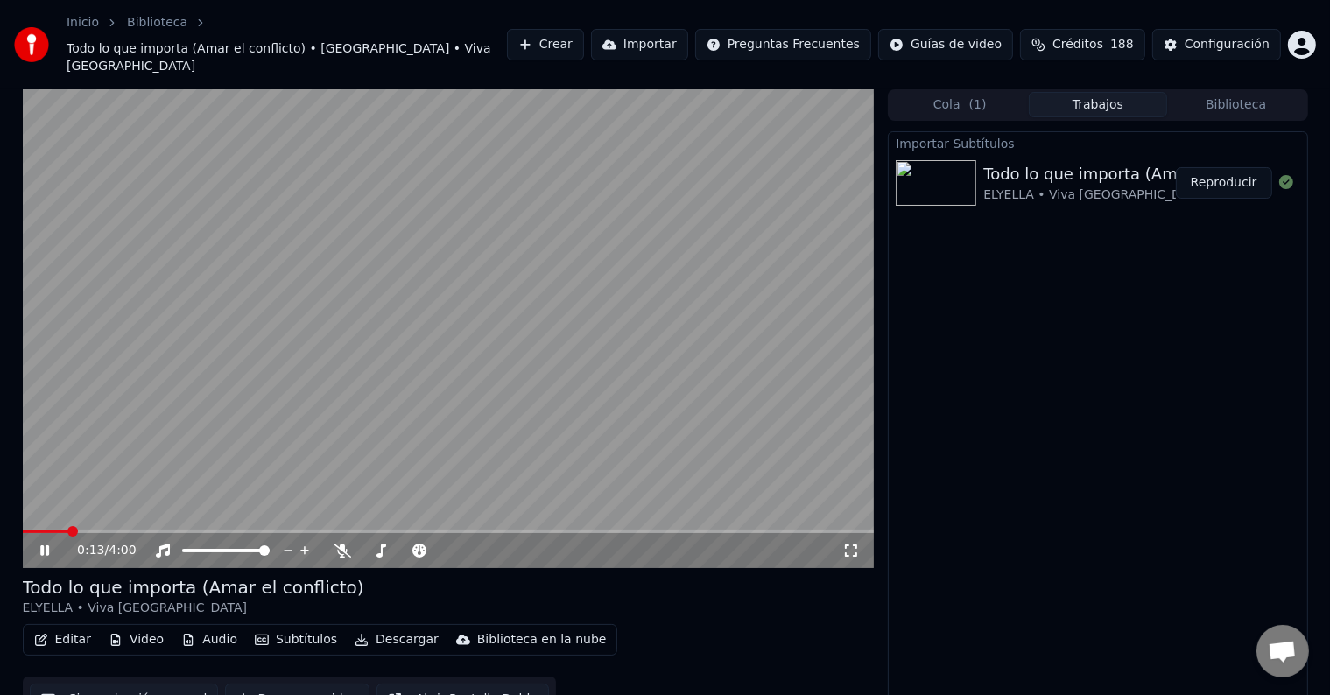
click at [67, 530] on span at bounding box center [46, 532] width 46 height 4
click at [35, 530] on span at bounding box center [57, 532] width 69 height 4
click at [129, 530] on span at bounding box center [449, 532] width 852 height 4
click at [112, 530] on span at bounding box center [78, 532] width 110 height 4
click at [390, 341] on video at bounding box center [449, 328] width 852 height 479
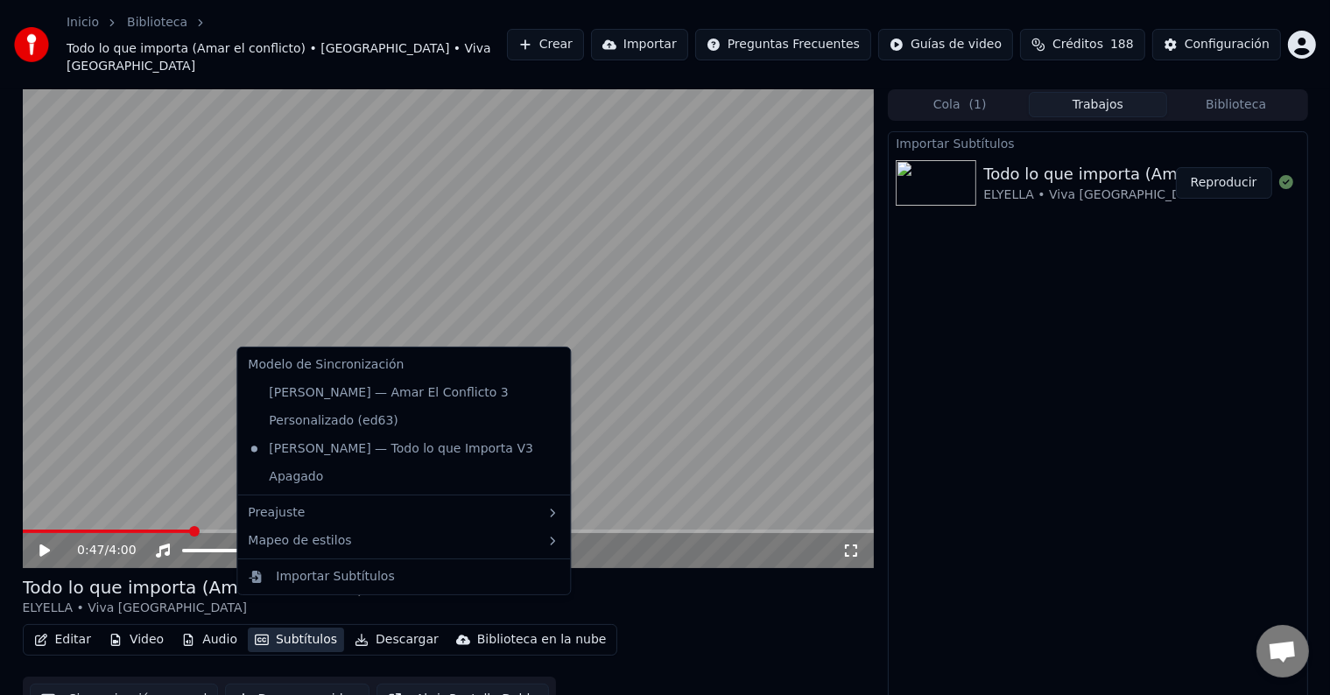
click at [306, 628] on button "Subtítulos" at bounding box center [296, 640] width 96 height 25
click at [547, 414] on icon at bounding box center [556, 421] width 19 height 14
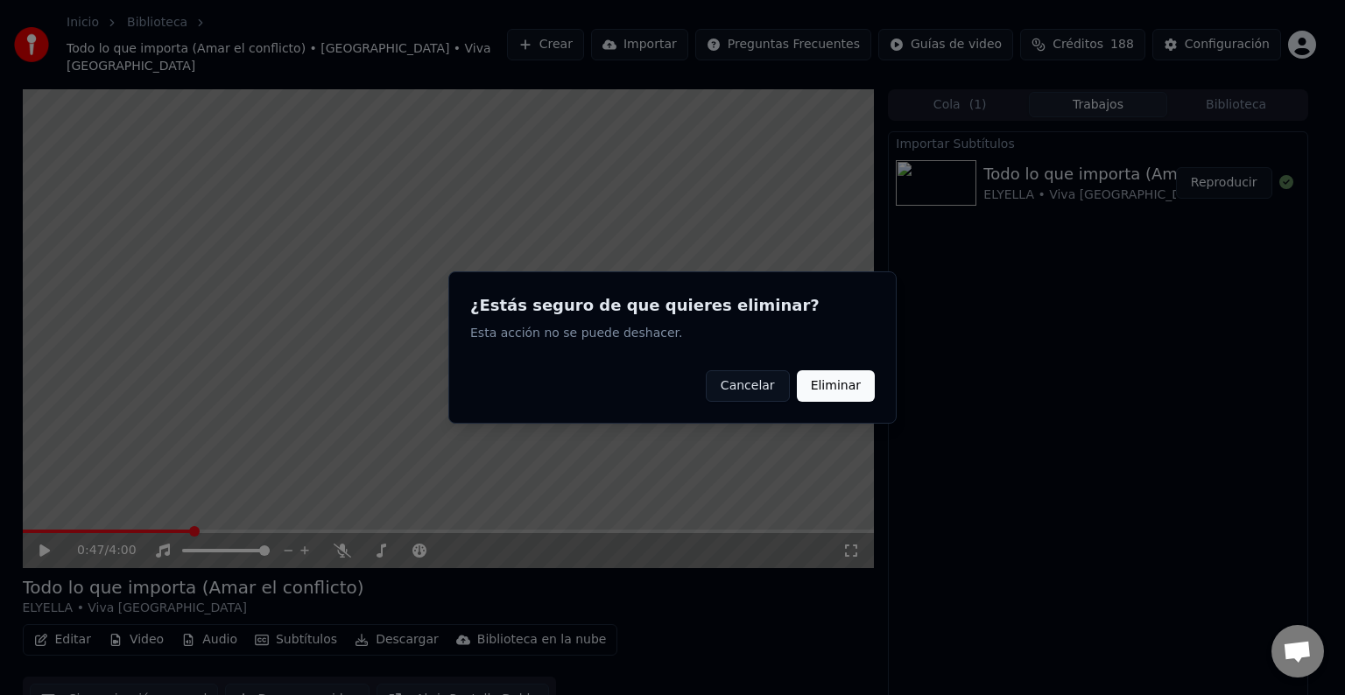
click at [835, 394] on button "Eliminar" at bounding box center [836, 386] width 78 height 32
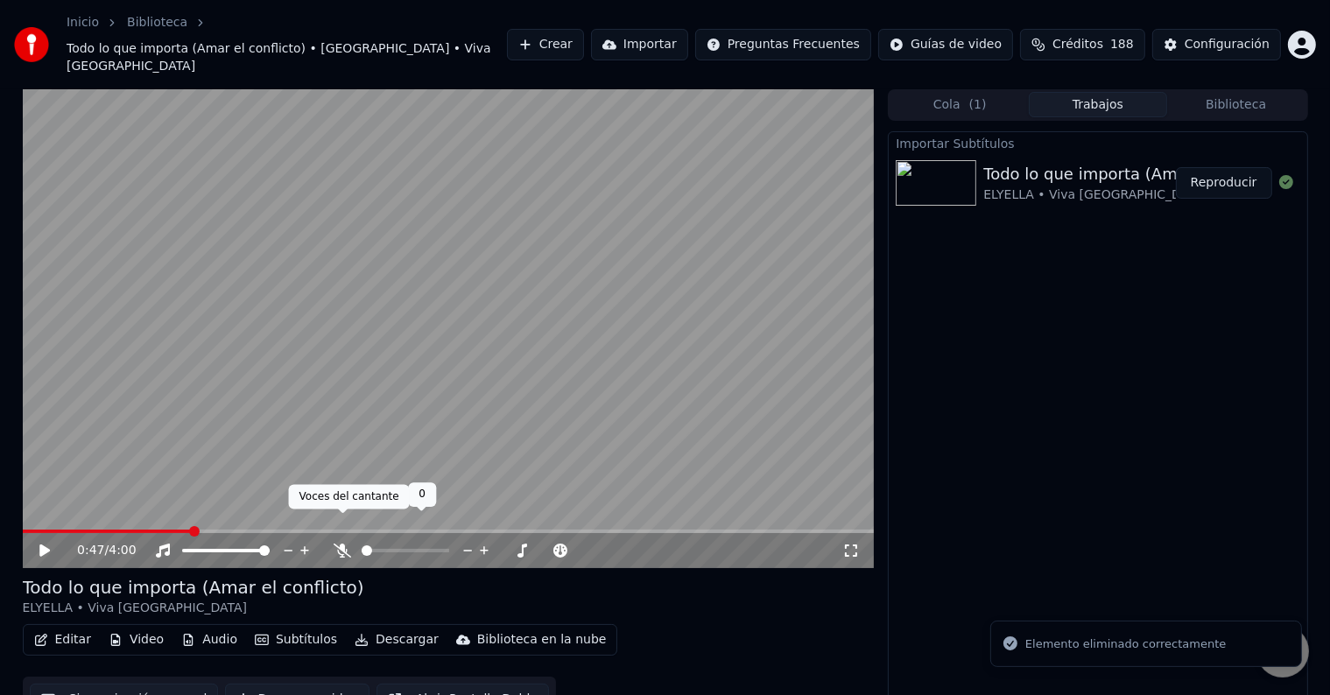
click at [348, 544] on icon at bounding box center [343, 551] width 18 height 14
click at [339, 544] on icon at bounding box center [343, 551] width 10 height 14
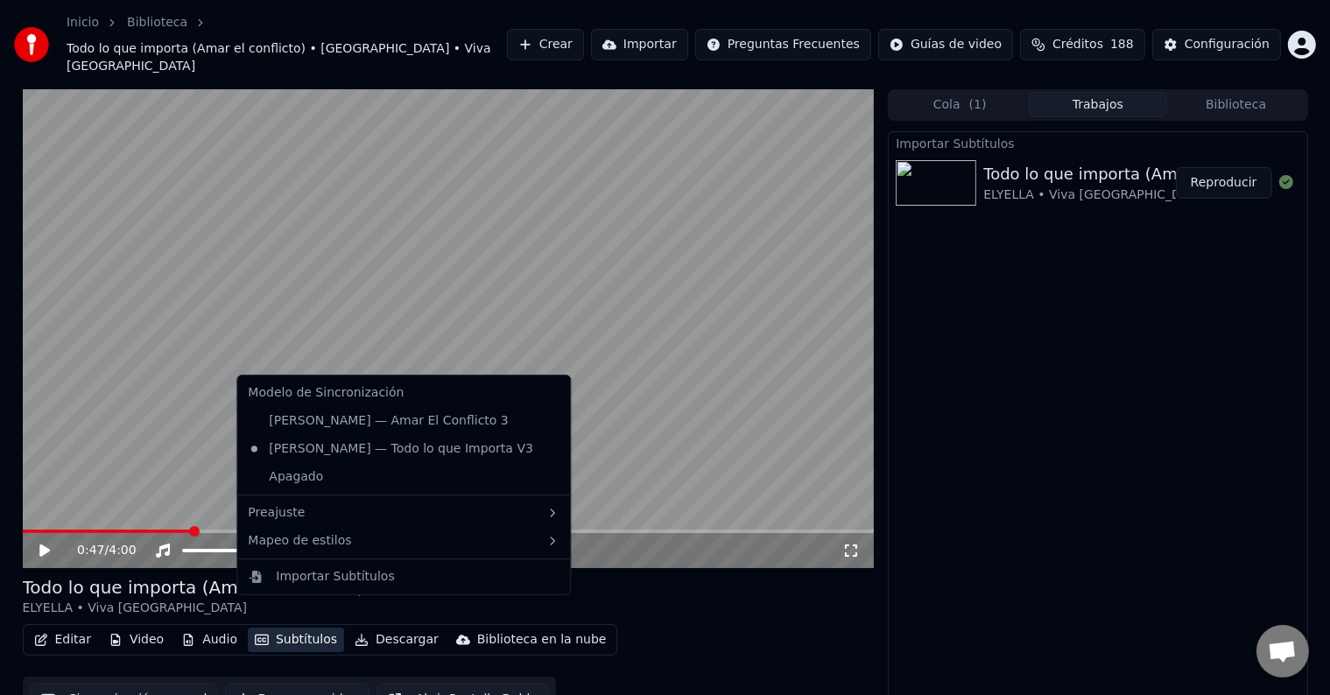
click at [307, 628] on button "Subtítulos" at bounding box center [296, 640] width 96 height 25
click at [547, 417] on icon at bounding box center [553, 421] width 12 height 14
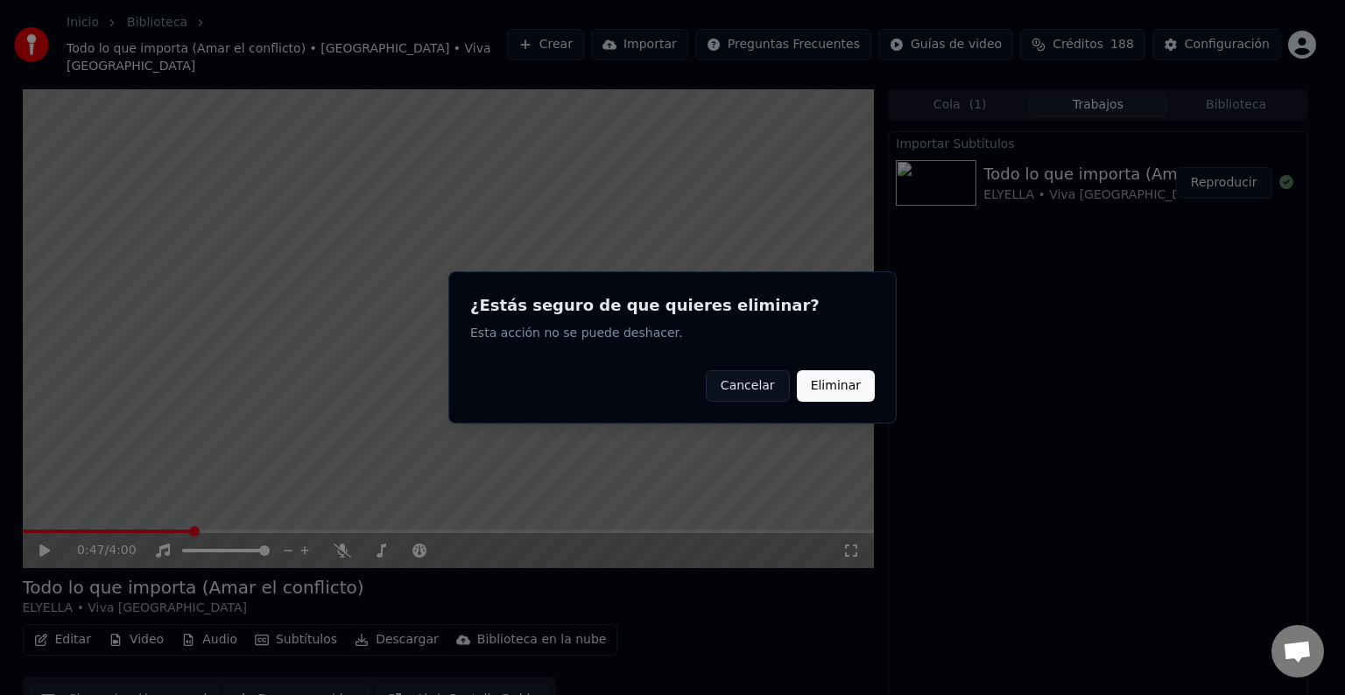
click at [802, 392] on button "Eliminar" at bounding box center [836, 386] width 78 height 32
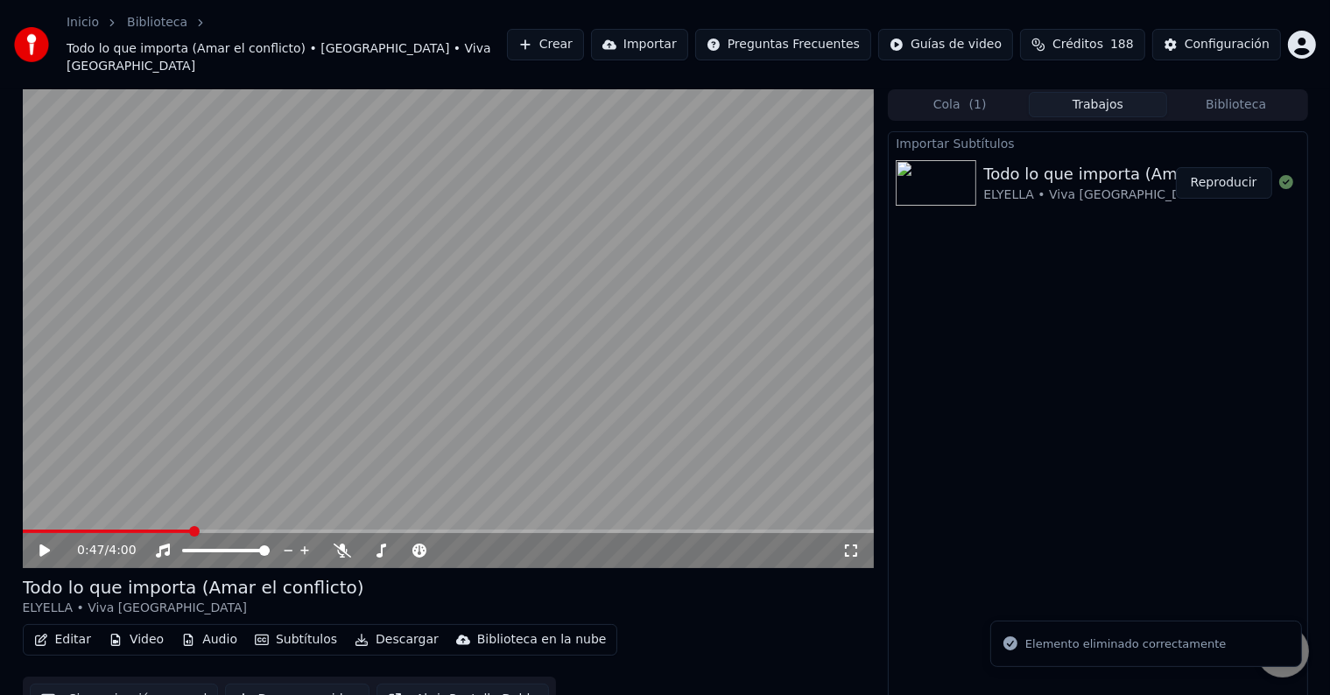
click at [320, 628] on button "Subtítulos" at bounding box center [296, 640] width 96 height 25
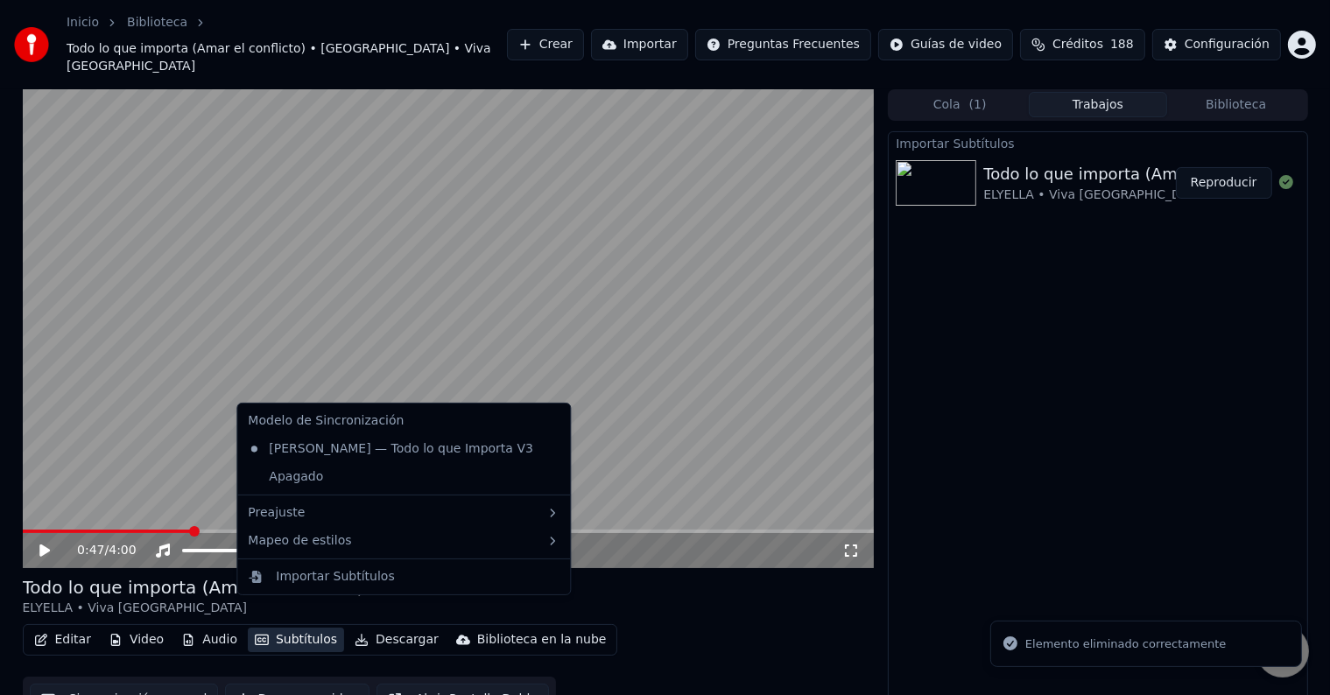
click at [547, 447] on icon at bounding box center [556, 449] width 19 height 14
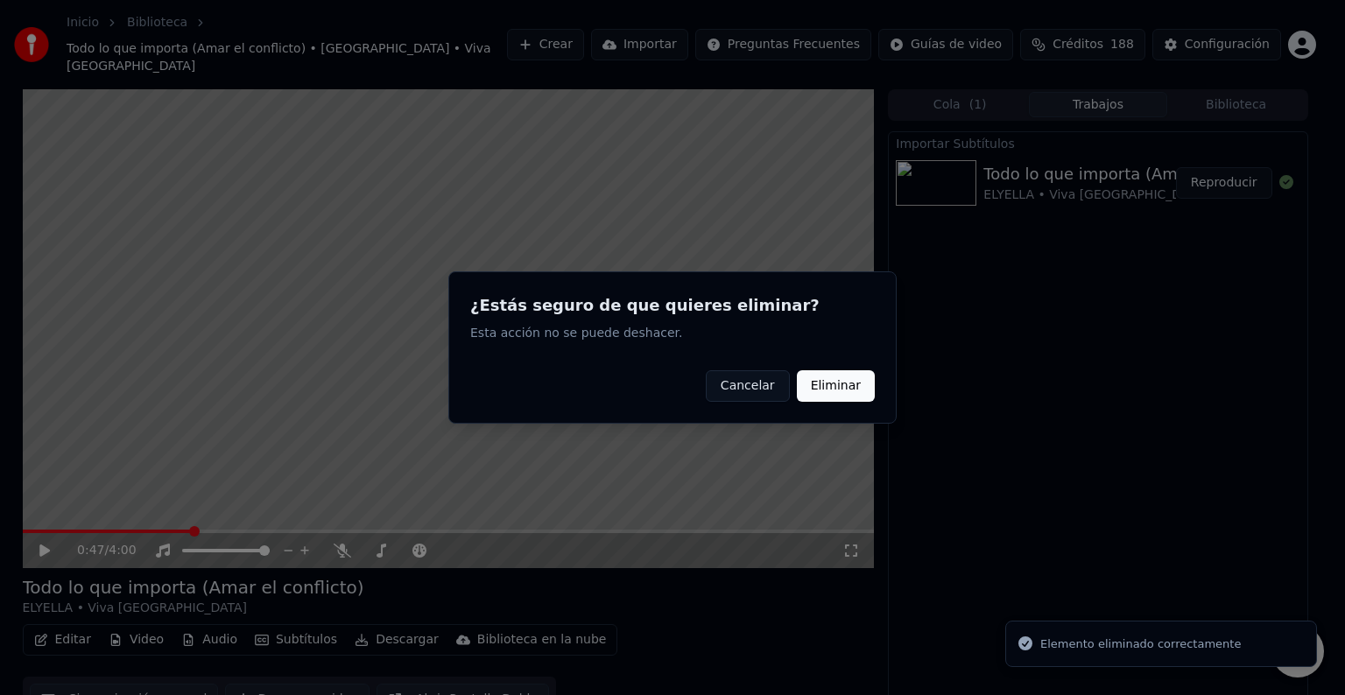
click at [840, 381] on button "Eliminar" at bounding box center [836, 386] width 78 height 32
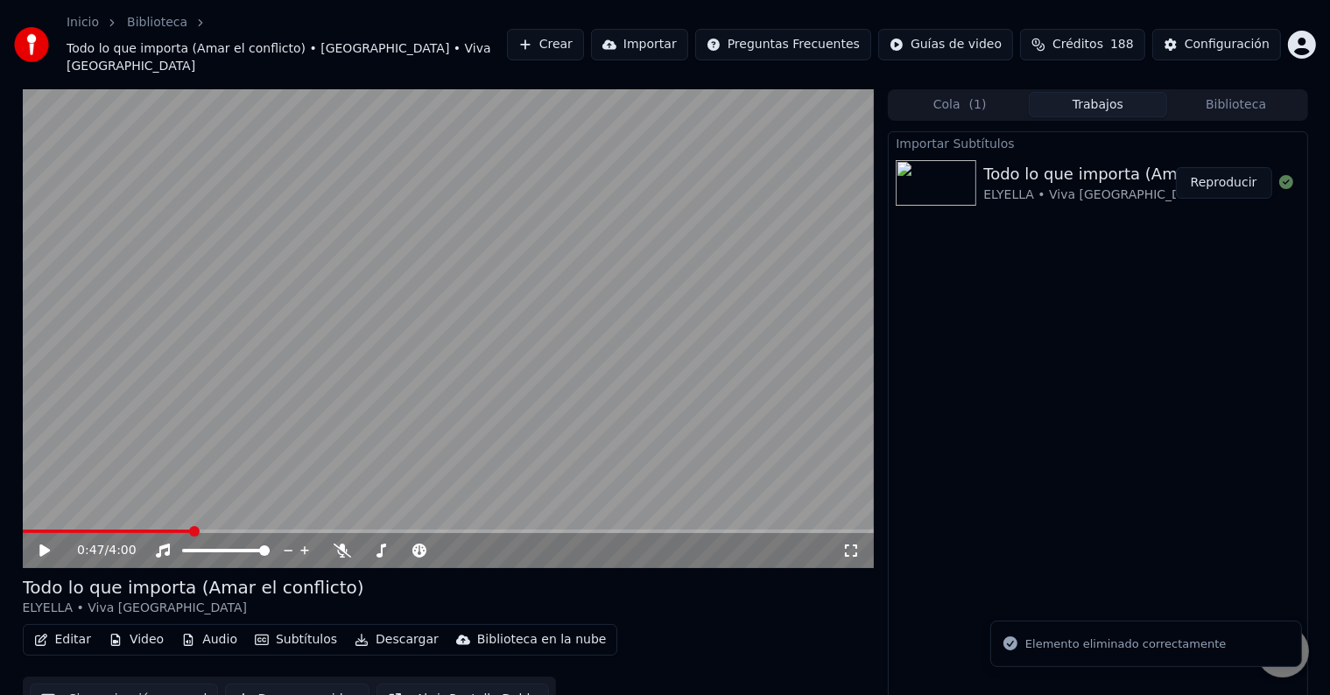
click at [301, 628] on button "Subtítulos" at bounding box center [296, 640] width 96 height 25
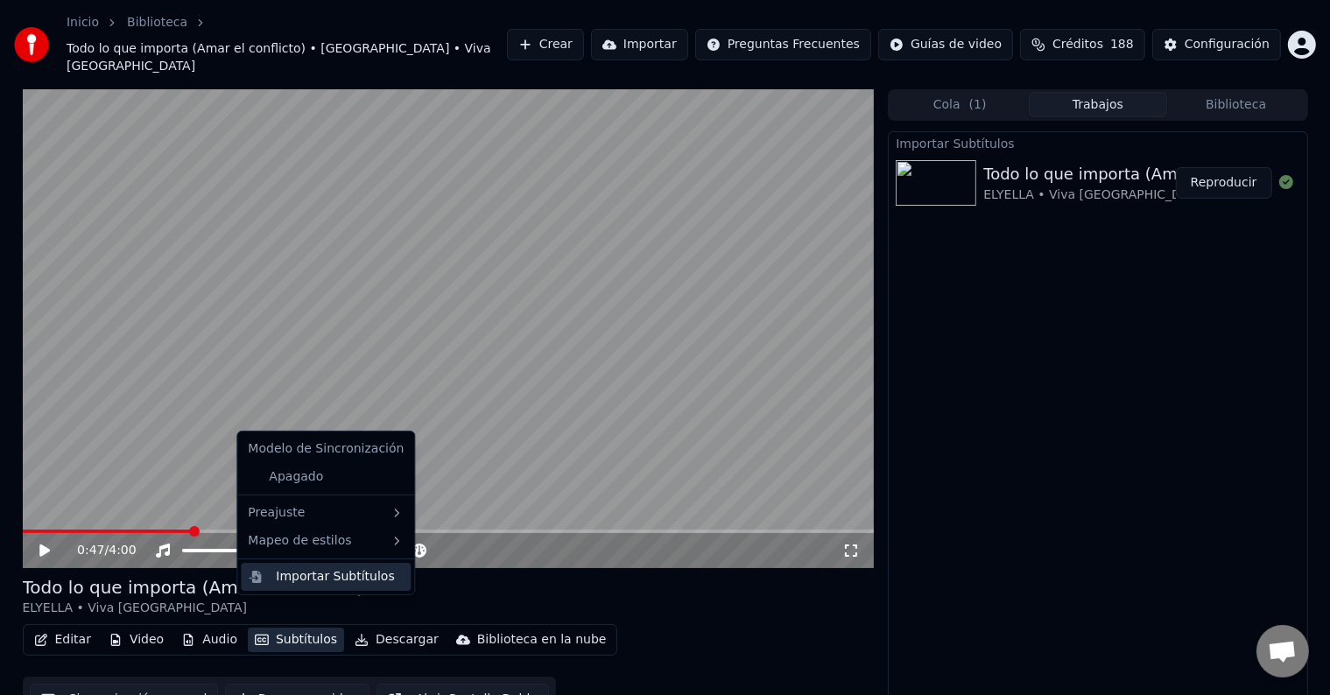
click at [367, 566] on div "Importar Subtítulos" at bounding box center [326, 577] width 170 height 28
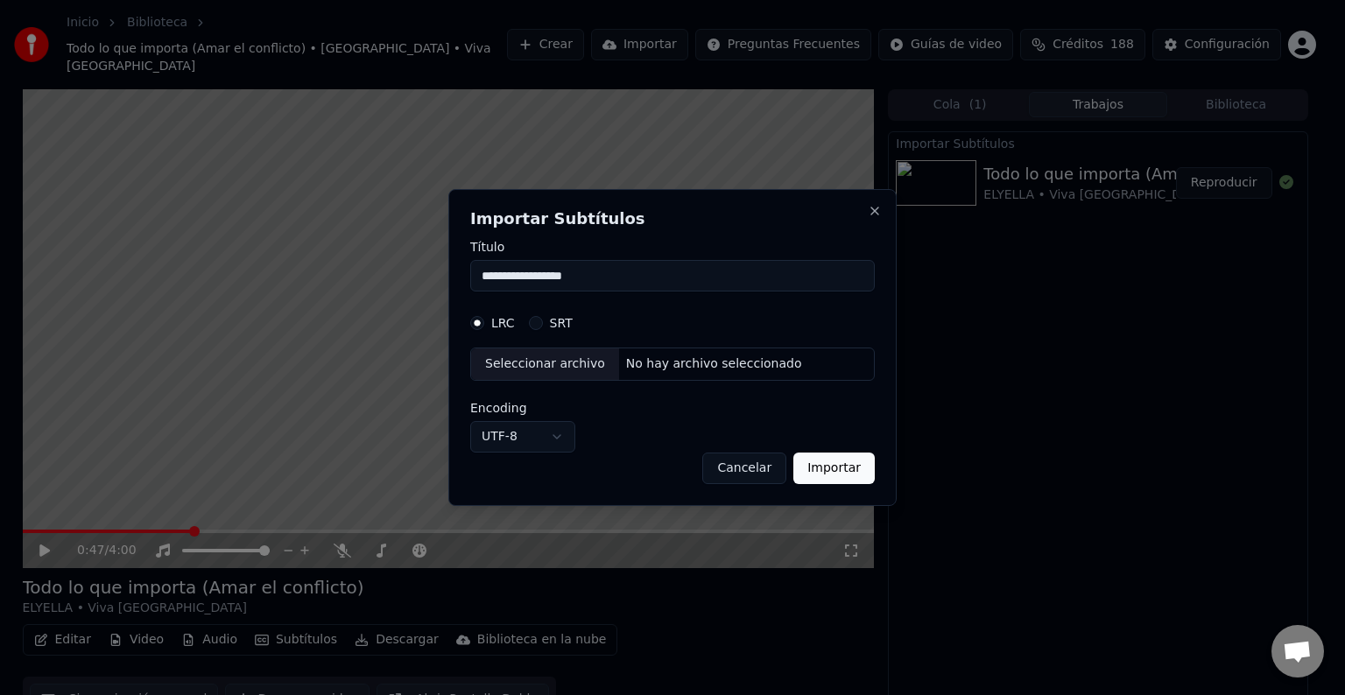
click at [550, 324] on label "SRT" at bounding box center [561, 323] width 23 height 12
click at [543, 324] on button "SRT" at bounding box center [536, 323] width 14 height 14
click at [550, 368] on div "Seleccionar archivo" at bounding box center [545, 364] width 148 height 32
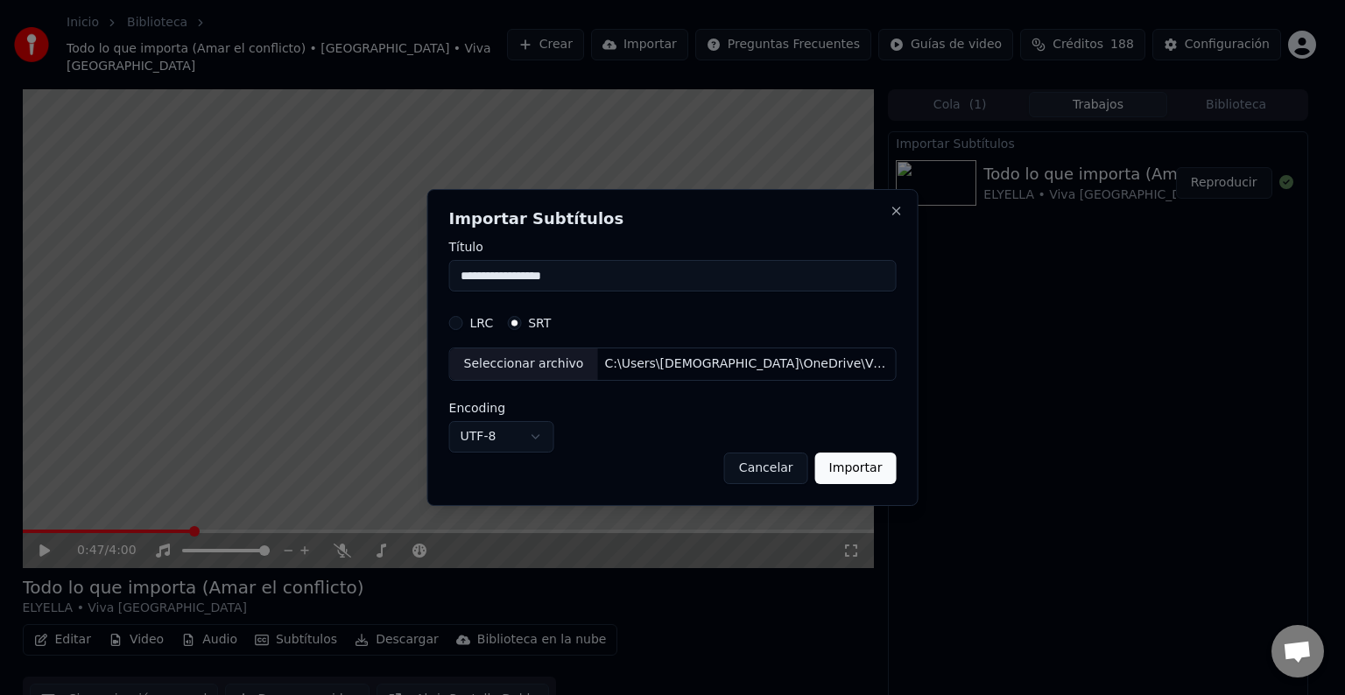
click at [841, 454] on button "Importar" at bounding box center [855, 469] width 81 height 32
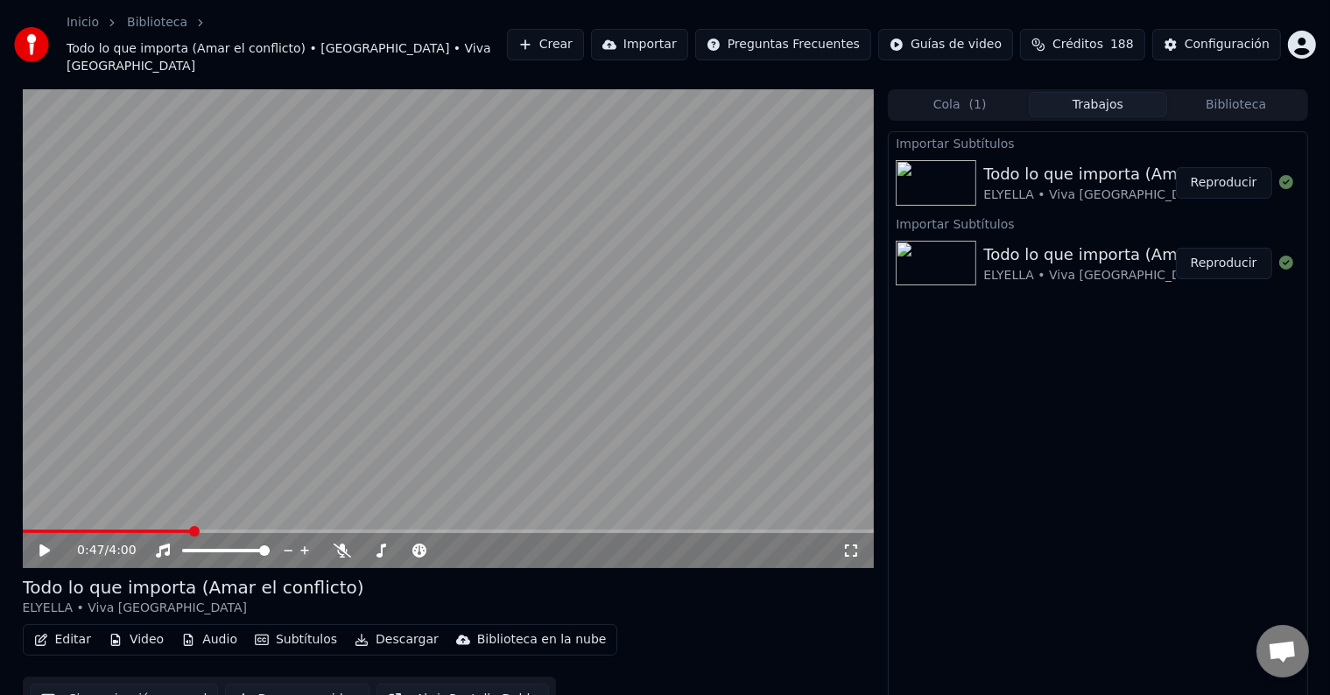
click at [315, 628] on button "Subtítulos" at bounding box center [296, 640] width 96 height 25
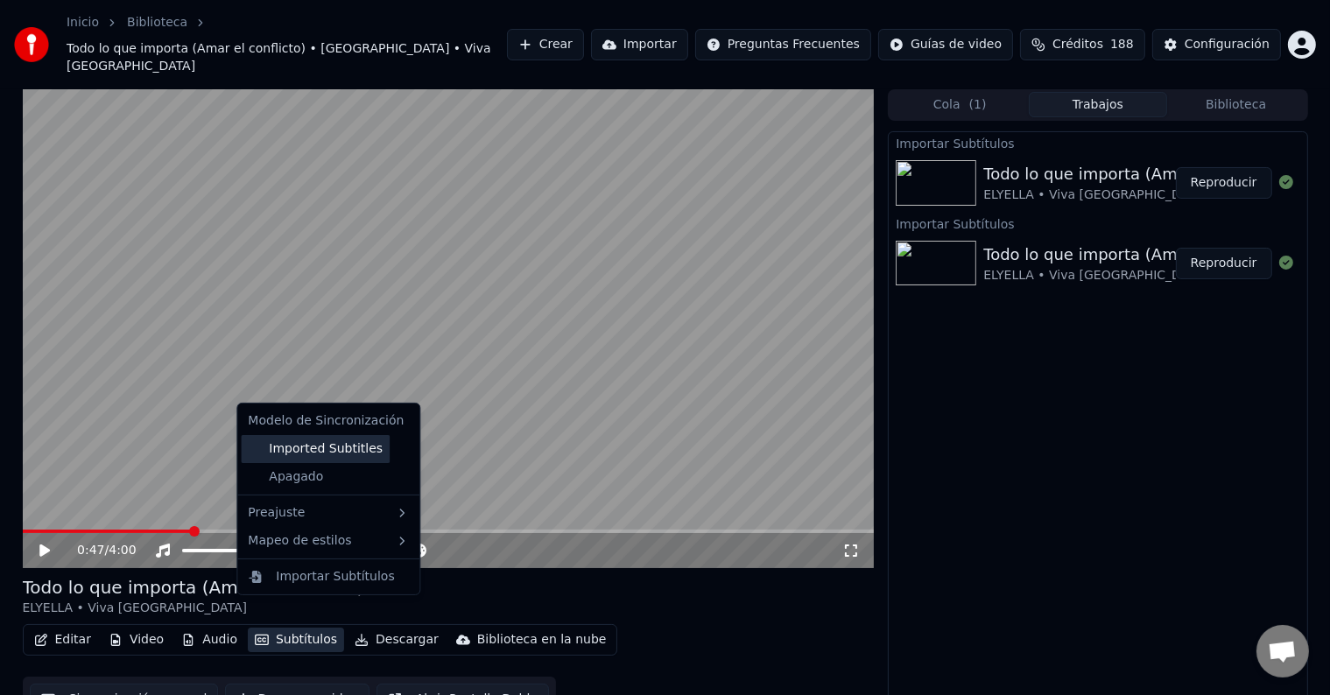
click at [348, 450] on div "Imported Subtitles" at bounding box center [315, 449] width 149 height 28
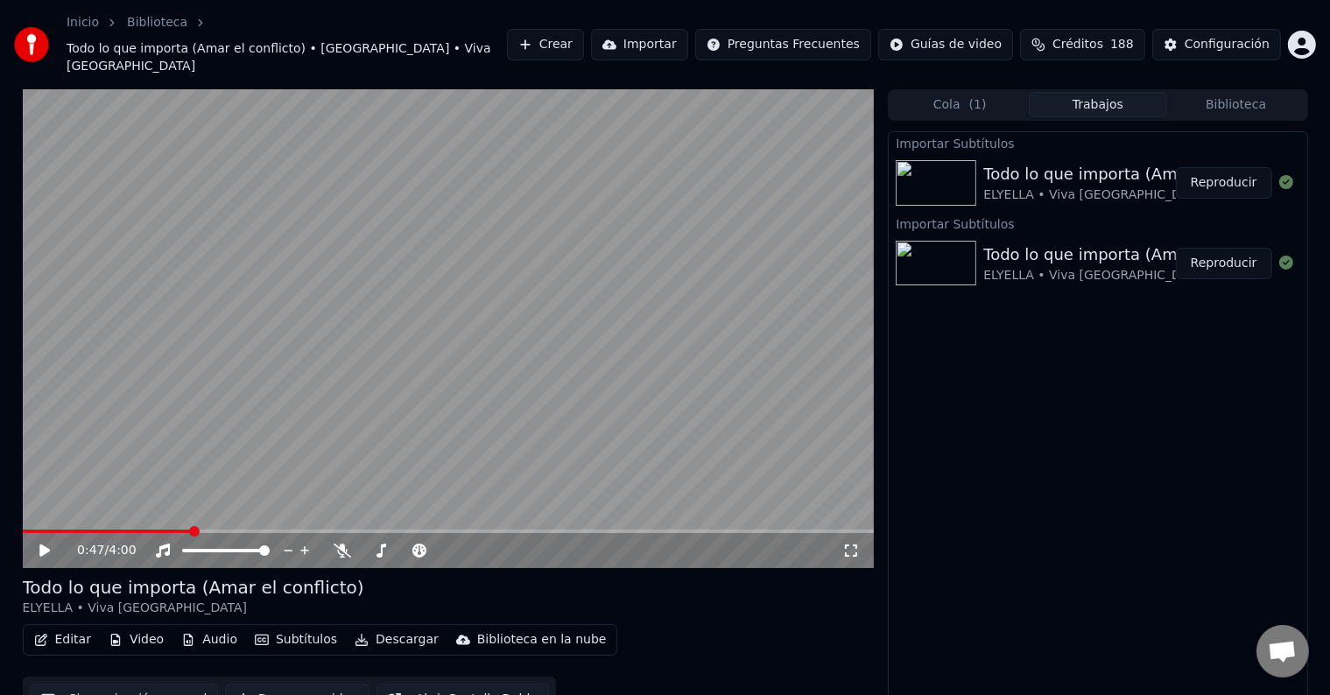
drag, startPoint x: 347, startPoint y: 450, endPoint x: 345, endPoint y: 471, distance: 21.1
click at [346, 451] on video at bounding box center [449, 328] width 852 height 479
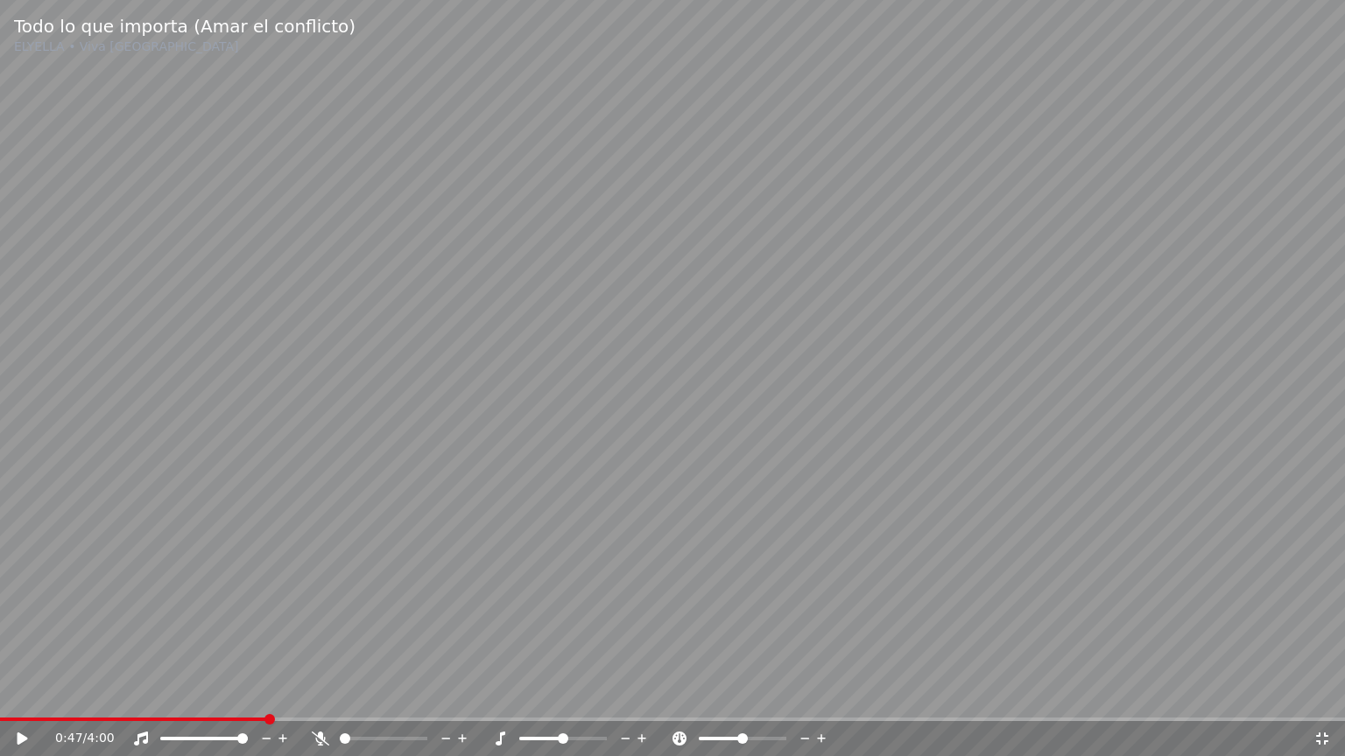
click at [1320, 694] on icon at bounding box center [1322, 739] width 18 height 14
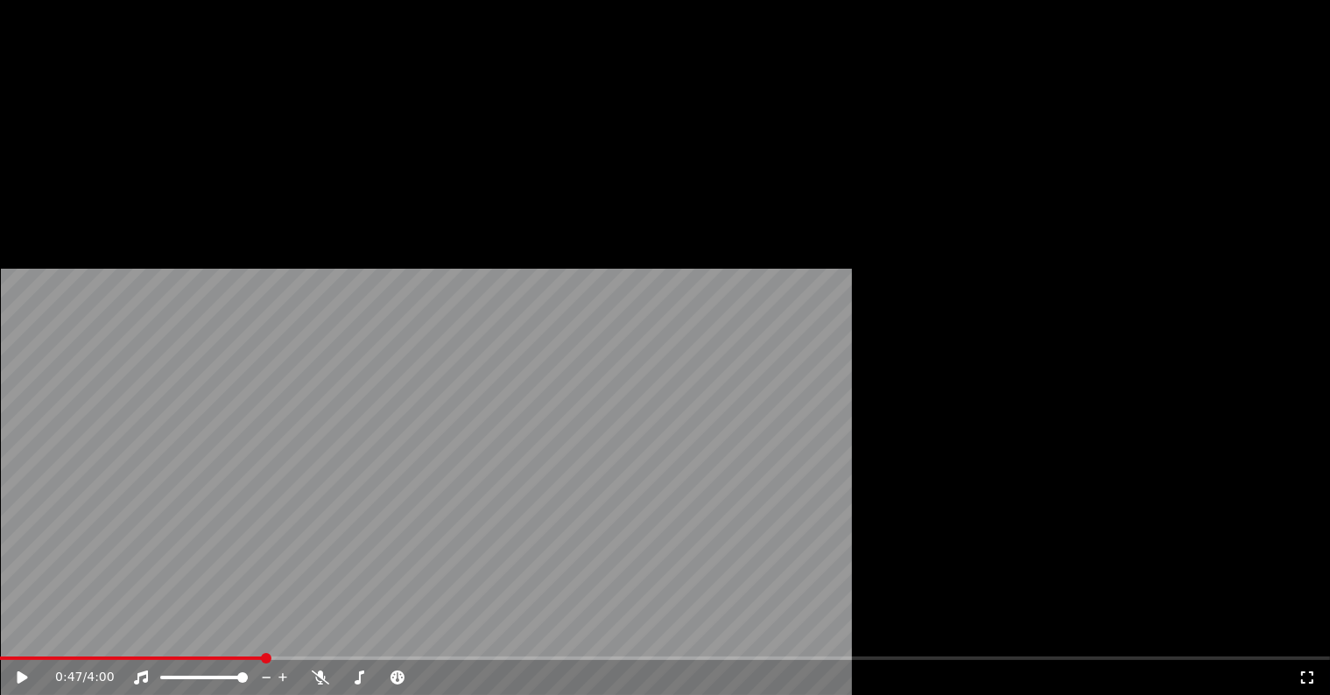
click at [255, 167] on icon "button" at bounding box center [262, 161] width 14 height 12
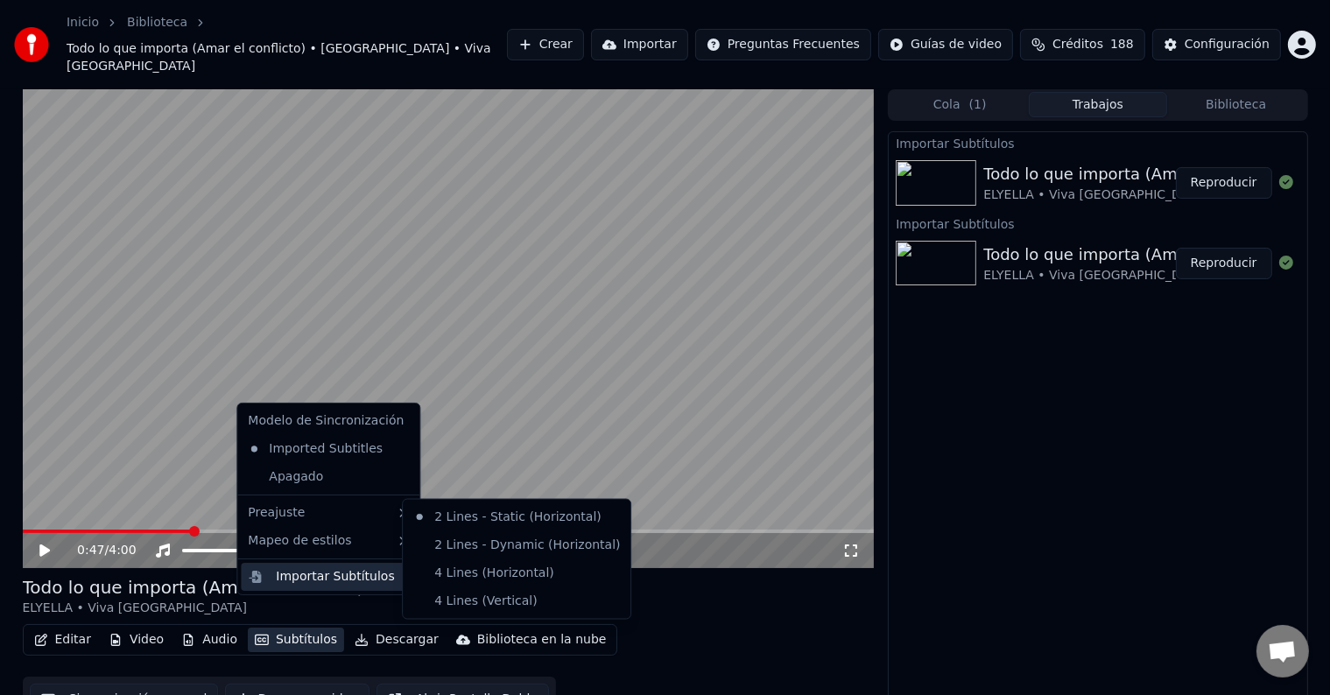
click at [348, 572] on div "Importar Subtítulos" at bounding box center [335, 577] width 118 height 18
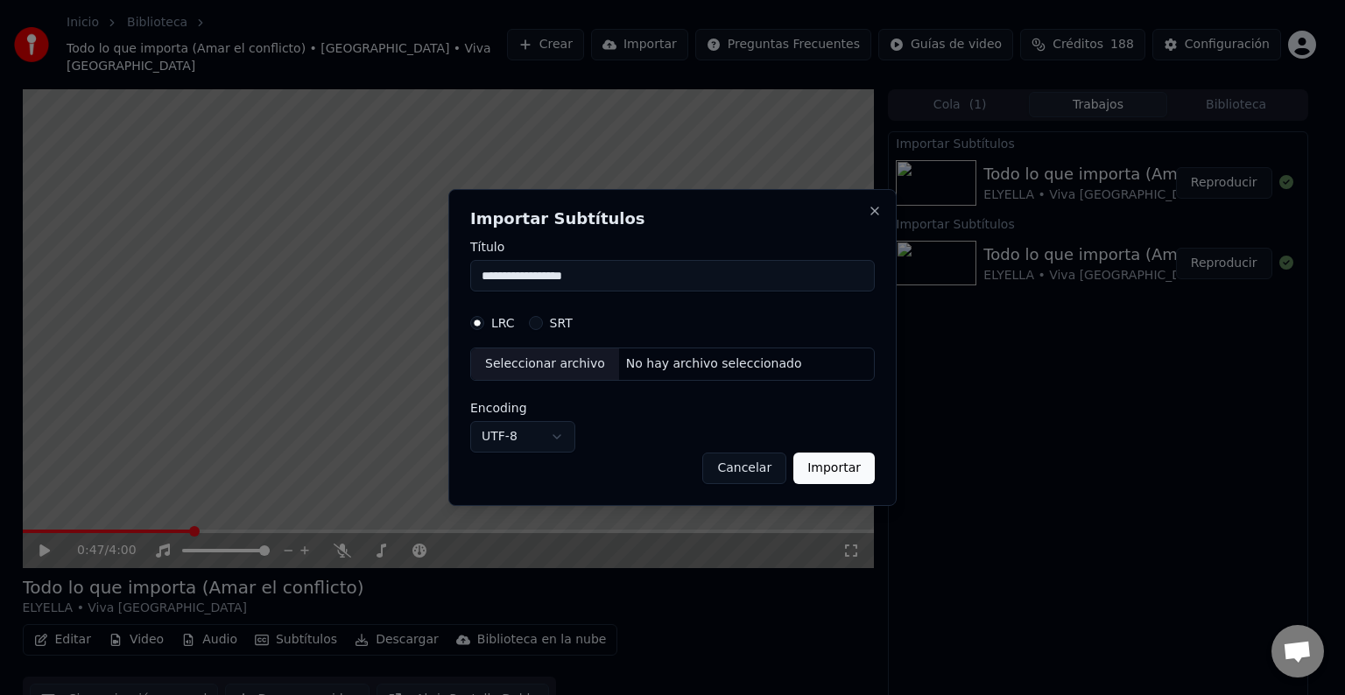
click at [753, 466] on button "Cancelar" at bounding box center [744, 469] width 84 height 32
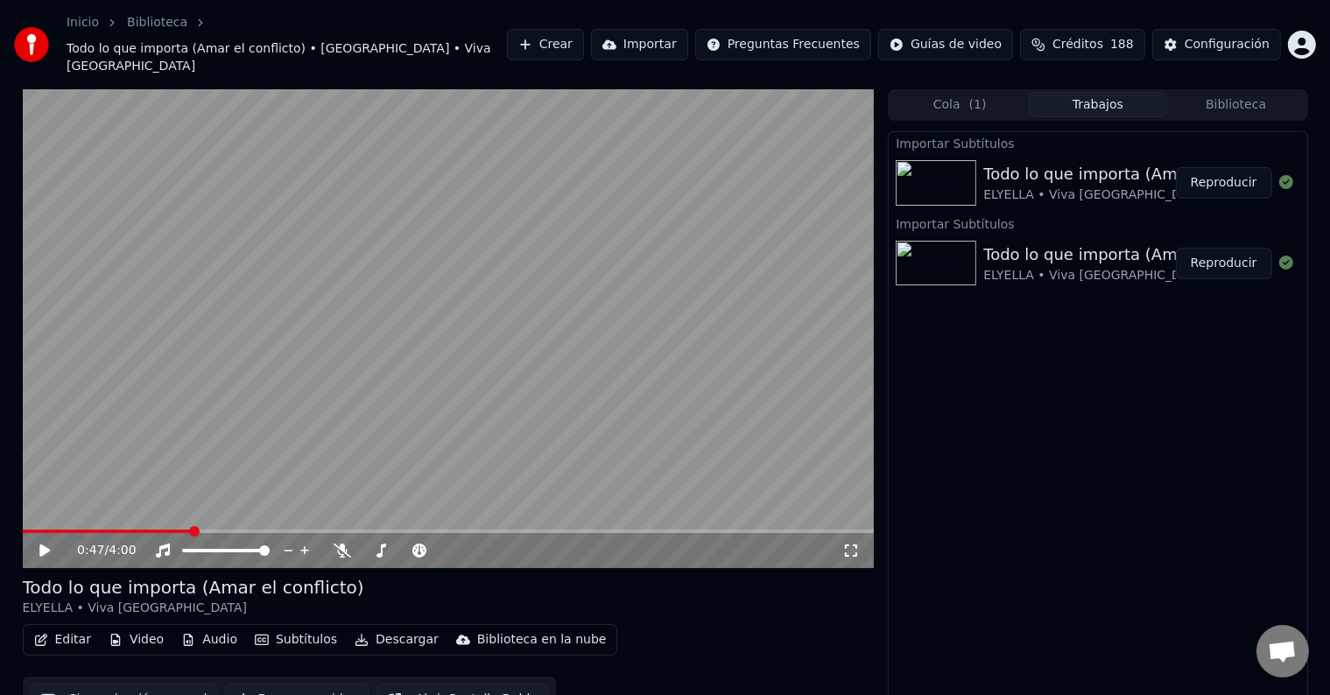
click at [511, 308] on video at bounding box center [449, 328] width 852 height 479
click at [341, 544] on icon at bounding box center [343, 551] width 18 height 14
click at [35, 542] on div "0:56 / 4:00" at bounding box center [449, 551] width 838 height 18
click at [44, 544] on icon at bounding box center [57, 551] width 41 height 14
click at [44, 545] on icon at bounding box center [44, 551] width 11 height 12
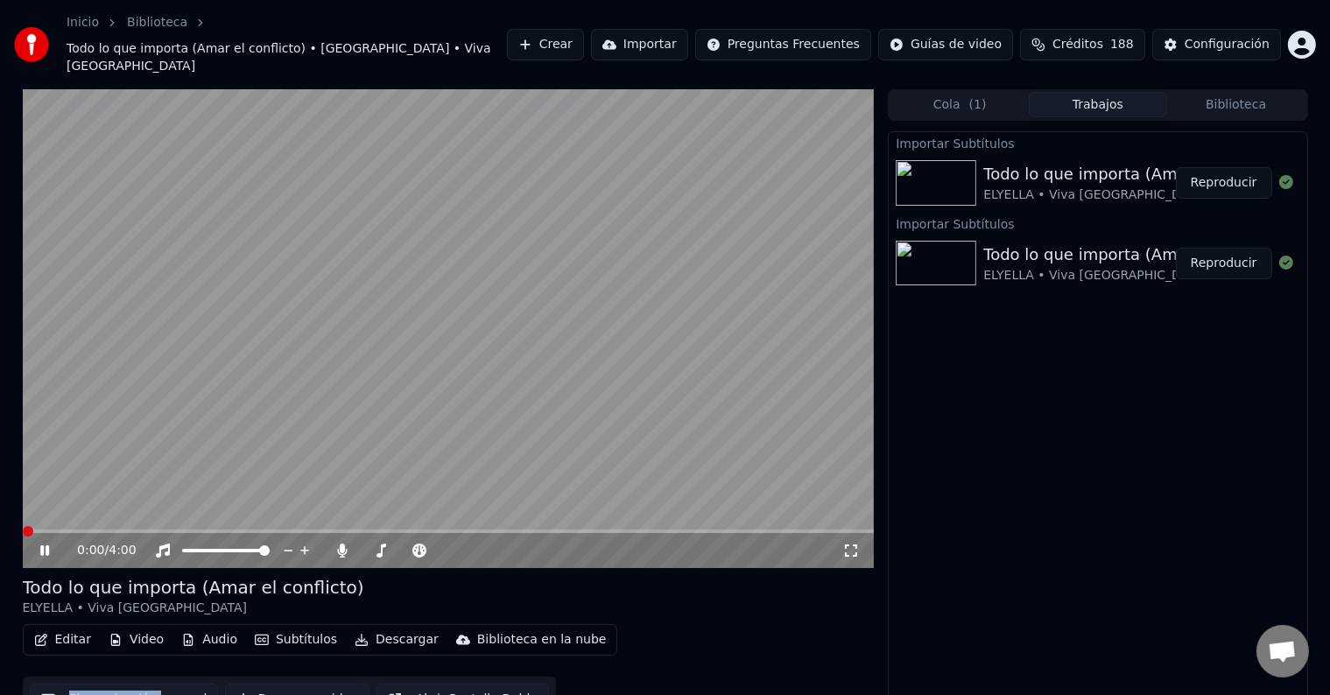
click at [23, 530] on span at bounding box center [23, 532] width 0 height 4
click at [82, 502] on video at bounding box center [449, 328] width 852 height 479
click at [82, 530] on span at bounding box center [449, 532] width 852 height 4
click at [424, 393] on video at bounding box center [449, 328] width 852 height 479
click at [315, 628] on button "Subtítulos" at bounding box center [296, 640] width 96 height 25
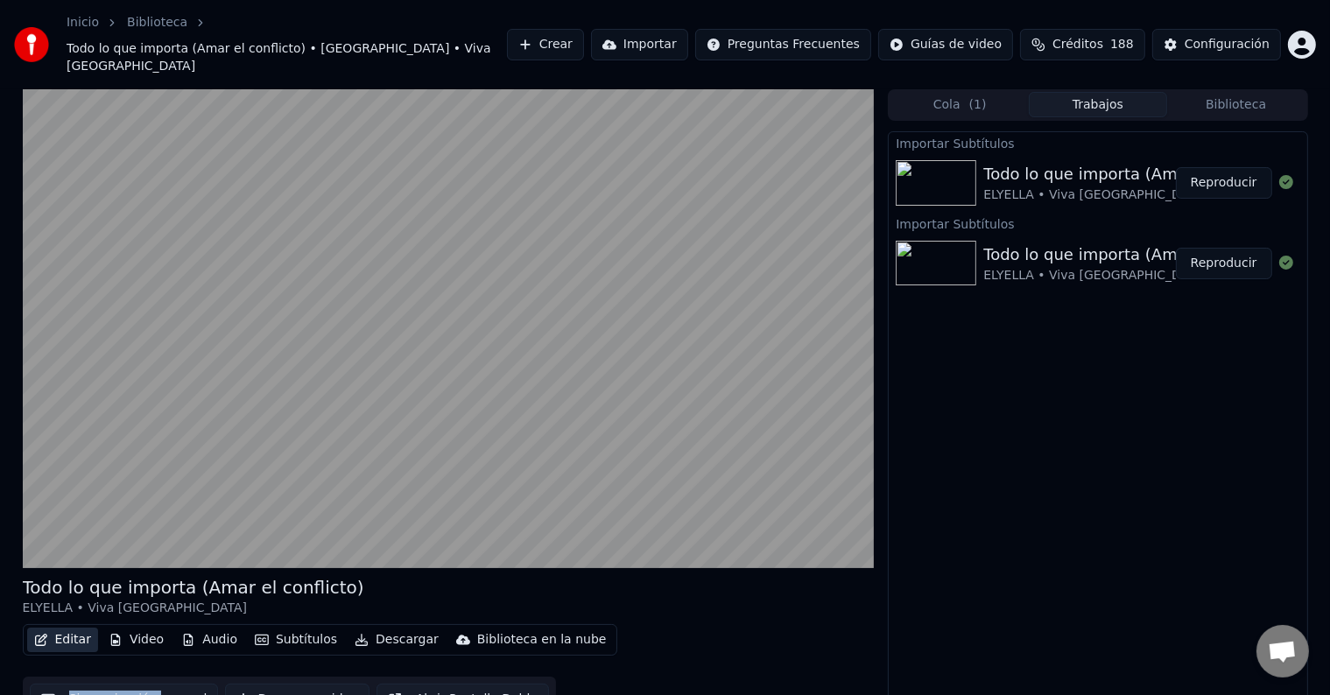
click at [85, 628] on button "Editar" at bounding box center [62, 640] width 71 height 25
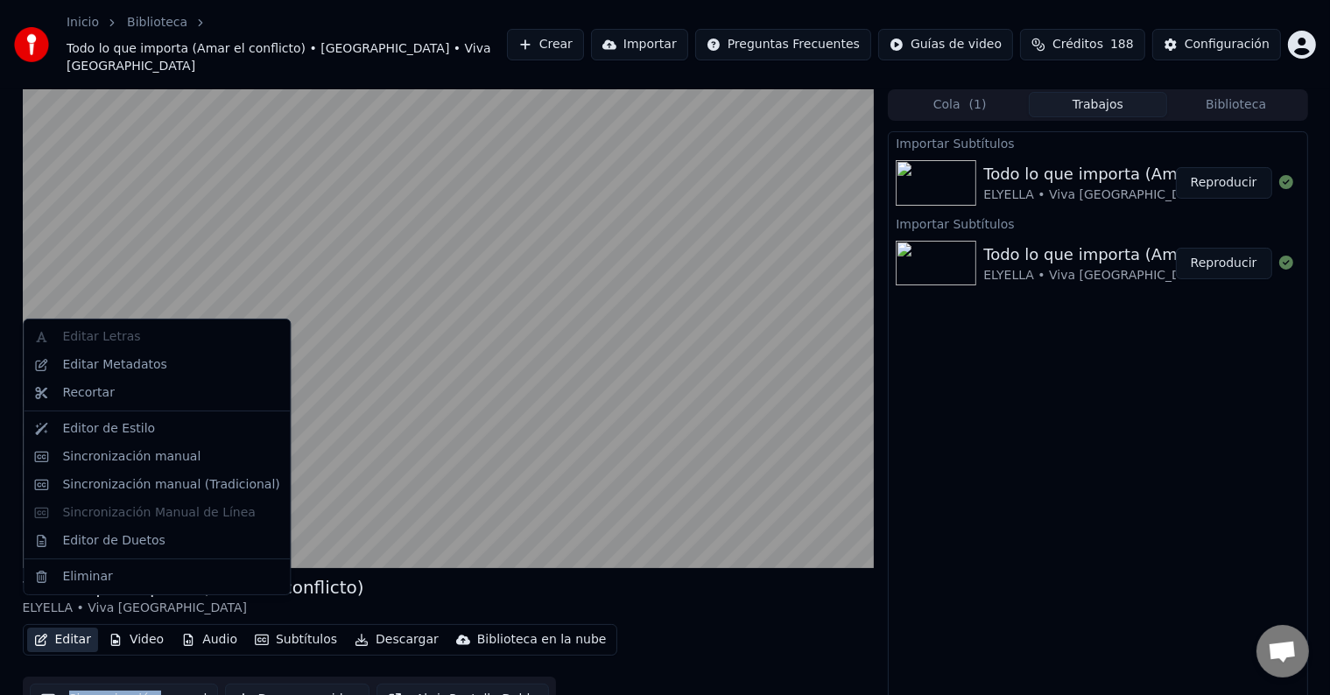
click at [76, 628] on button "Editar" at bounding box center [62, 640] width 71 height 25
click at [163, 460] on div "Sincronización manual" at bounding box center [131, 457] width 138 height 18
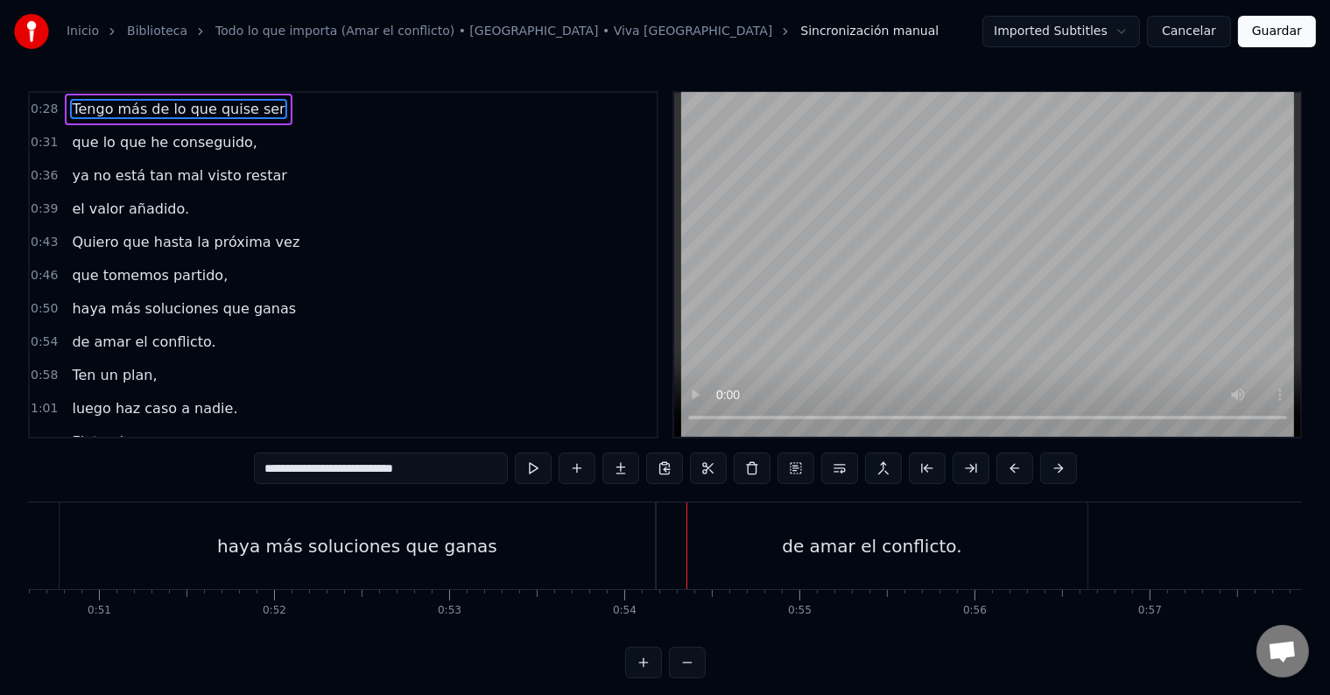
scroll to position [0, 8718]
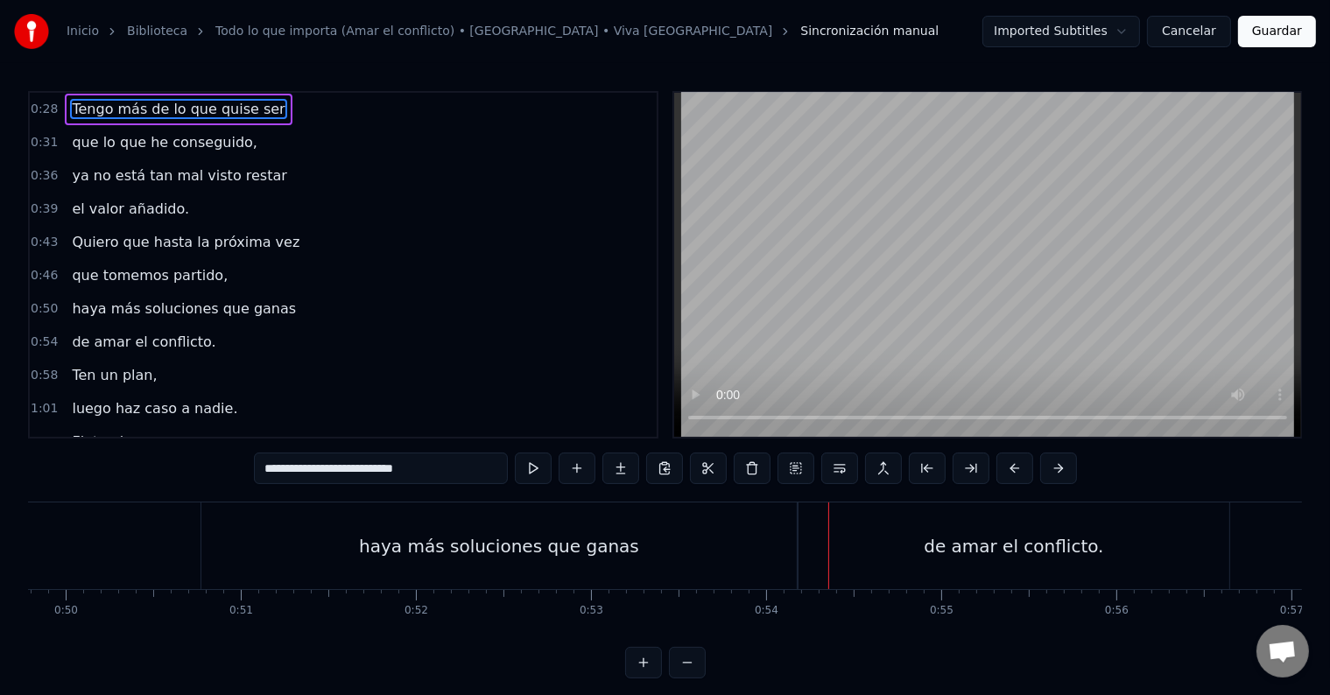
click at [250, 532] on div "haya más soluciones que ganas" at bounding box center [498, 546] width 595 height 87
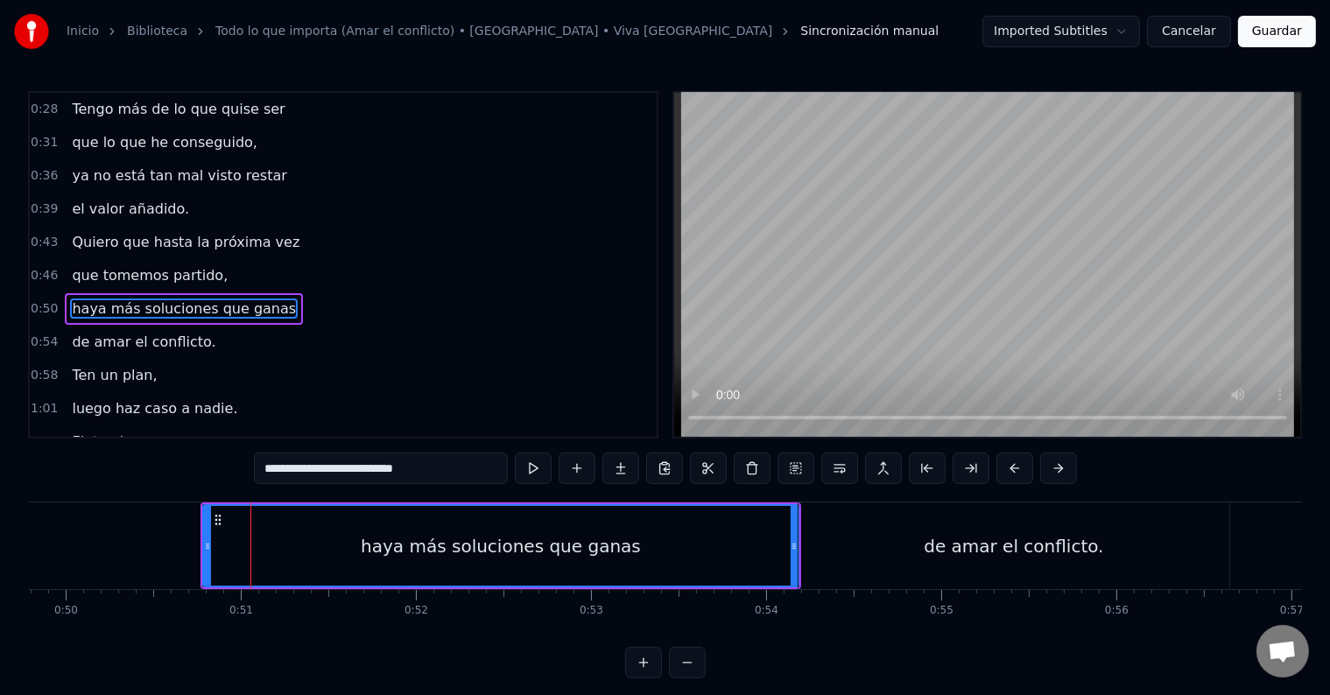
scroll to position [37, 0]
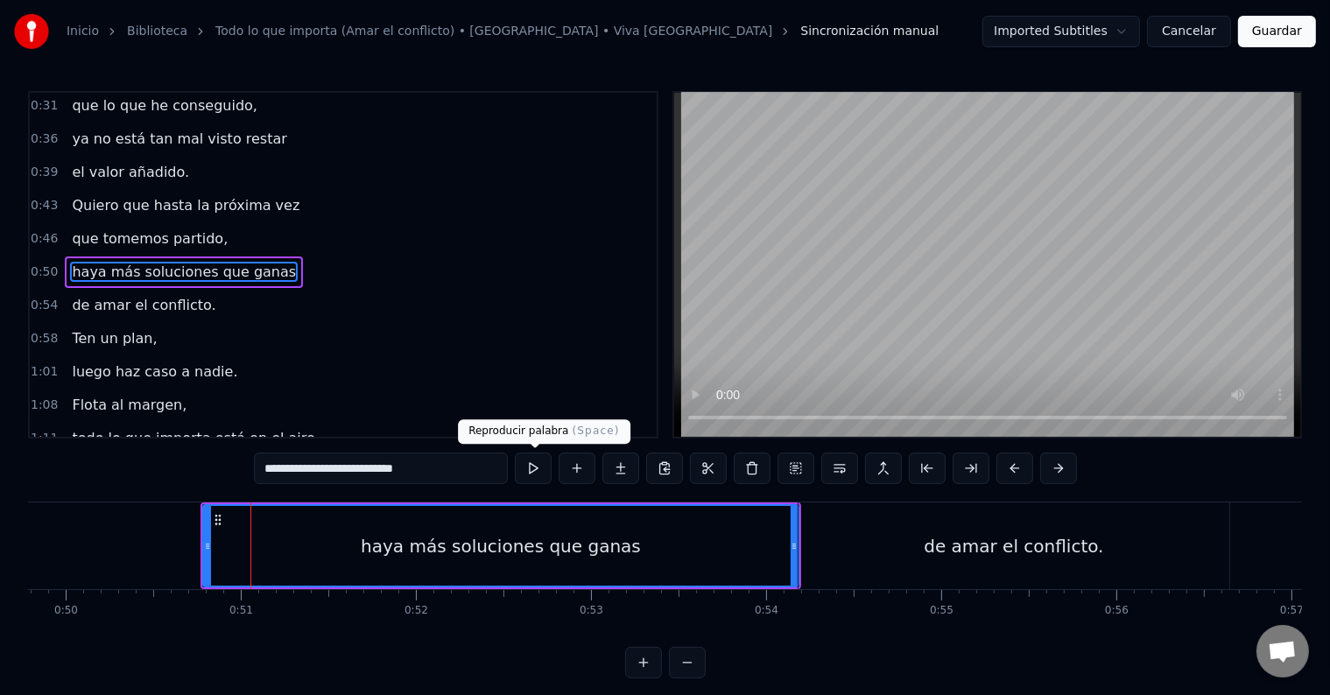
click at [529, 478] on button at bounding box center [533, 469] width 37 height 32
click at [533, 474] on button at bounding box center [533, 469] width 37 height 32
click at [821, 541] on div "de amar el conflicto." at bounding box center [1013, 546] width 431 height 87
type input "**********"
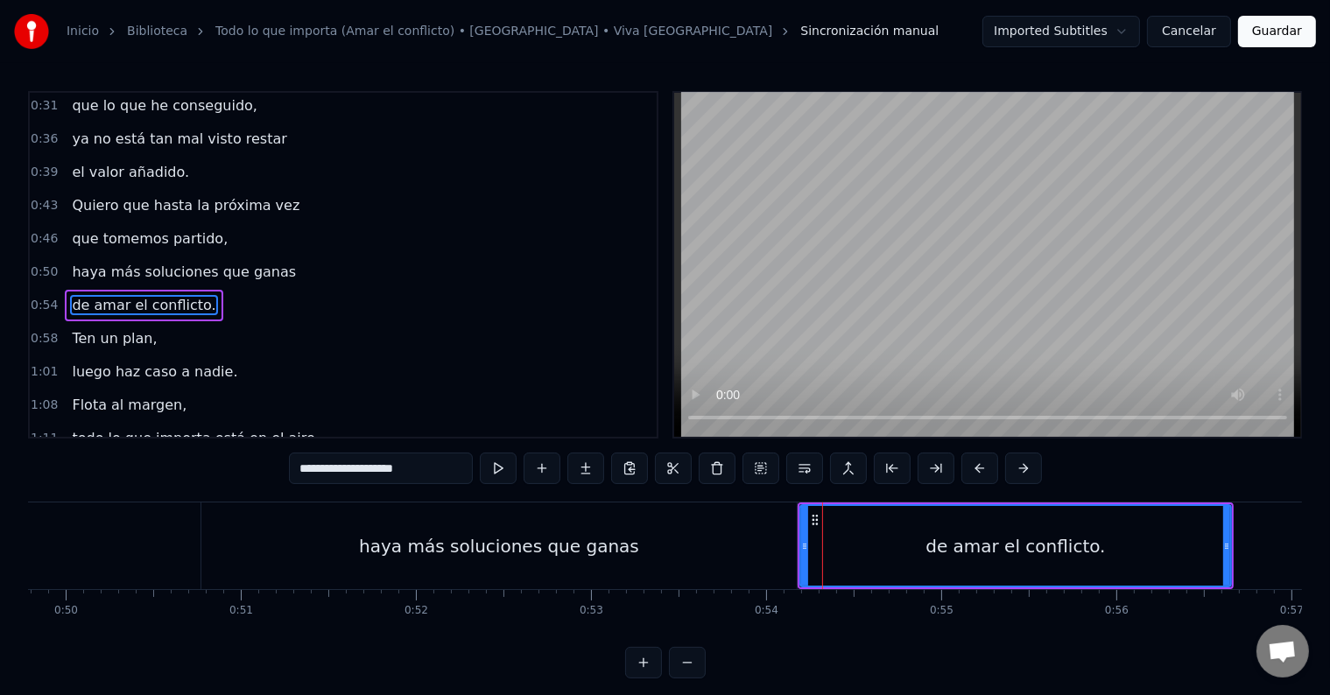
scroll to position [69, 0]
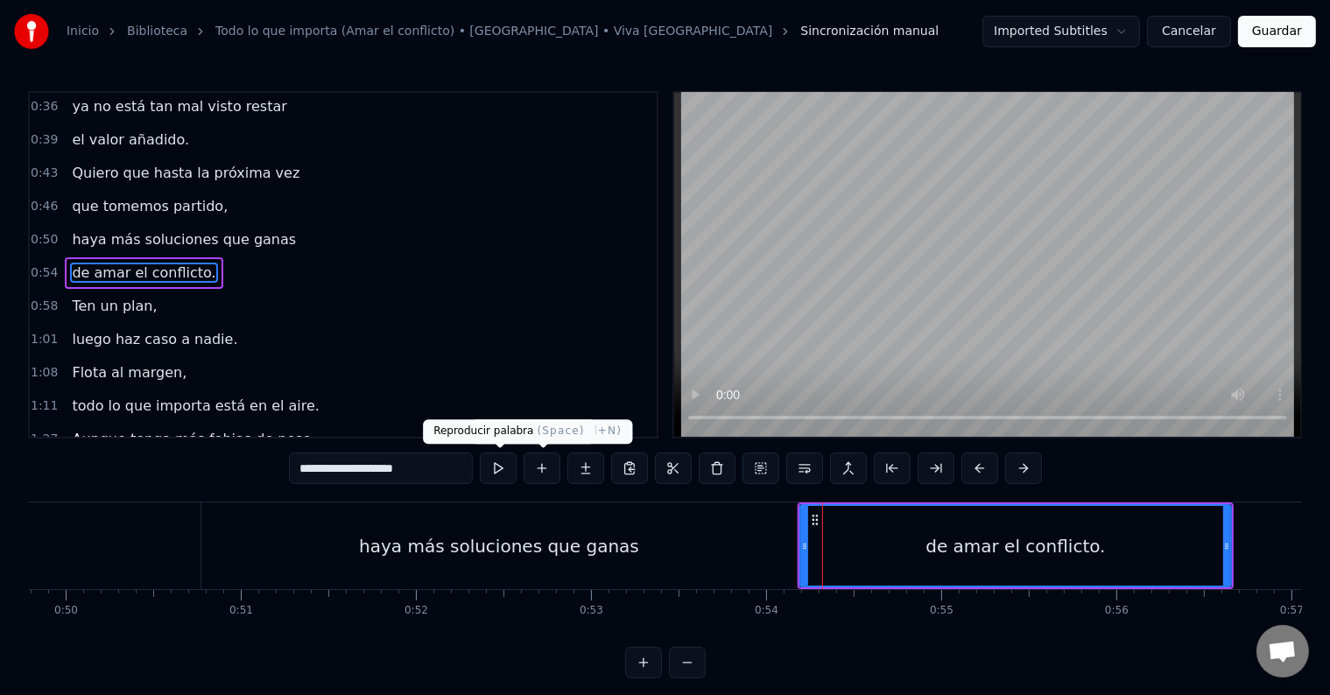
click at [513, 471] on button at bounding box center [498, 469] width 37 height 32
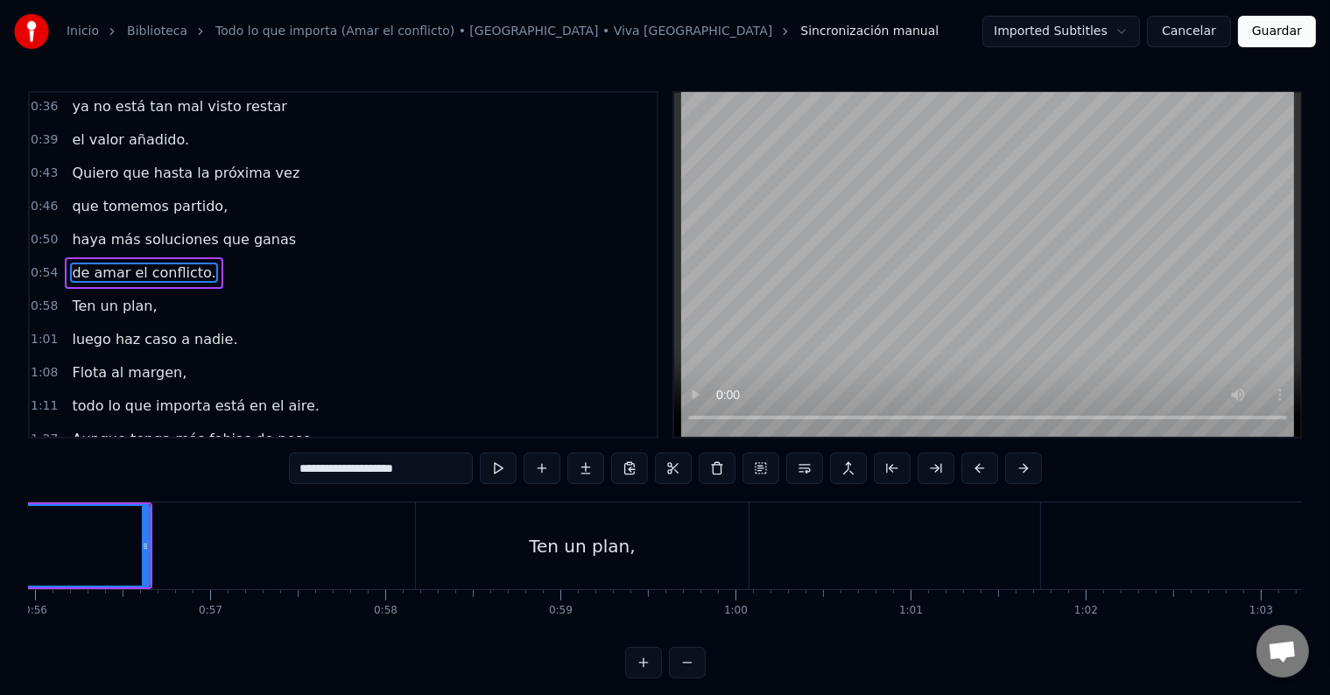
scroll to position [0, 9831]
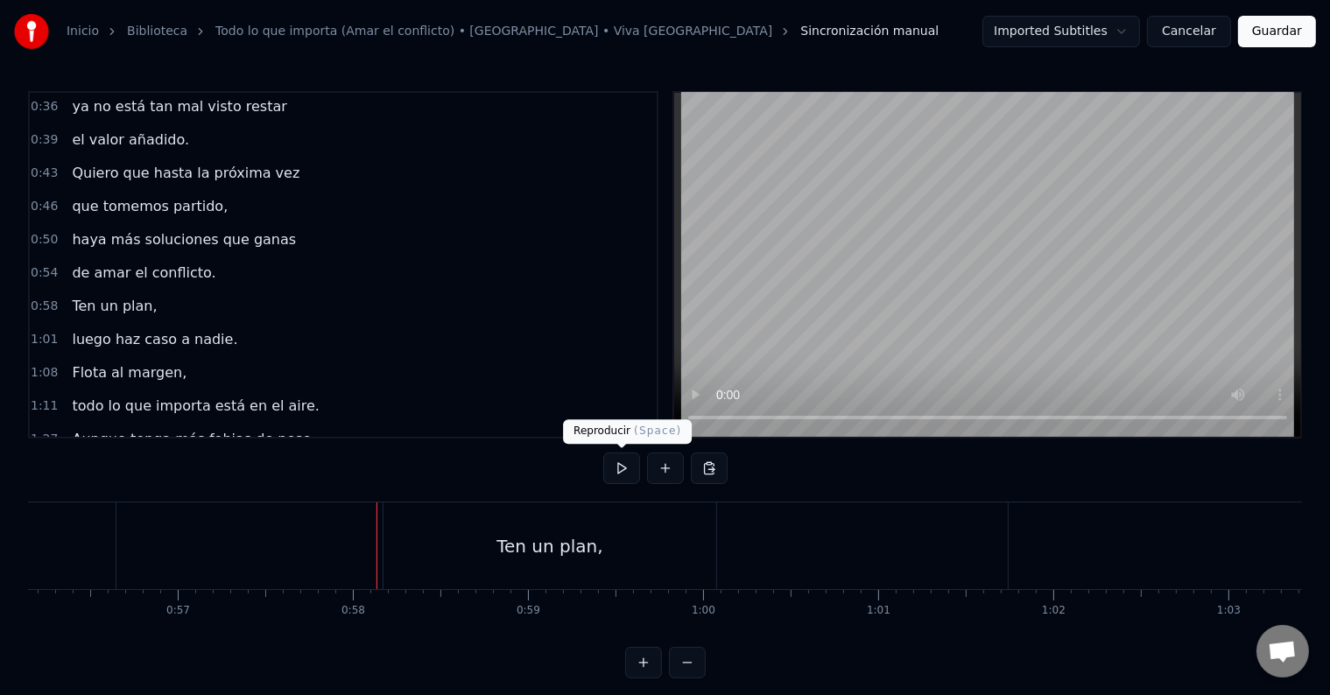
click at [613, 463] on button at bounding box center [621, 469] width 37 height 32
click at [615, 463] on button at bounding box center [621, 469] width 37 height 32
click at [418, 538] on div "Ten un plan," at bounding box center [549, 546] width 333 height 87
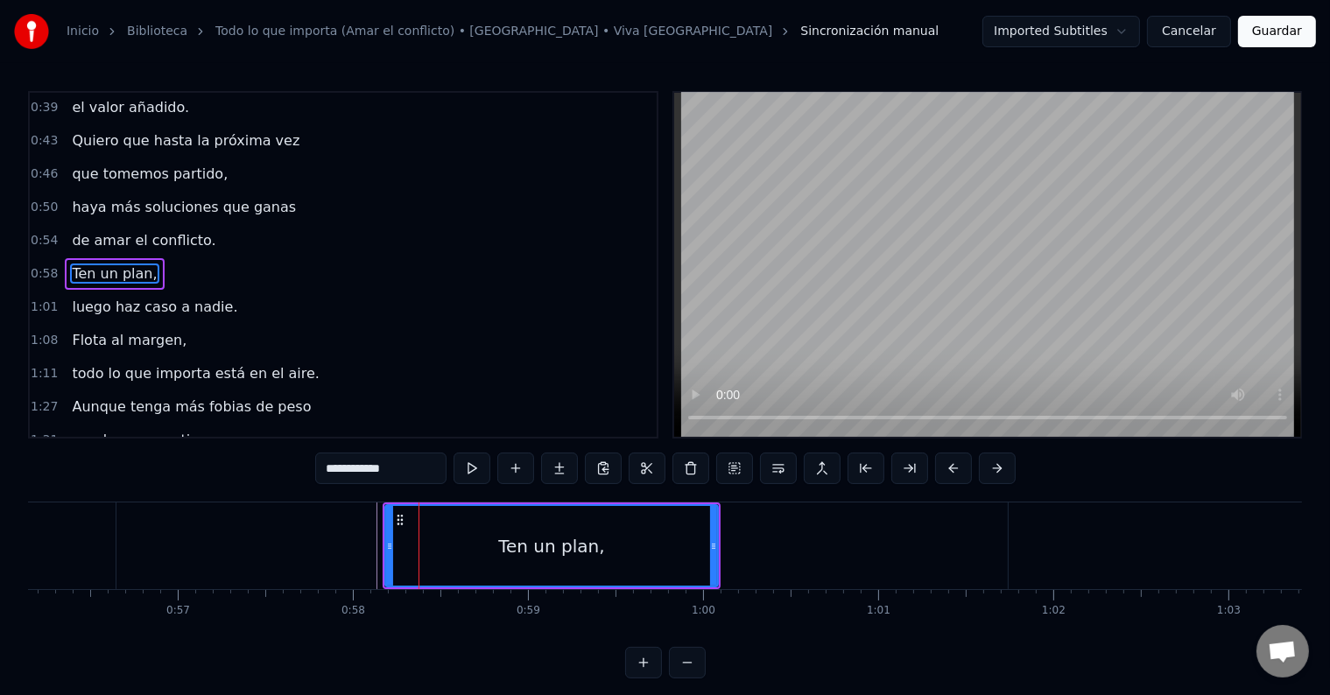
click at [509, 530] on div "Ten un plan," at bounding box center [551, 546] width 331 height 80
click at [557, 472] on button at bounding box center [559, 469] width 37 height 32
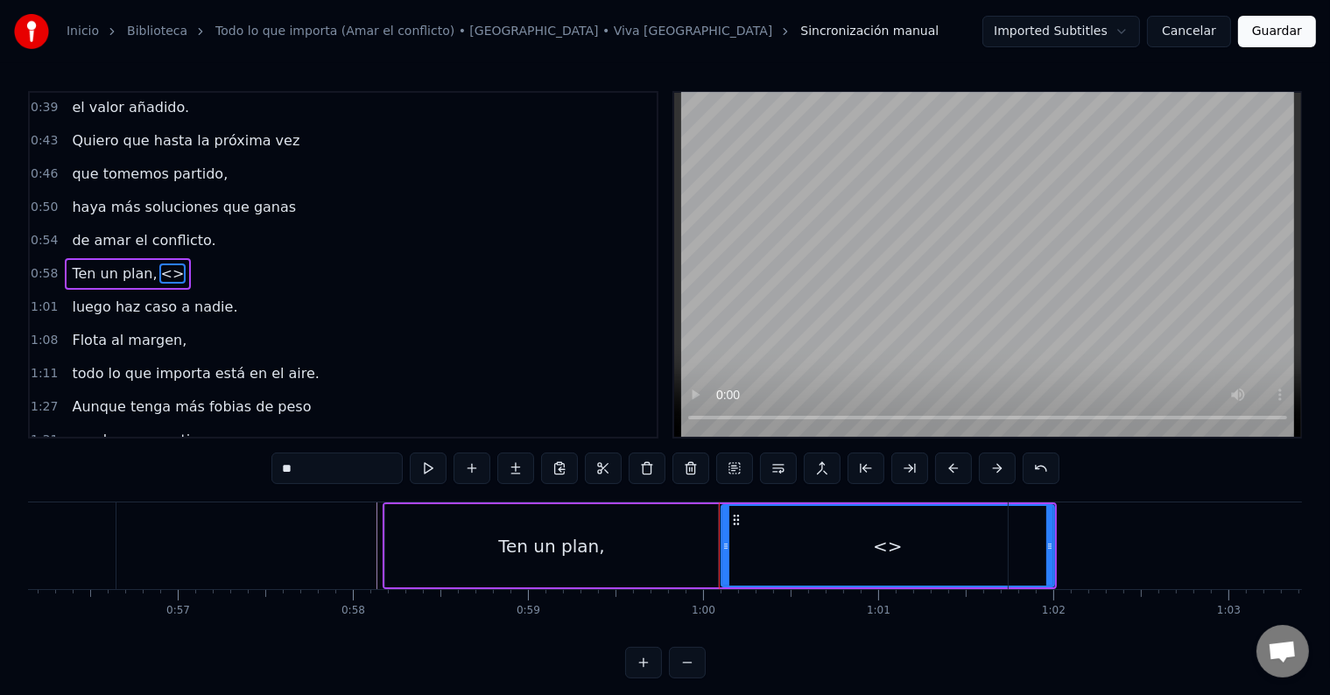
drag, startPoint x: 116, startPoint y: 264, endPoint x: 177, endPoint y: 318, distance: 81.2
click at [119, 264] on span "Ten un plan," at bounding box center [114, 274] width 88 height 20
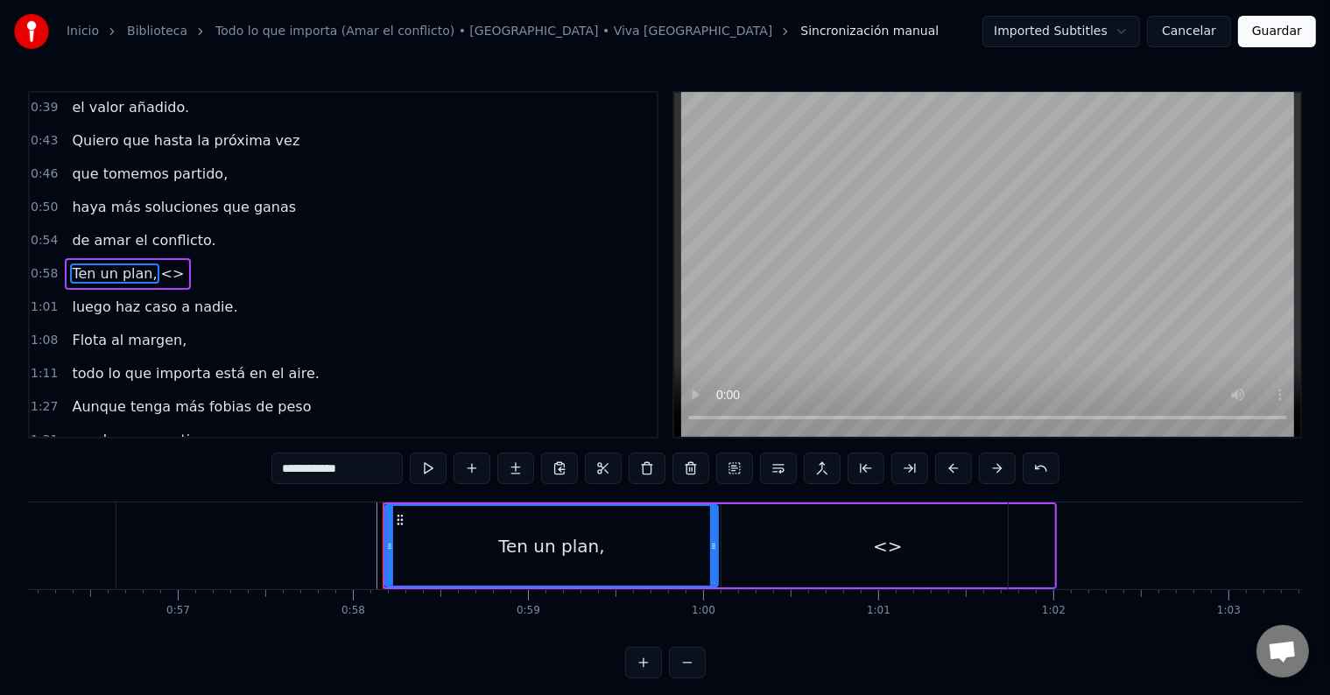
drag, startPoint x: 308, startPoint y: 469, endPoint x: 369, endPoint y: 469, distance: 60.4
click at [369, 469] on input "**********" at bounding box center [336, 469] width 131 height 32
click at [777, 519] on div "<>" at bounding box center [887, 545] width 333 height 83
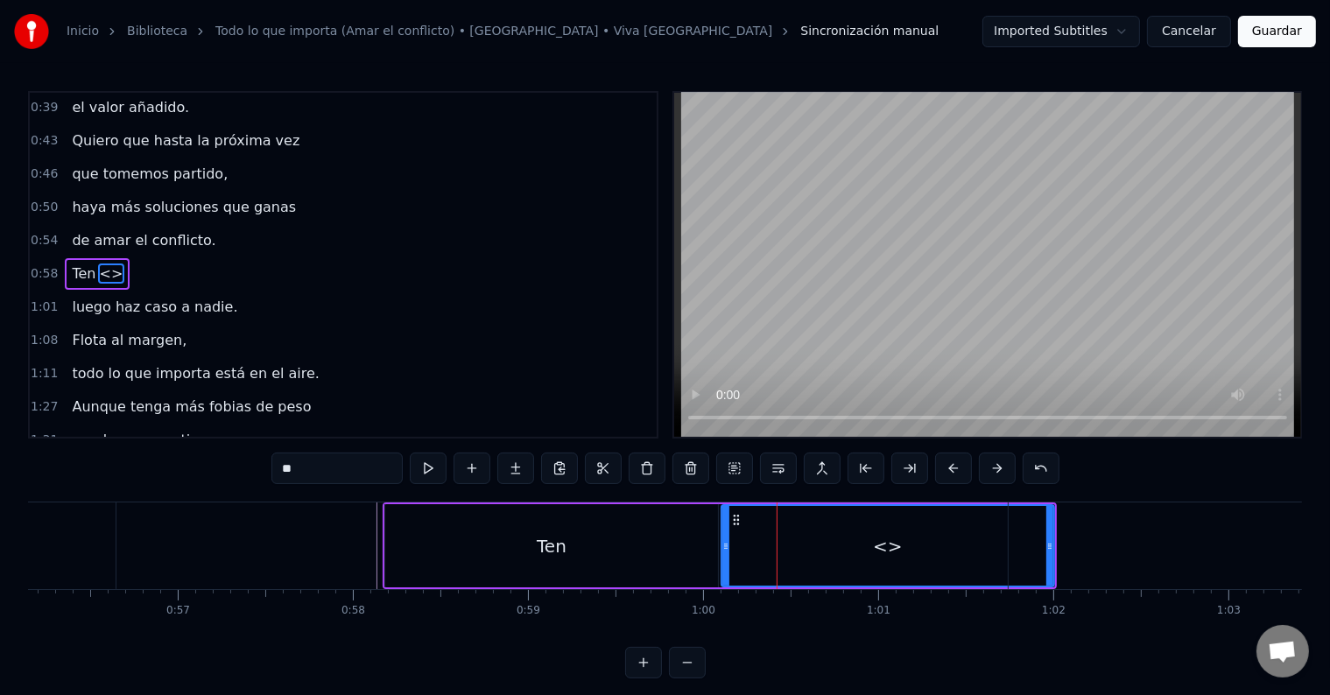
drag, startPoint x: 315, startPoint y: 472, endPoint x: 155, endPoint y: 475, distance: 160.2
click at [155, 475] on div "0:28 Tengo más de lo que quise ser 0:31 que lo que he conseguido, 0:36 ya no es…" at bounding box center [665, 384] width 1274 height 587
paste input "******"
drag, startPoint x: 302, startPoint y: 469, endPoint x: 347, endPoint y: 465, distance: 44.9
click at [347, 465] on input "********" at bounding box center [336, 469] width 131 height 32
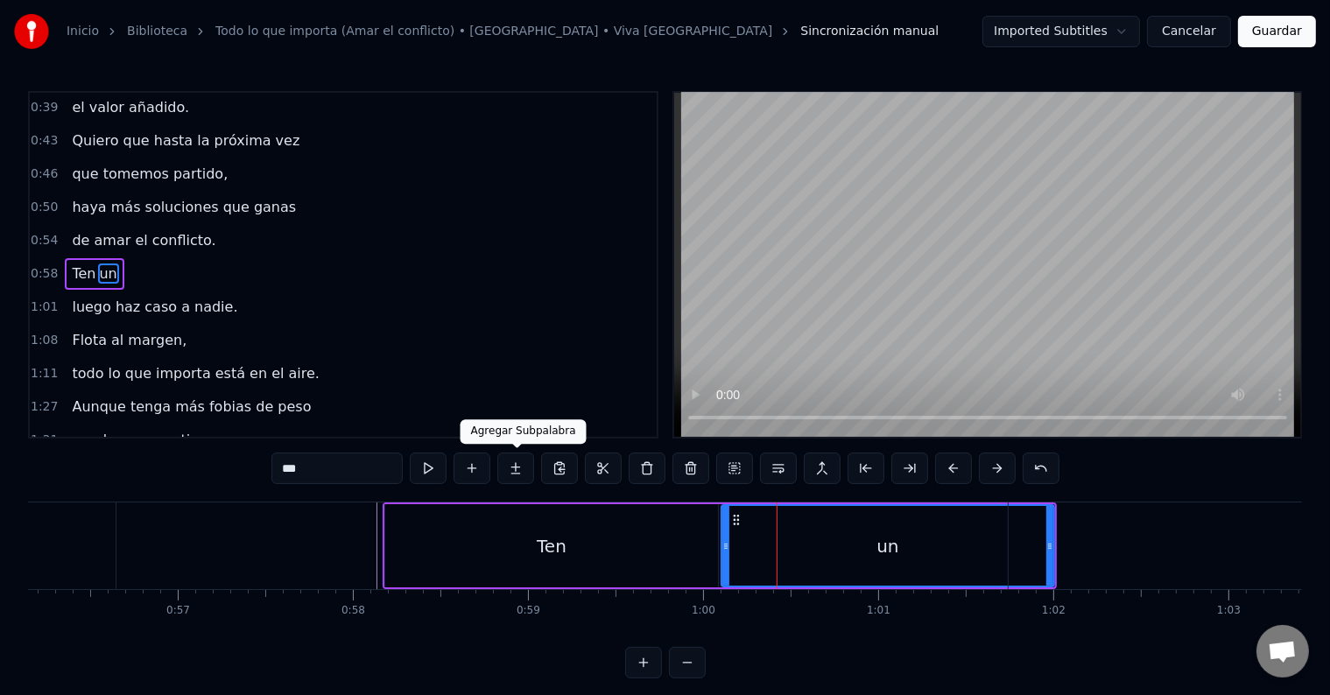
type input "**"
click at [510, 474] on button at bounding box center [515, 469] width 37 height 32
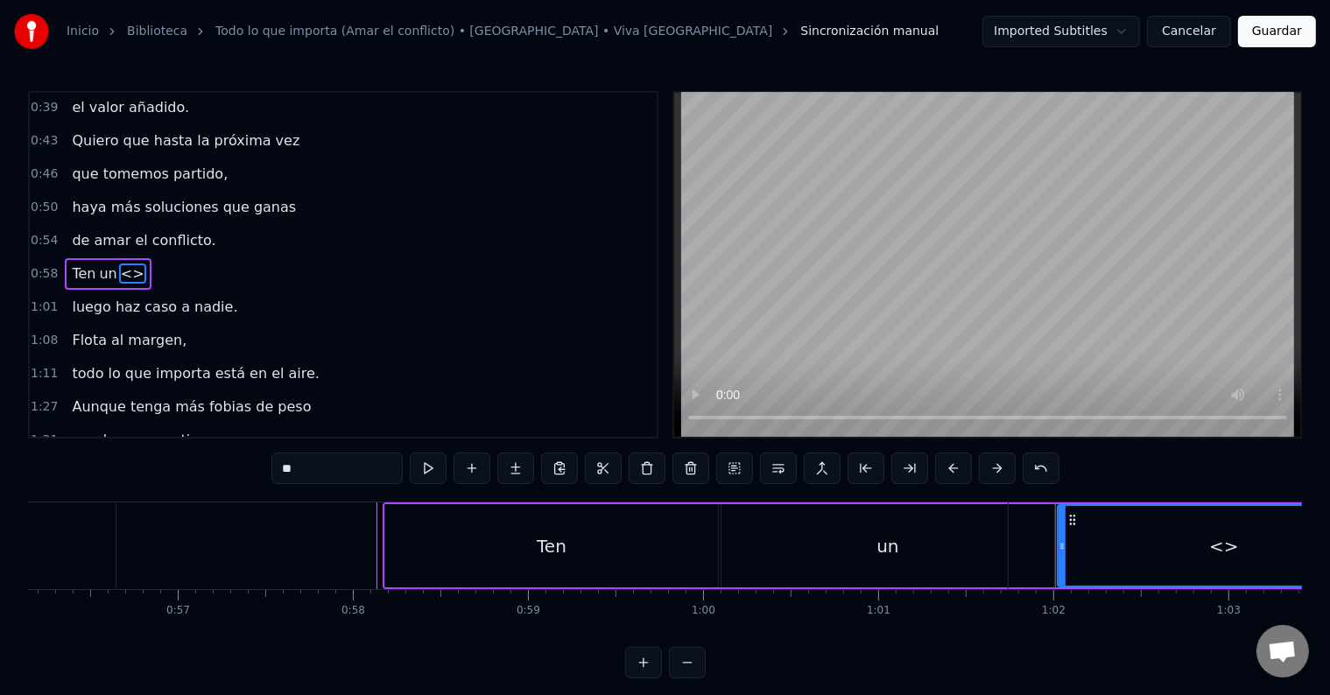
drag, startPoint x: 342, startPoint y: 466, endPoint x: 137, endPoint y: 476, distance: 205.1
click at [137, 476] on div "0:28 Tengo más de lo que quise ser 0:31 que lo que he conseguido, 0:36 ya no es…" at bounding box center [665, 384] width 1274 height 587
paste input "***"
click at [503, 534] on div "Ten" at bounding box center [551, 545] width 333 height 83
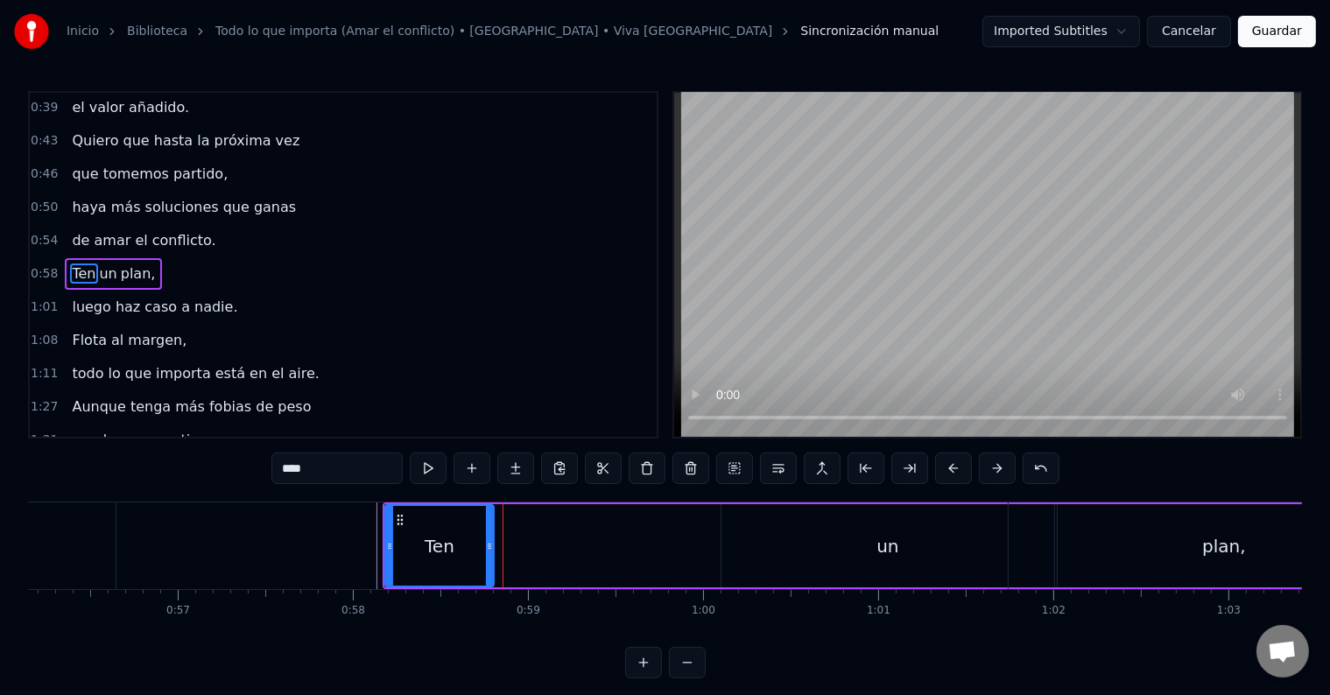
drag, startPoint x: 713, startPoint y: 545, endPoint x: 489, endPoint y: 552, distance: 224.2
click at [489, 552] on icon at bounding box center [489, 546] width 7 height 14
click at [430, 461] on button at bounding box center [428, 469] width 37 height 32
click at [826, 522] on div "un" at bounding box center [887, 545] width 333 height 83
type input "**"
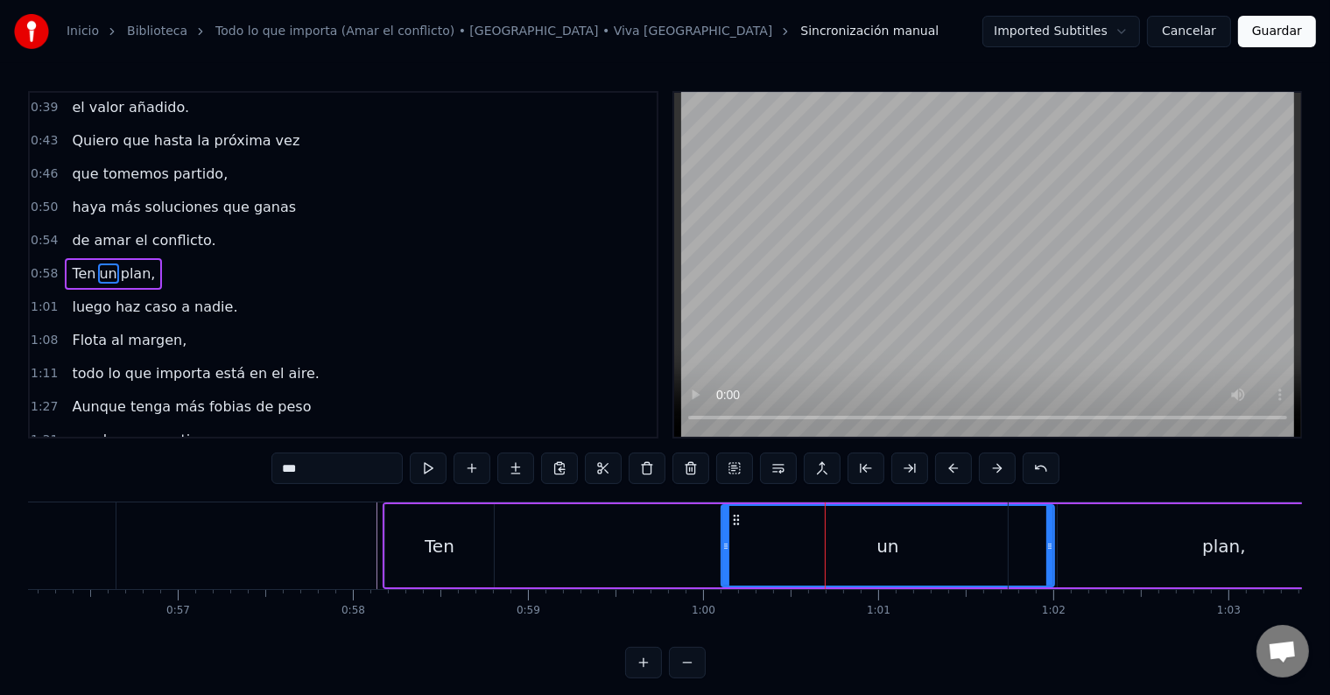
drag, startPoint x: 810, startPoint y: 527, endPoint x: 687, endPoint y: 528, distance: 122.6
click at [688, 528] on div "Ten un plan," at bounding box center [887, 545] width 1007 height 83
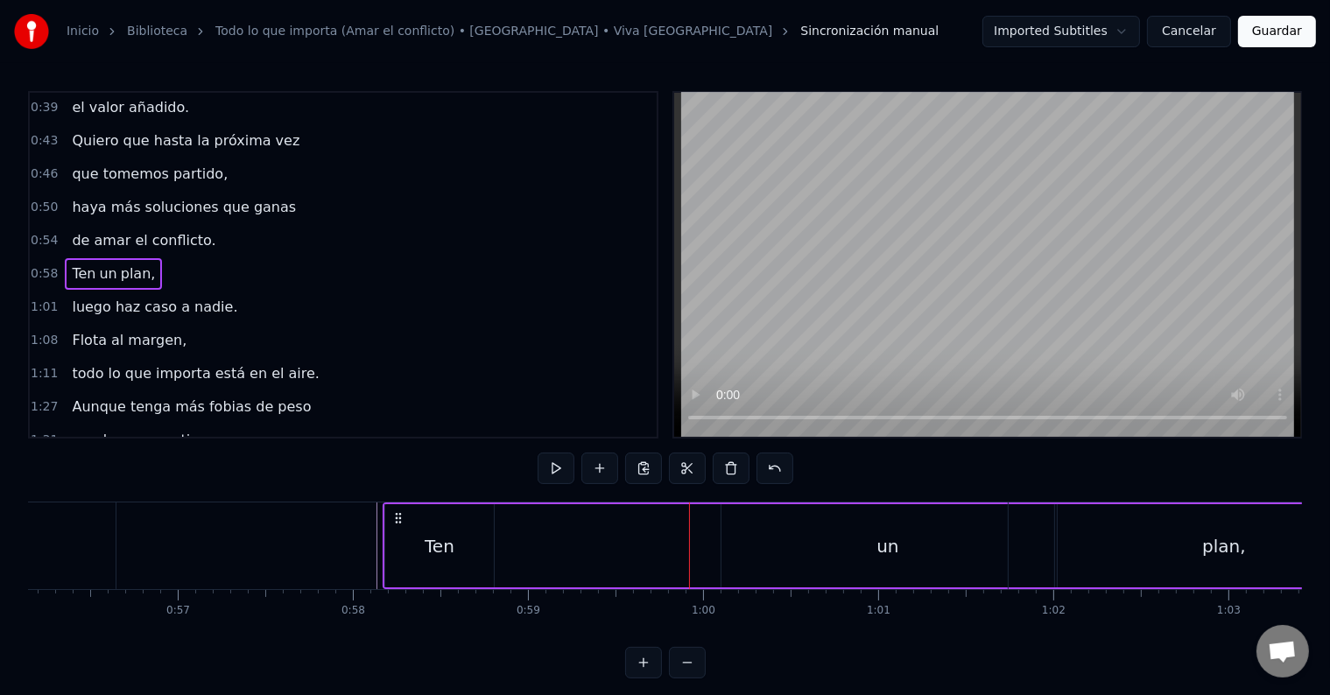
click at [728, 516] on div "un" at bounding box center [887, 545] width 333 height 83
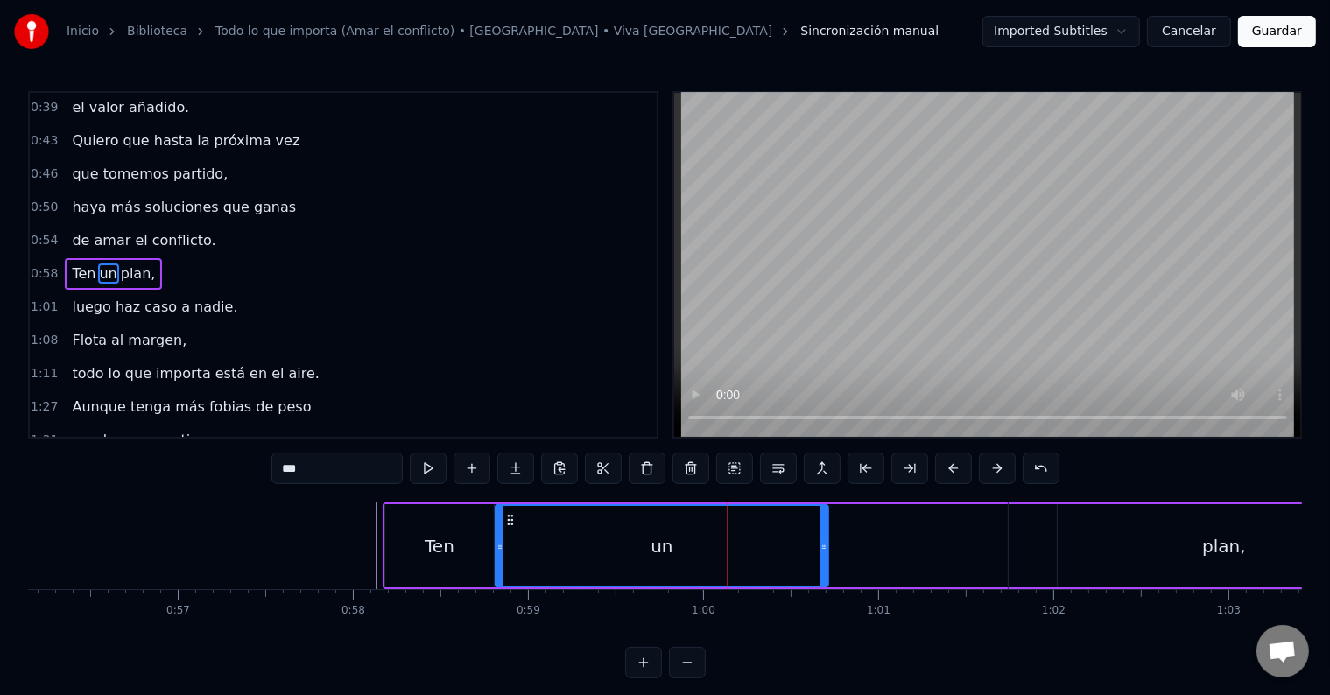
drag, startPoint x: 732, startPoint y: 517, endPoint x: 504, endPoint y: 529, distance: 228.0
click at [504, 529] on div "un" at bounding box center [661, 546] width 331 height 80
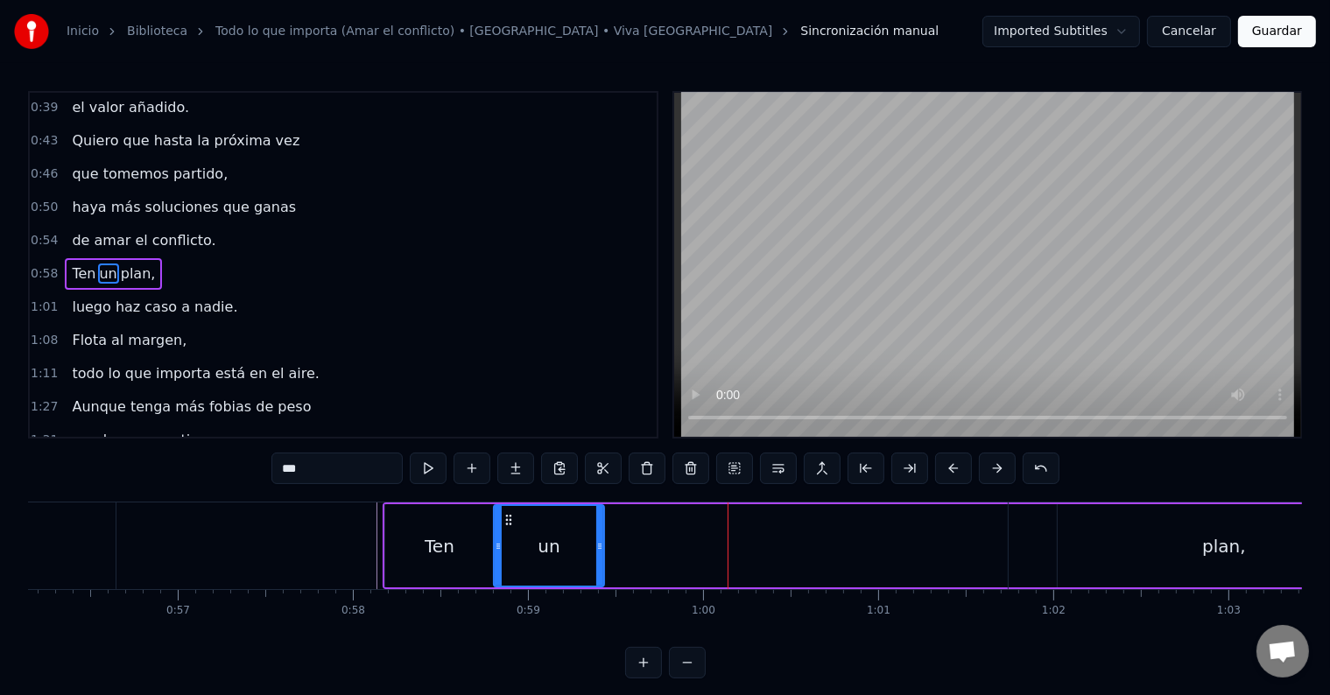
drag, startPoint x: 824, startPoint y: 539, endPoint x: 581, endPoint y: 543, distance: 242.5
click at [596, 542] on icon at bounding box center [599, 546] width 7 height 14
drag, startPoint x: 1090, startPoint y: 524, endPoint x: 1019, endPoint y: 524, distance: 70.9
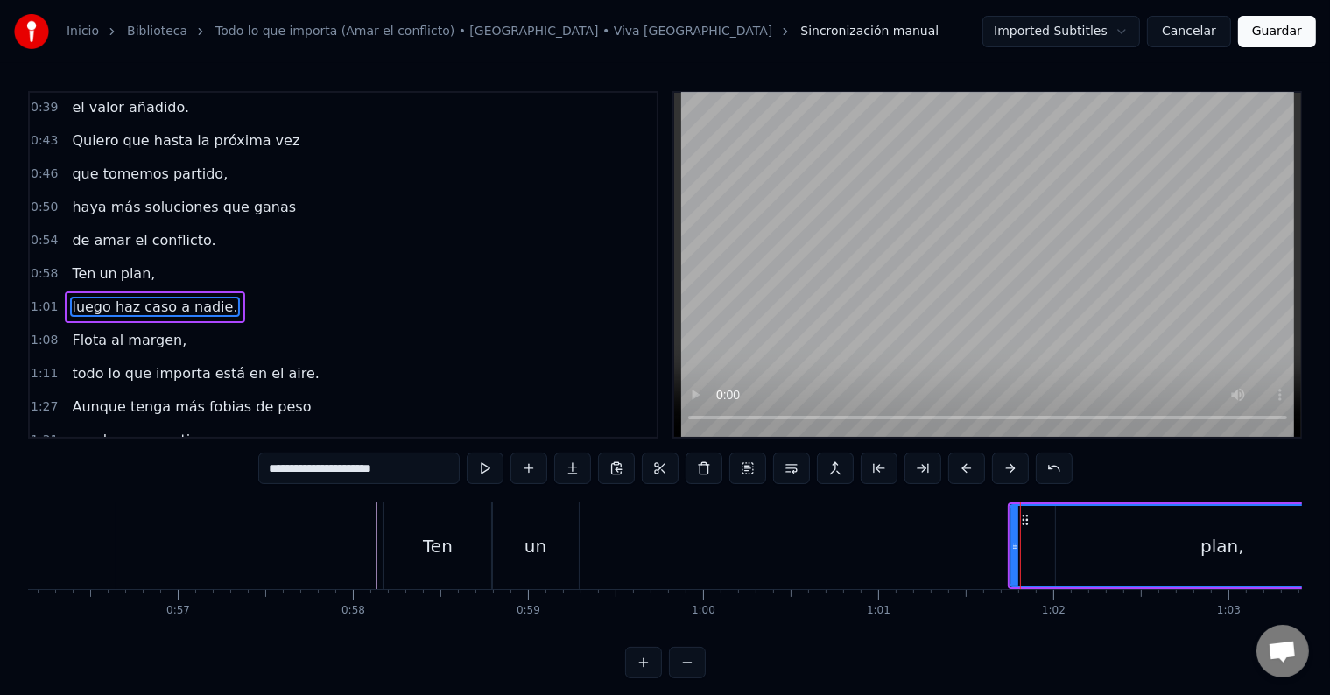
scroll to position [133, 0]
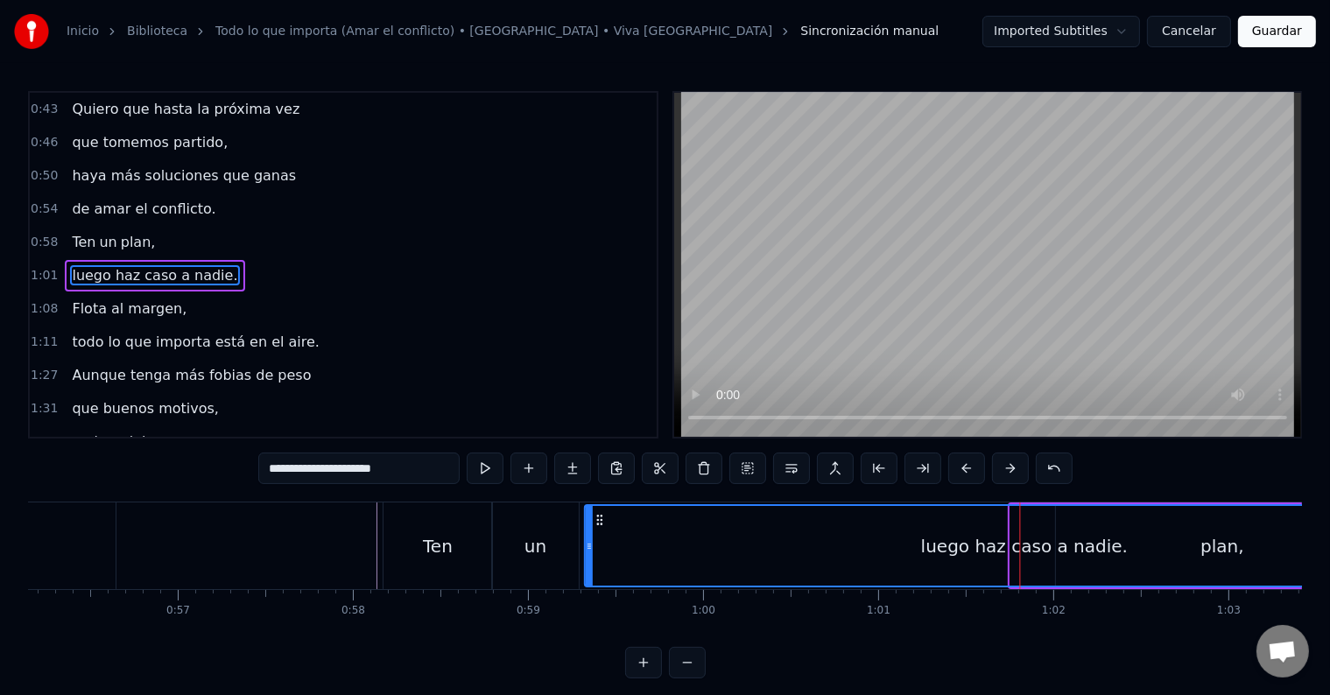
drag, startPoint x: 1024, startPoint y: 515, endPoint x: 599, endPoint y: 517, distance: 424.6
click at [599, 517] on icon at bounding box center [600, 520] width 14 height 14
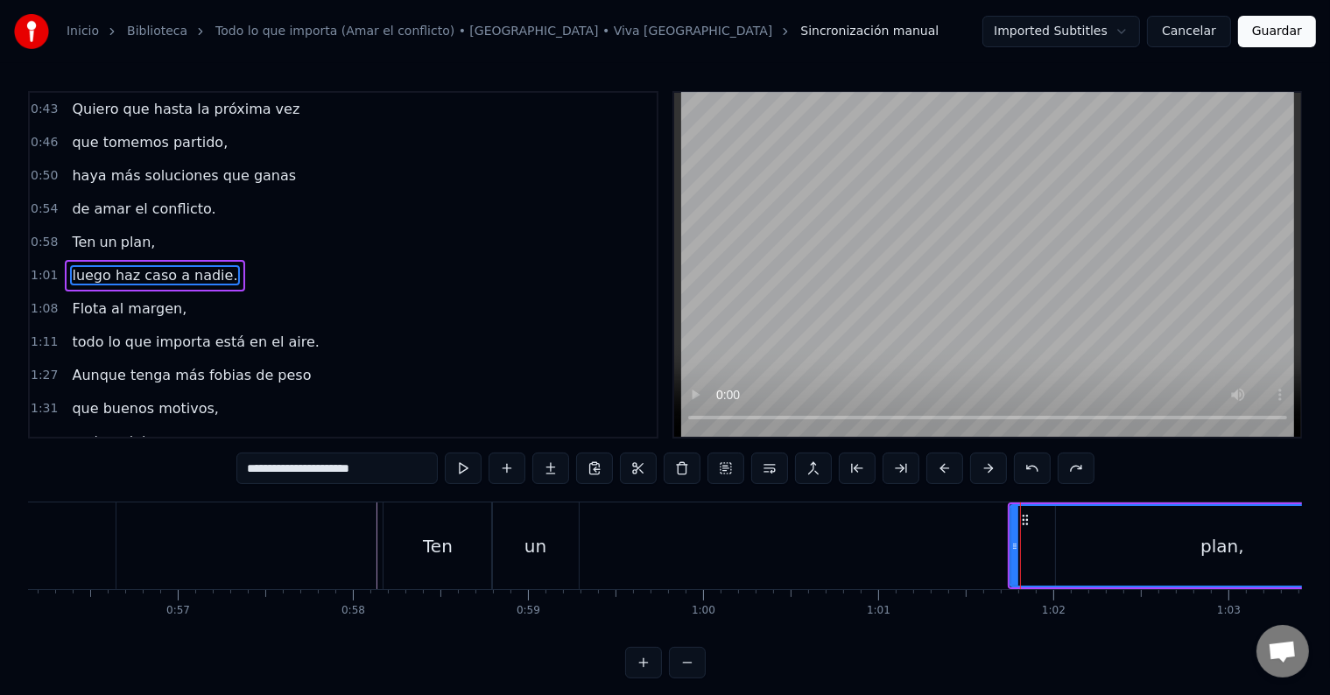
click at [557, 531] on div "un" at bounding box center [535, 546] width 87 height 87
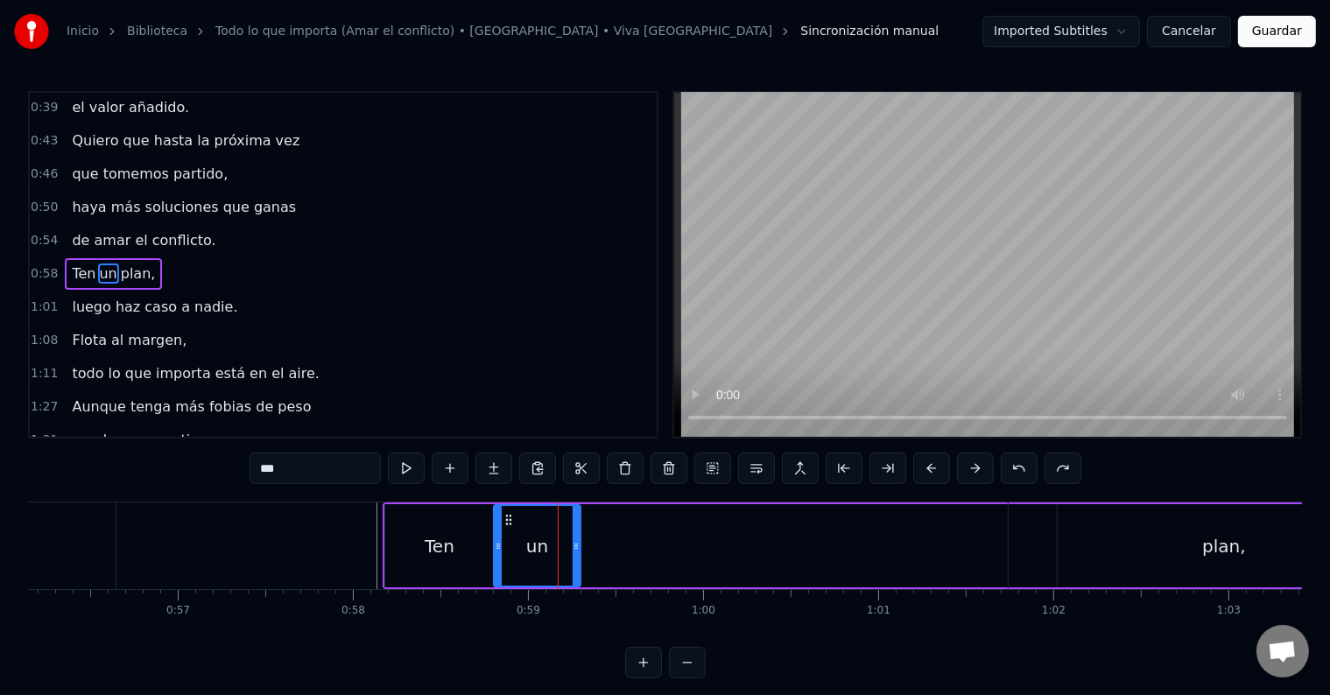
click at [128, 268] on span "plan," at bounding box center [138, 274] width 39 height 20
type input "*****"
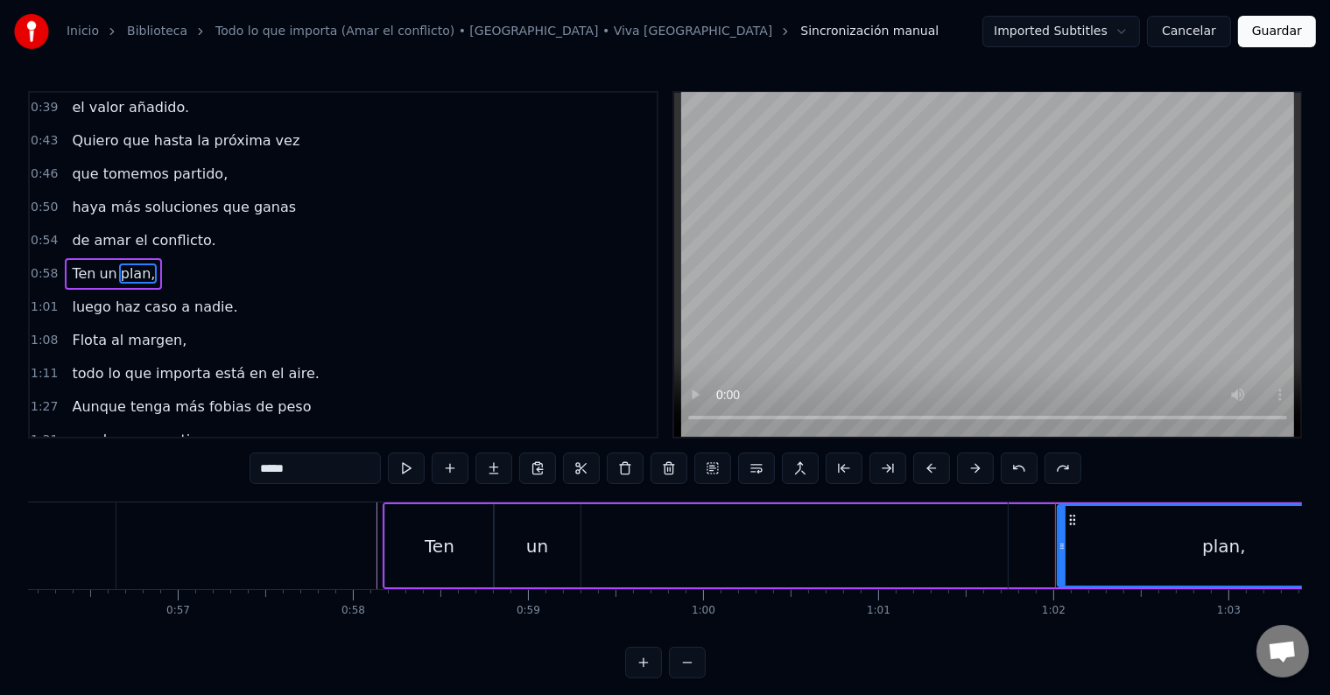
drag, startPoint x: 1072, startPoint y: 518, endPoint x: 1005, endPoint y: 531, distance: 67.8
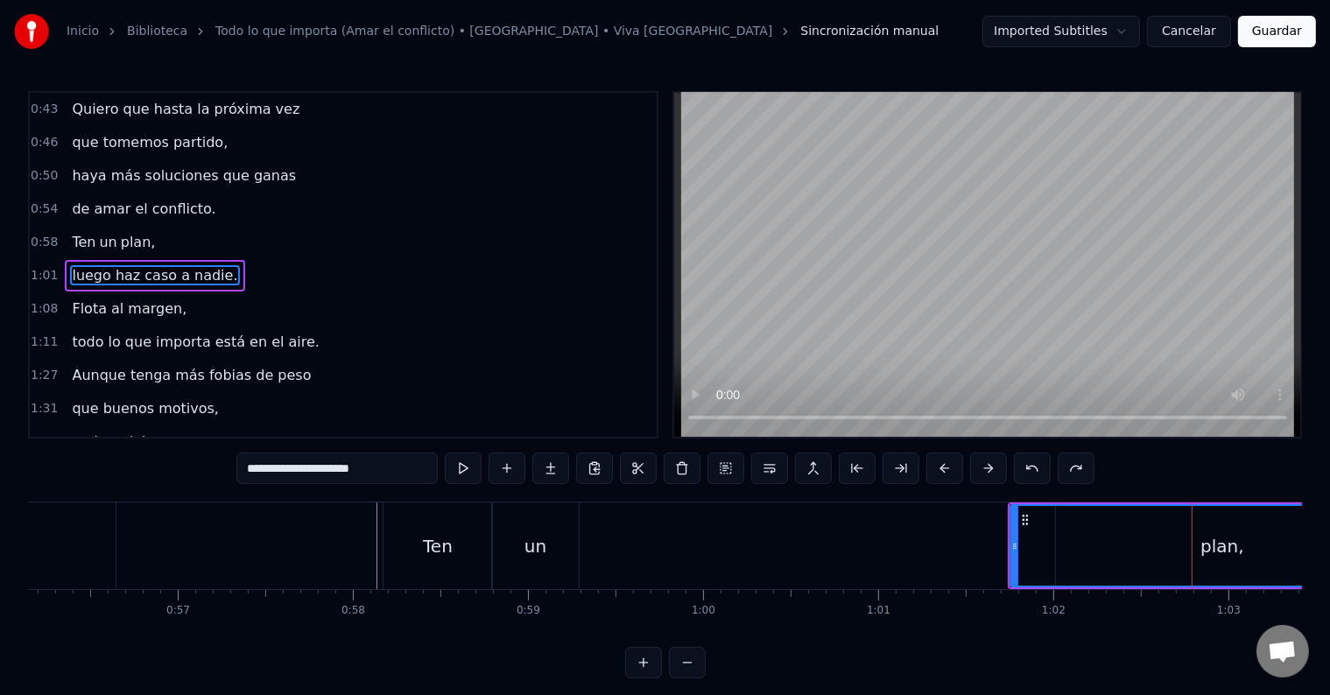
drag, startPoint x: 1218, startPoint y: 550, endPoint x: 1106, endPoint y: 547, distance: 112.1
drag, startPoint x: 1024, startPoint y: 518, endPoint x: 1016, endPoint y: 505, distance: 15.3
click at [547, 529] on div "un" at bounding box center [535, 546] width 87 height 87
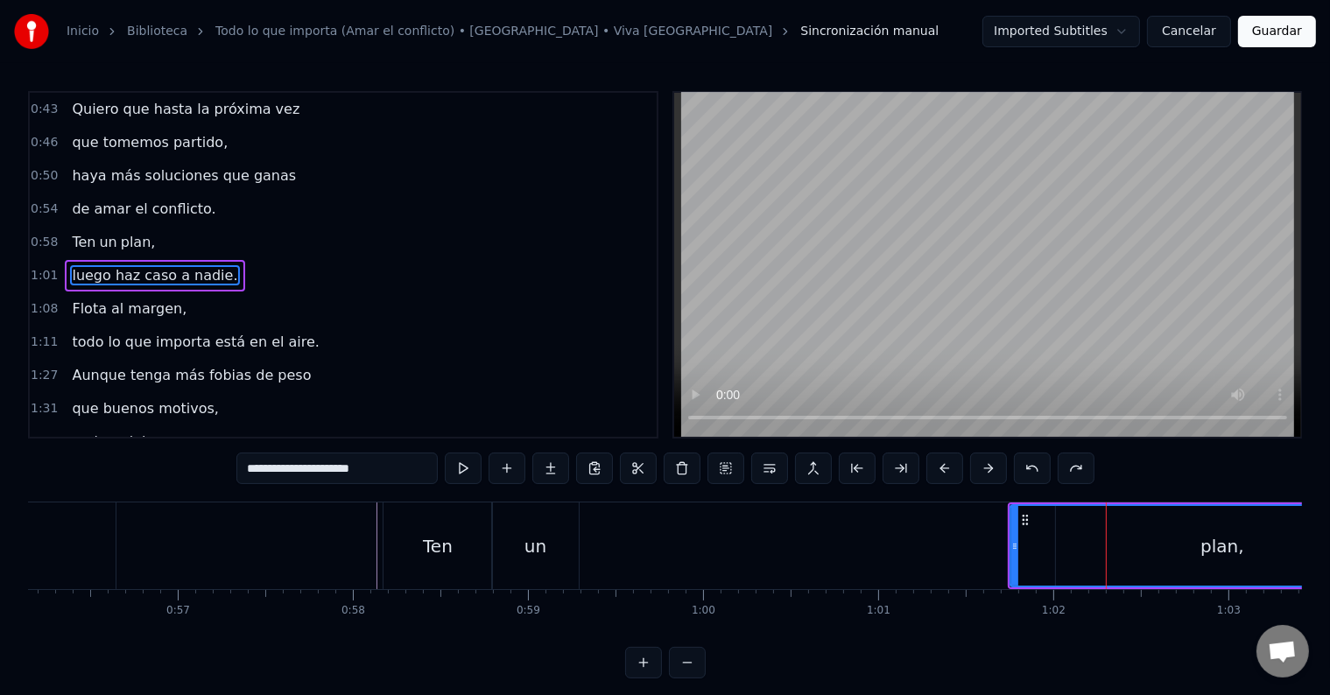
type input "**"
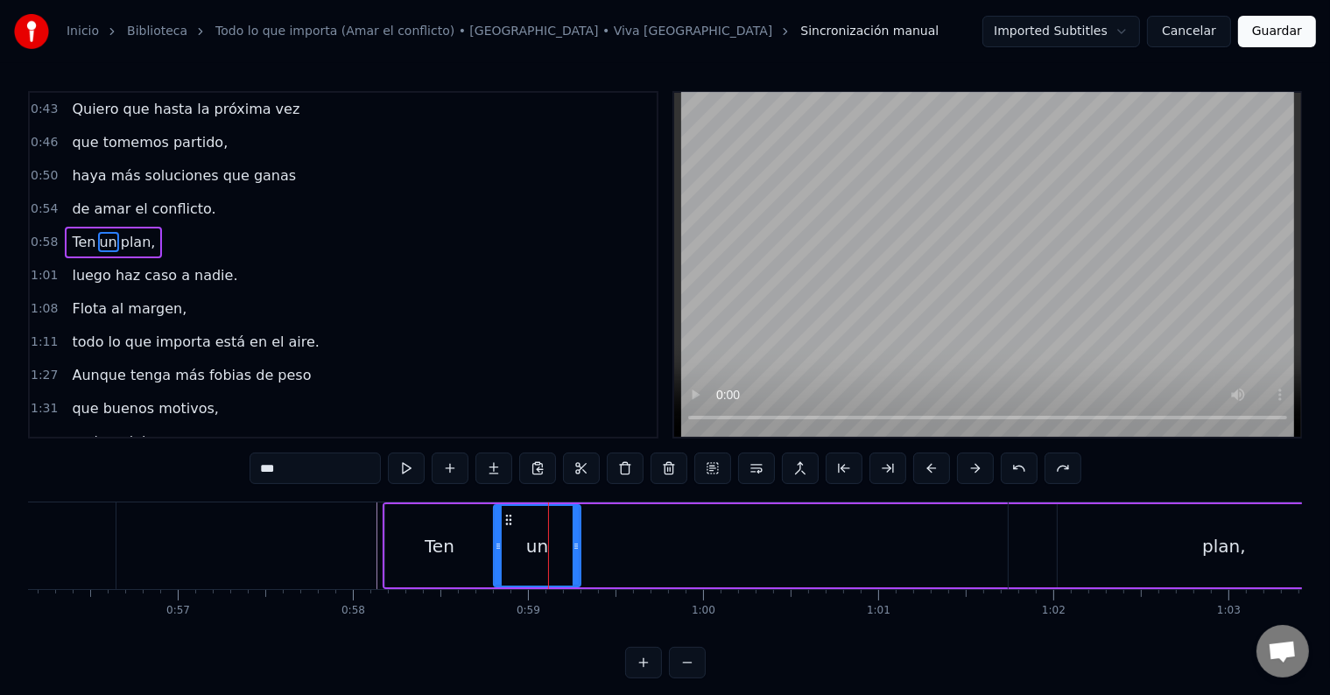
scroll to position [102, 0]
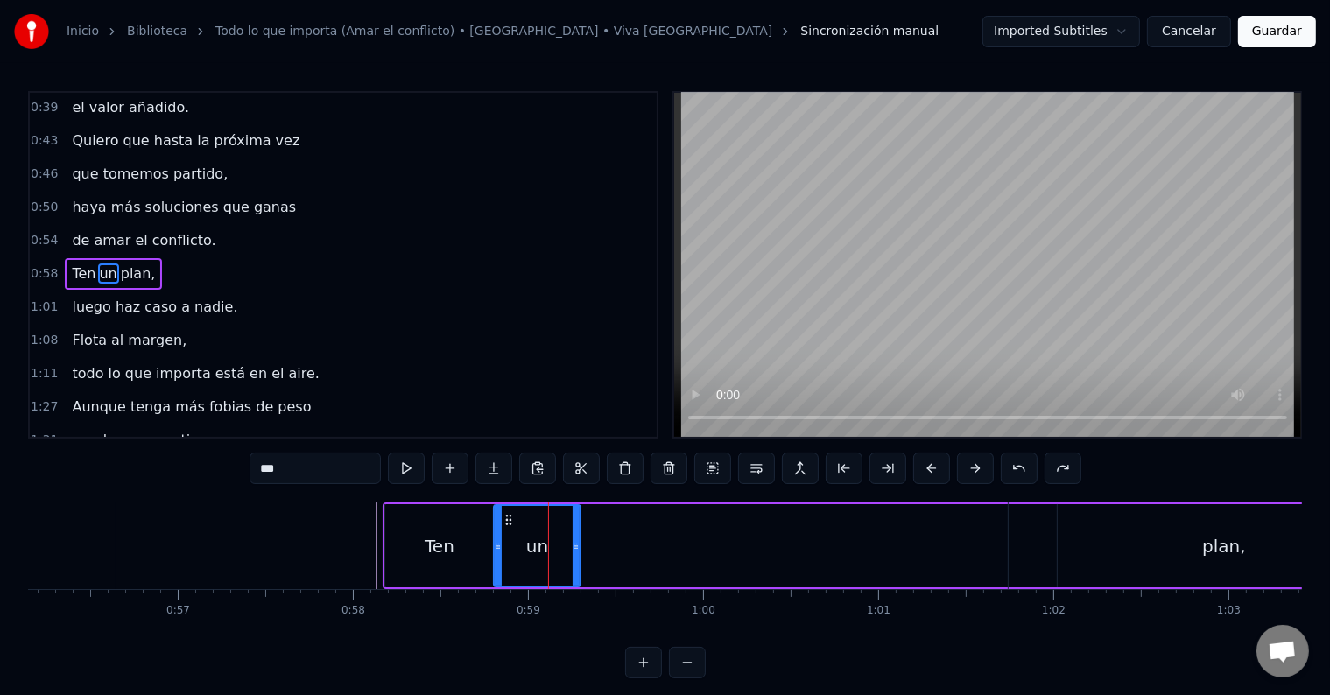
click at [697, 529] on div "Ten un plan," at bounding box center [887, 545] width 1007 height 83
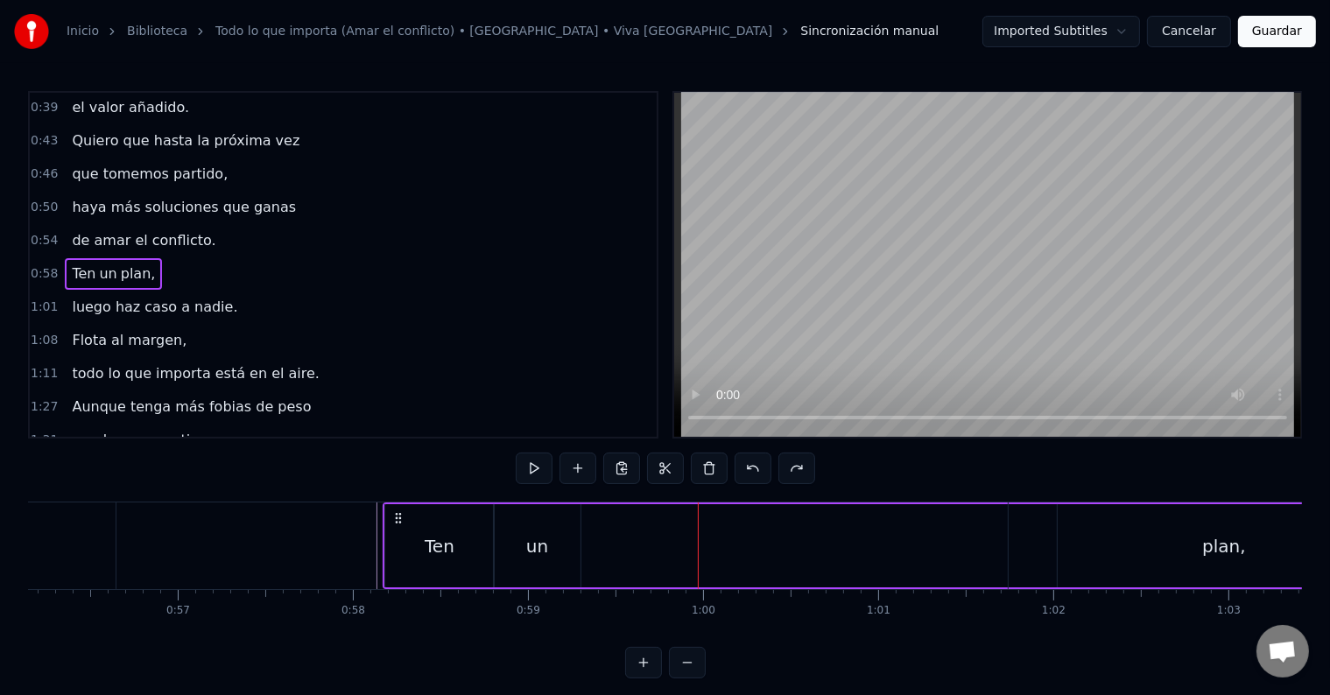
click at [169, 230] on span "de amar el conflicto." at bounding box center [143, 240] width 147 height 20
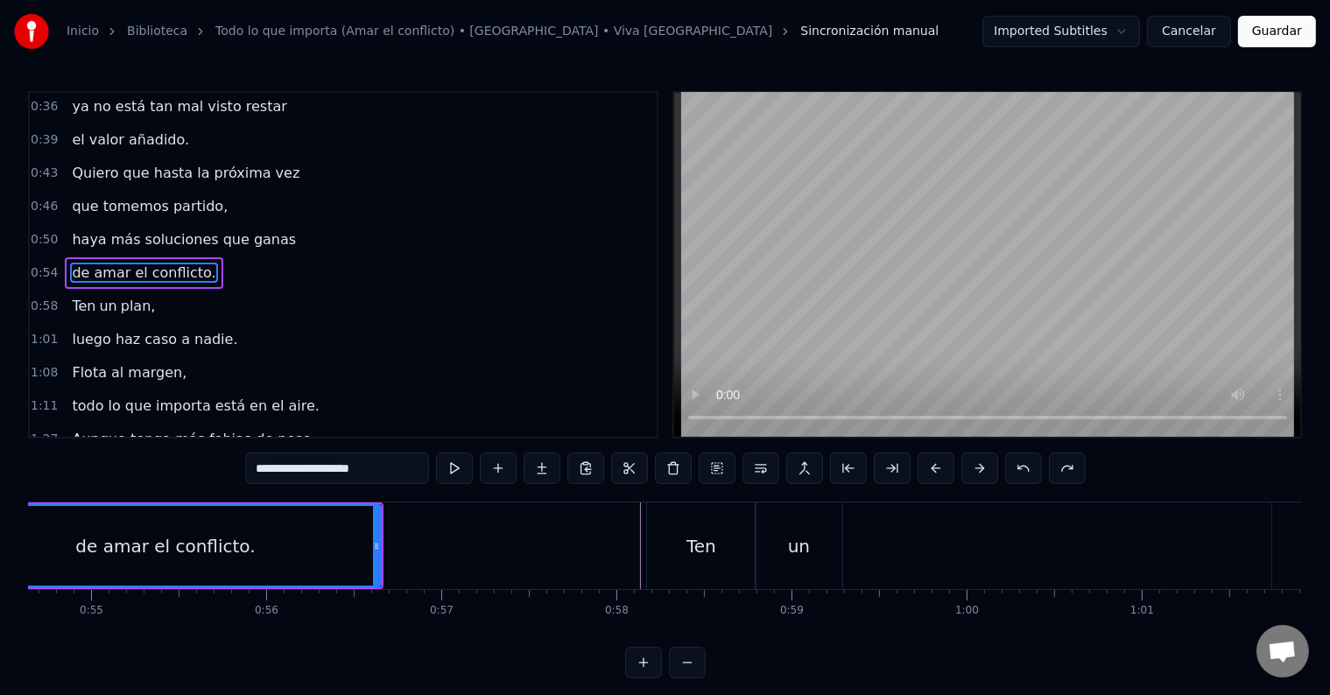
scroll to position [0, 9400]
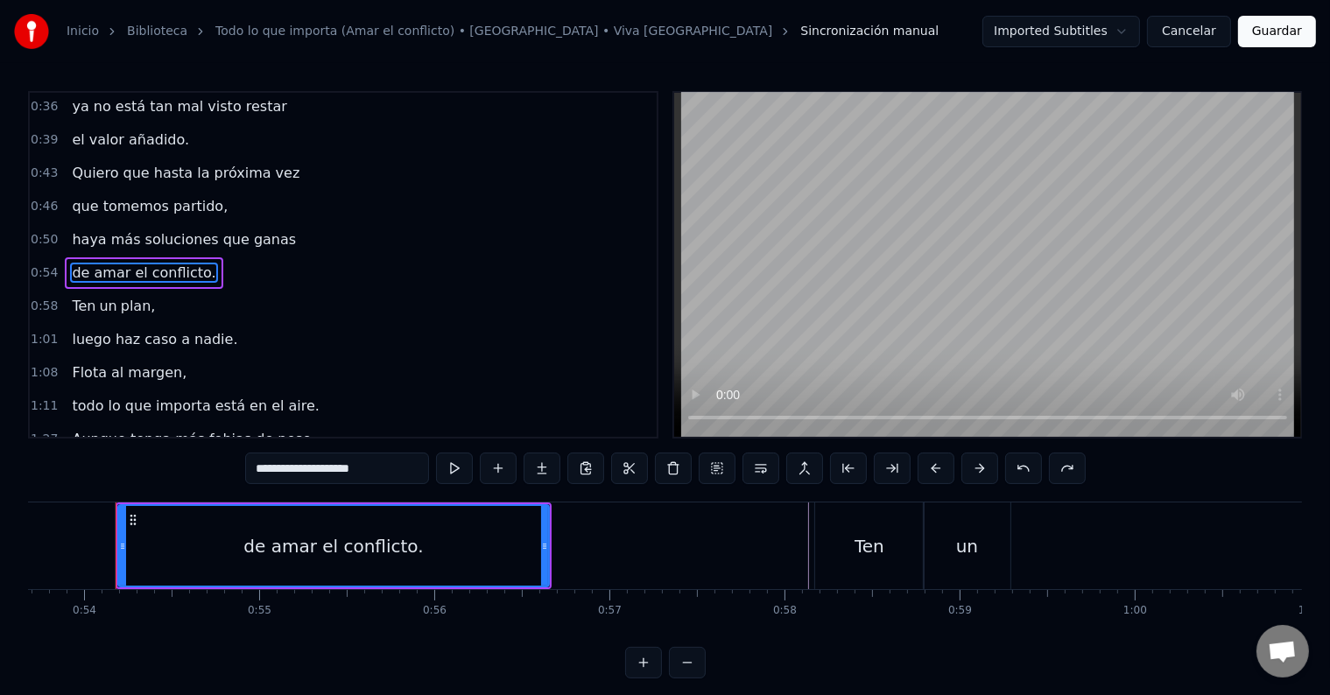
click at [136, 301] on span "plan," at bounding box center [138, 306] width 39 height 20
type input "*****"
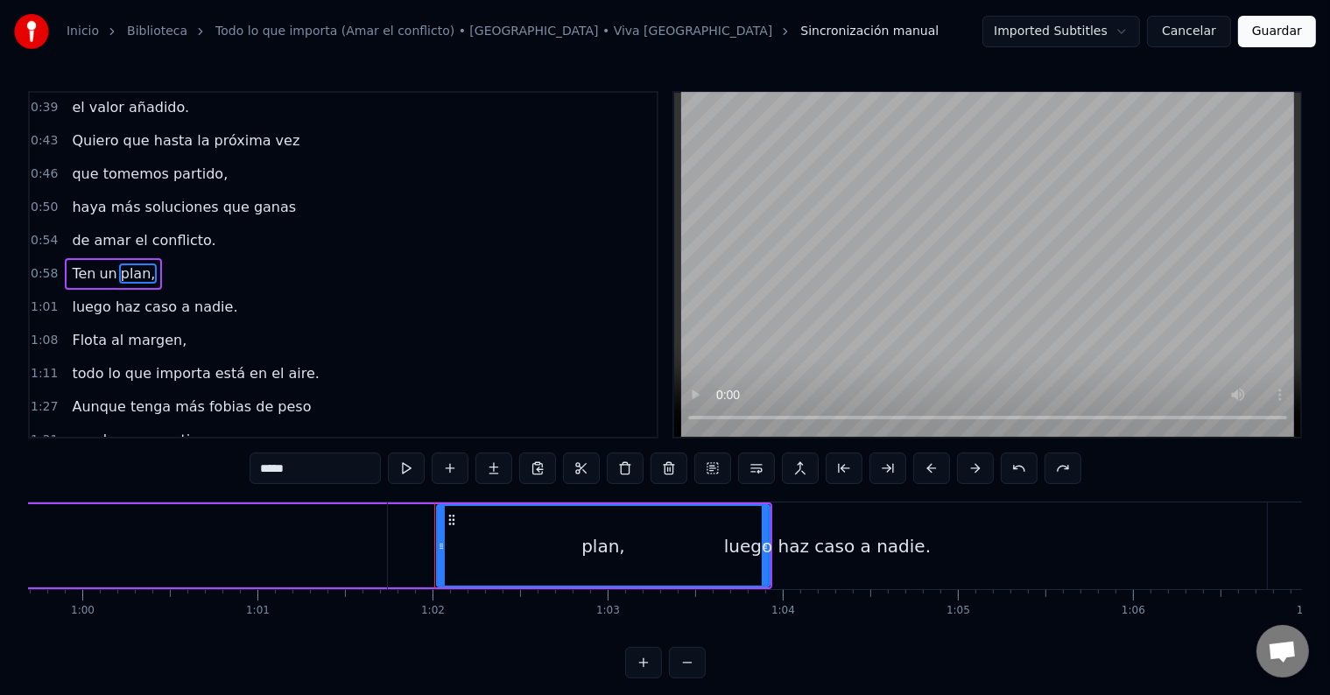
scroll to position [0, 10770]
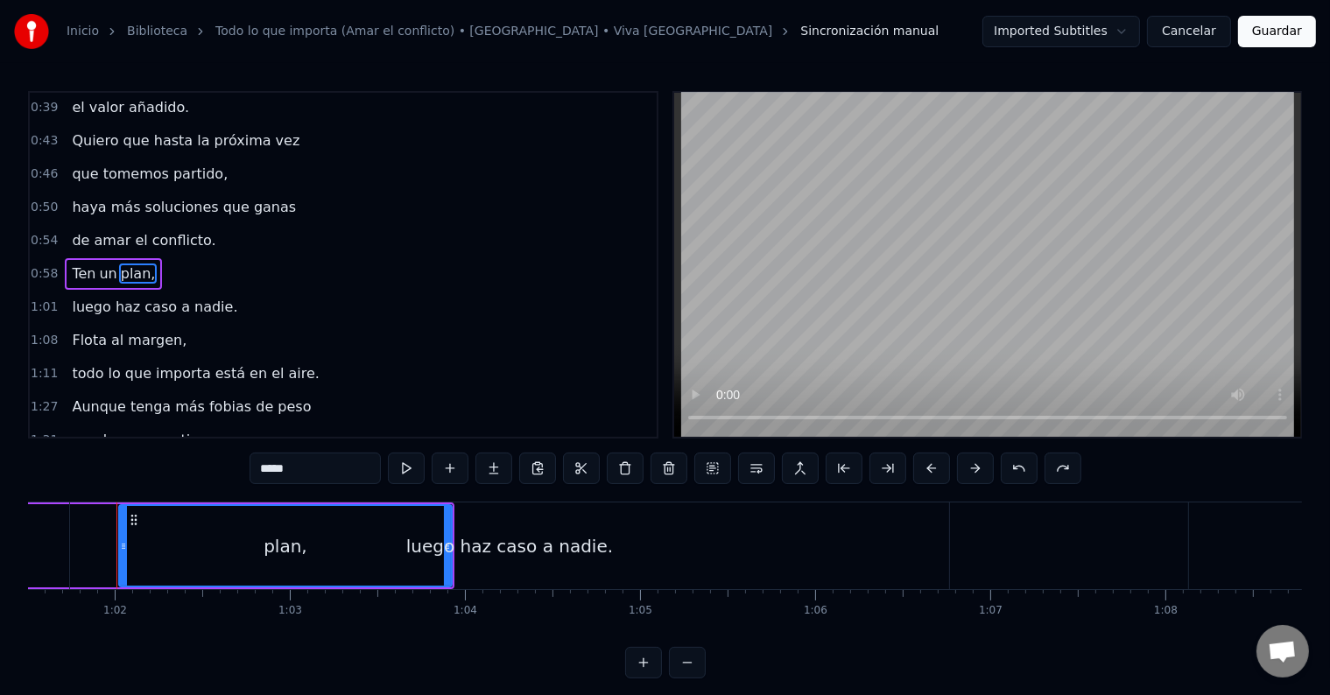
drag, startPoint x: 238, startPoint y: 531, endPoint x: 90, endPoint y: 539, distance: 148.2
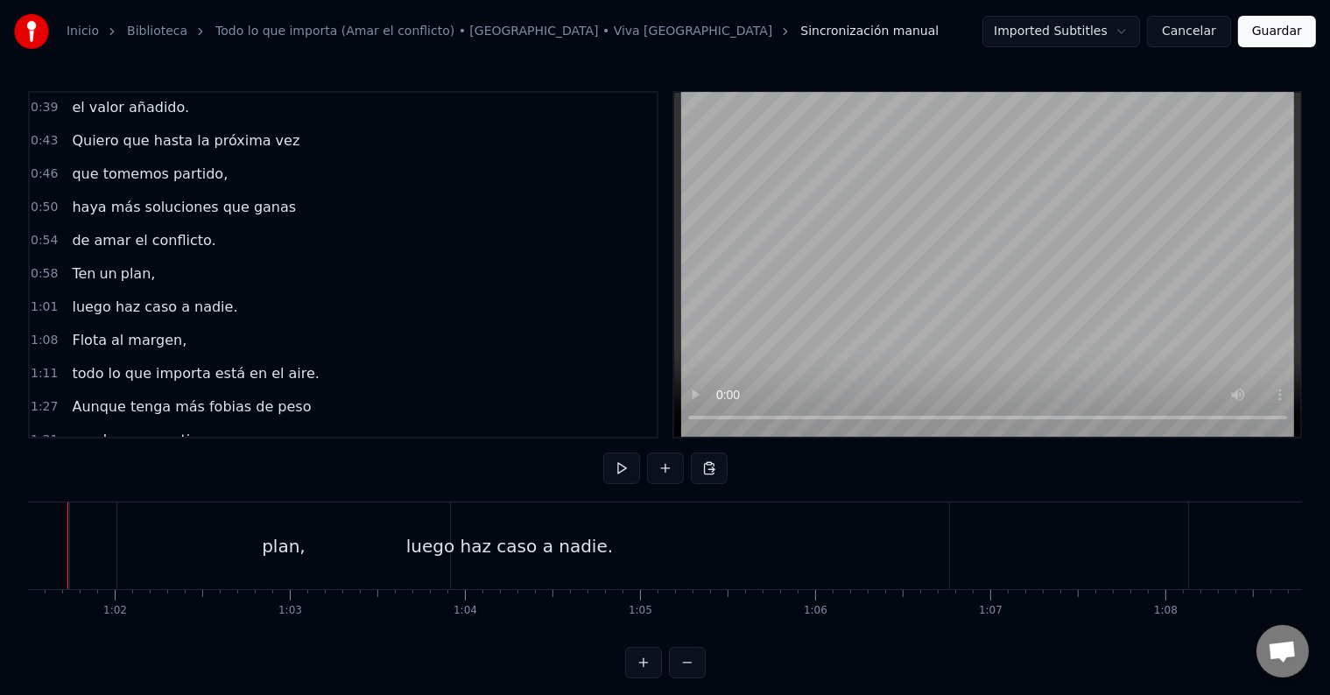
scroll to position [0, 10721]
click at [267, 525] on div "luego haz caso a nadie." at bounding box center [558, 546] width 879 height 87
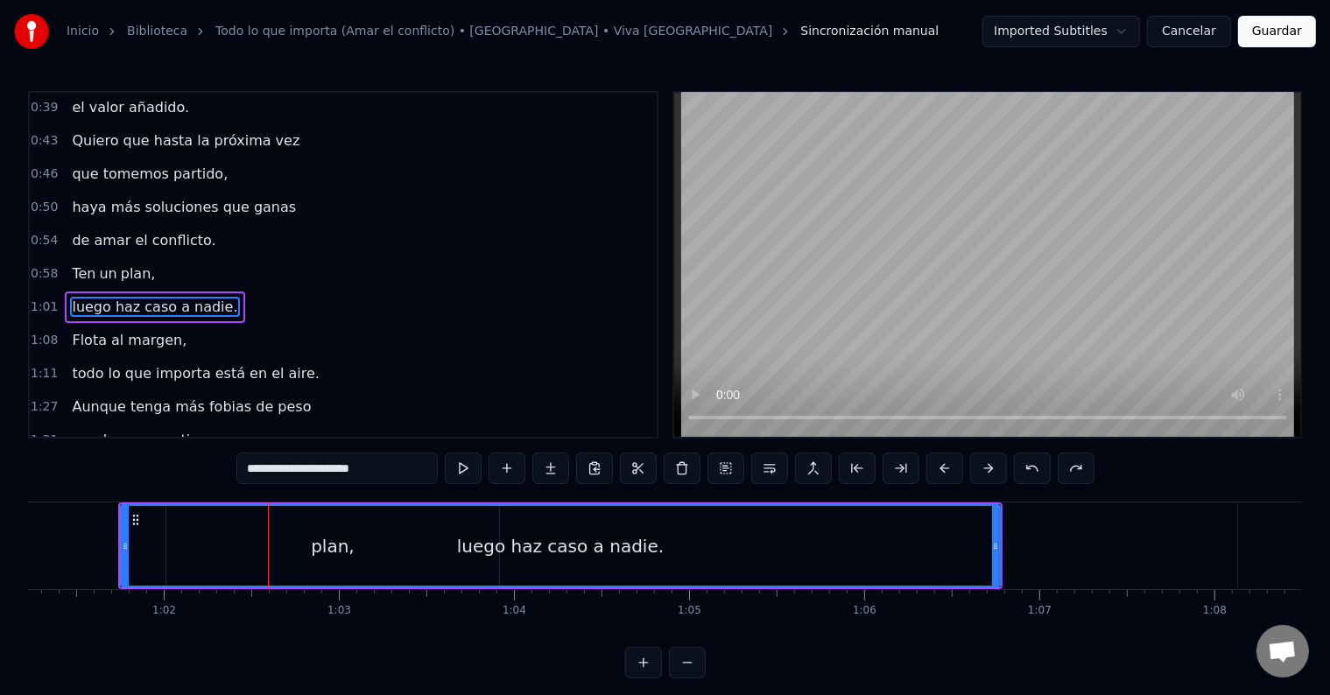
scroll to position [133, 0]
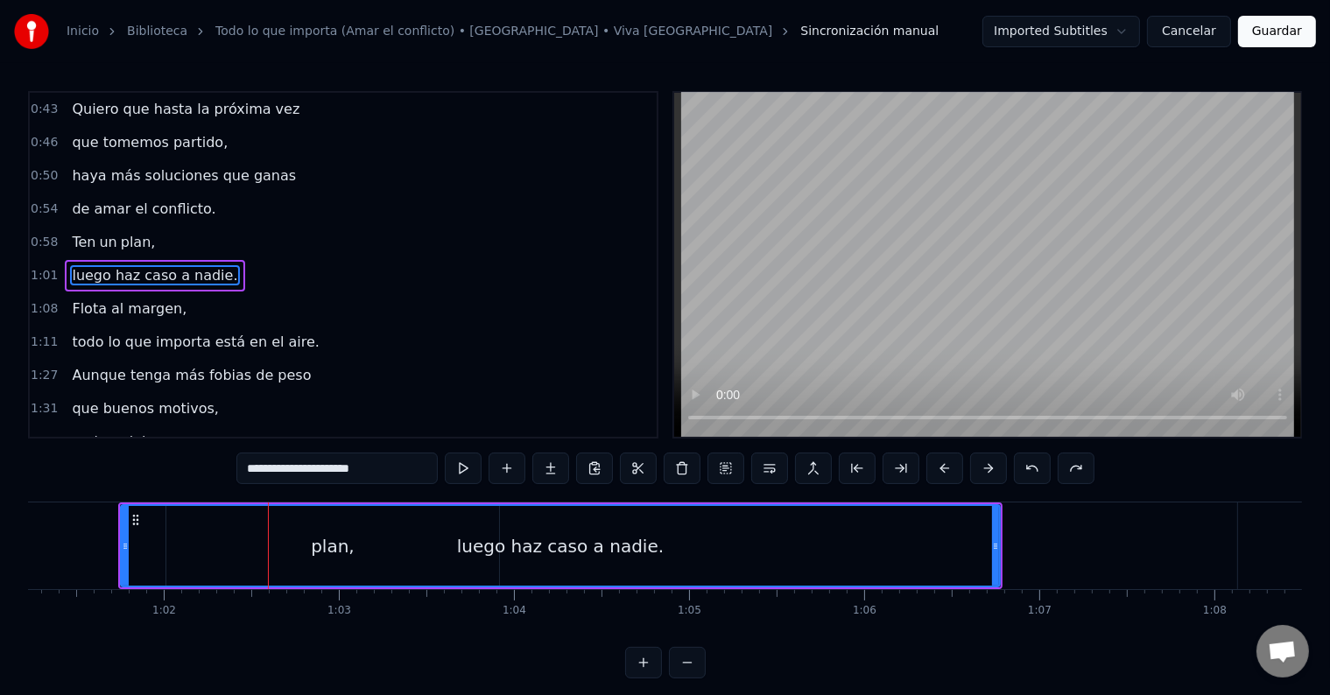
click at [259, 510] on div "luego haz caso a nadie." at bounding box center [560, 546] width 877 height 80
click at [171, 512] on div "luego haz caso a nadie." at bounding box center [560, 546] width 877 height 80
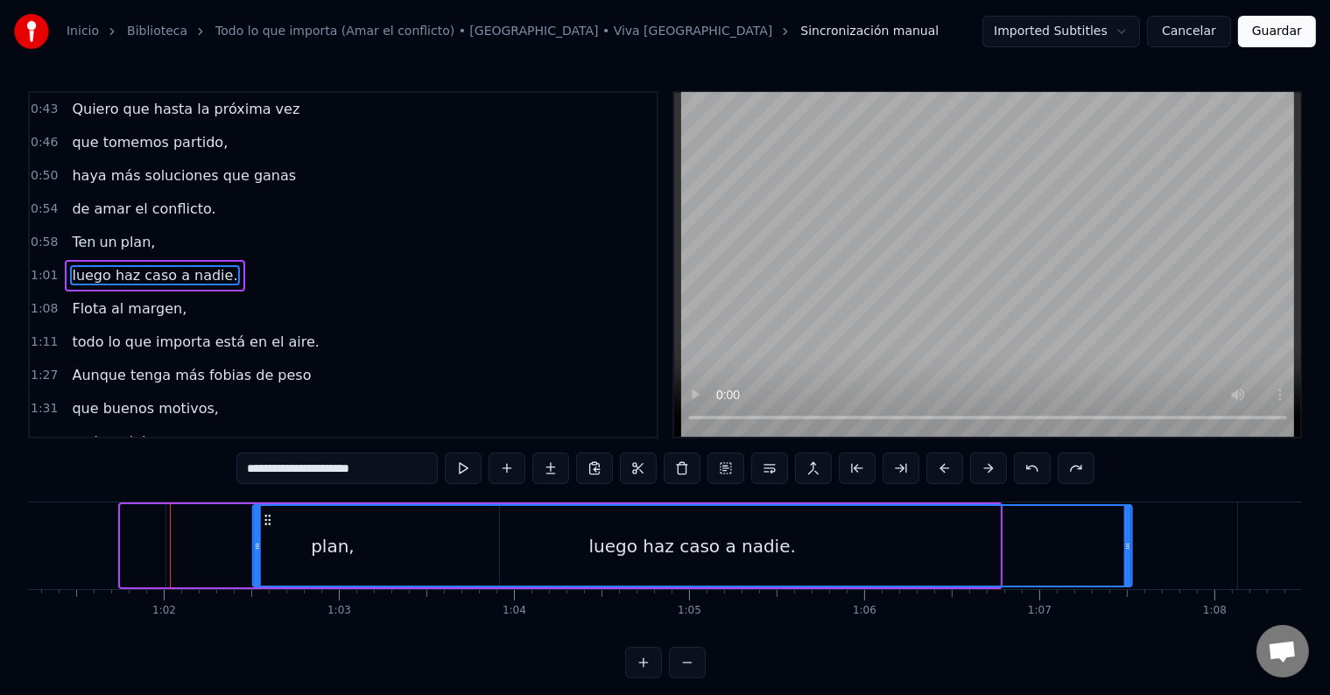
drag, startPoint x: 130, startPoint y: 520, endPoint x: 262, endPoint y: 506, distance: 132.9
click at [262, 506] on div "luego haz caso a nadie." at bounding box center [691, 546] width 877 height 80
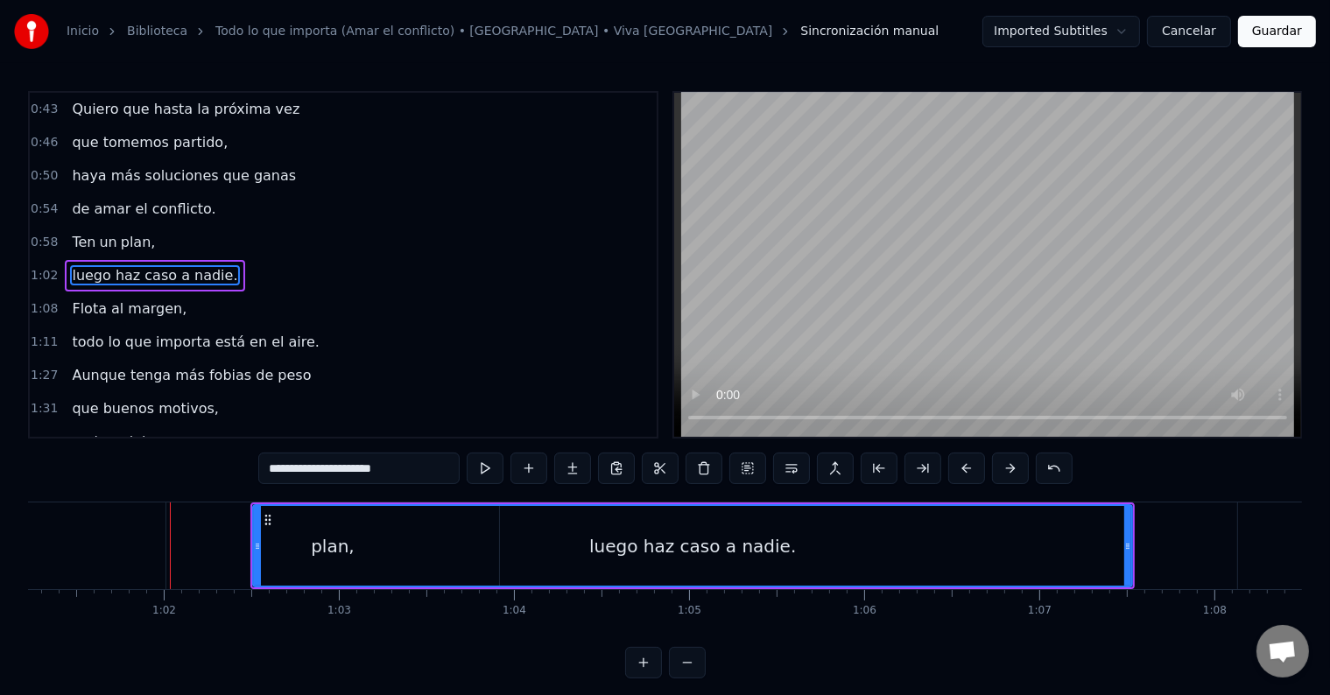
click at [199, 527] on div "plan," at bounding box center [332, 546] width 333 height 87
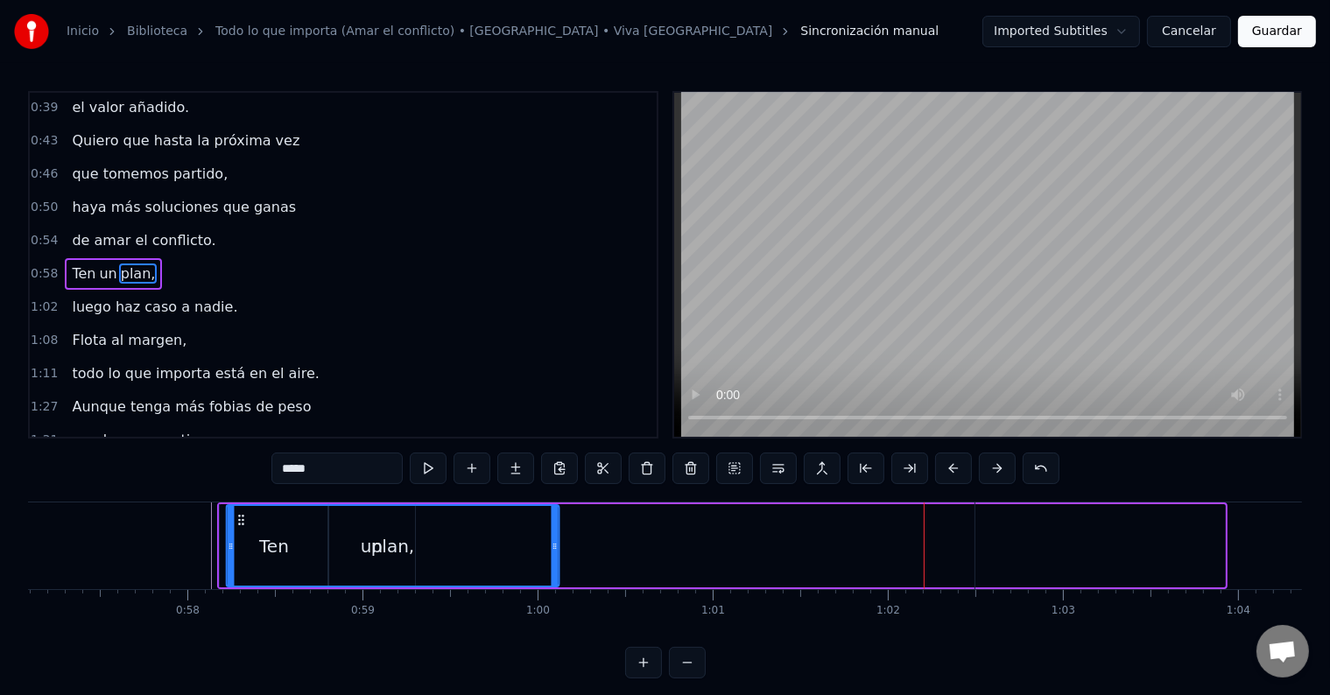
scroll to position [0, 9991]
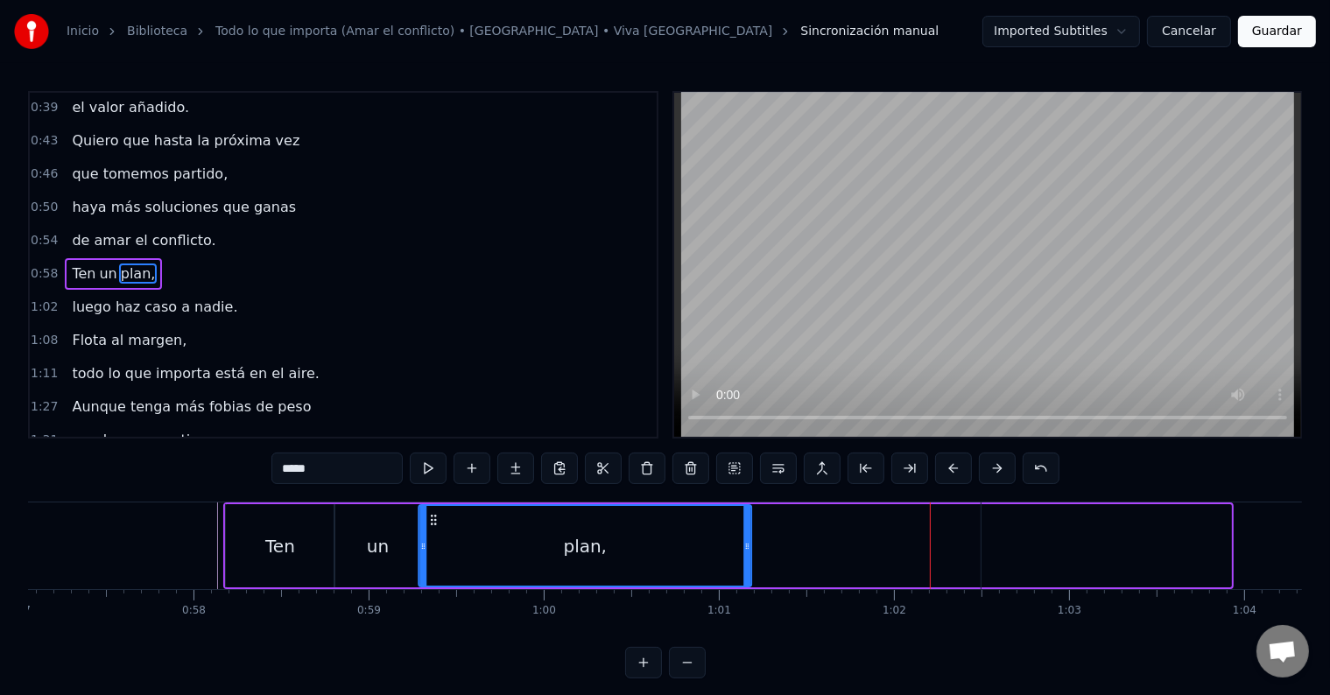
drag, startPoint x: 186, startPoint y: 517, endPoint x: 451, endPoint y: 508, distance: 264.6
click at [451, 508] on div "plan," at bounding box center [585, 546] width 331 height 80
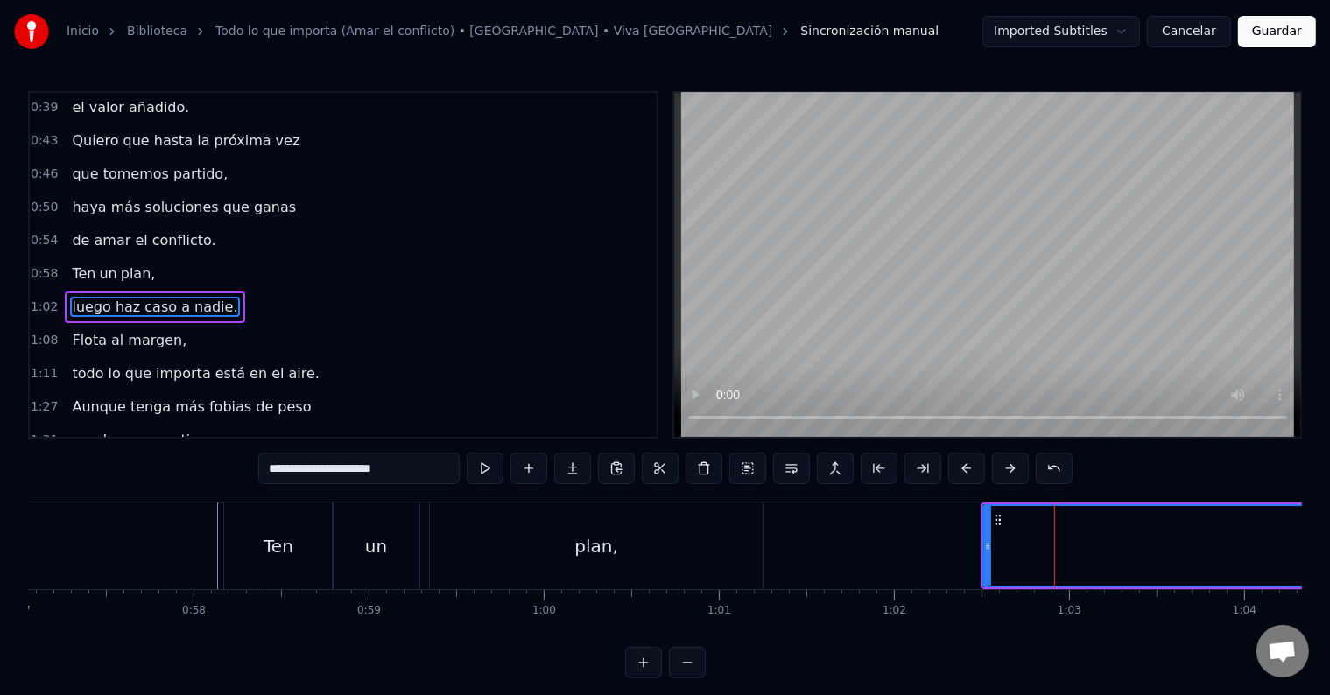
scroll to position [133, 0]
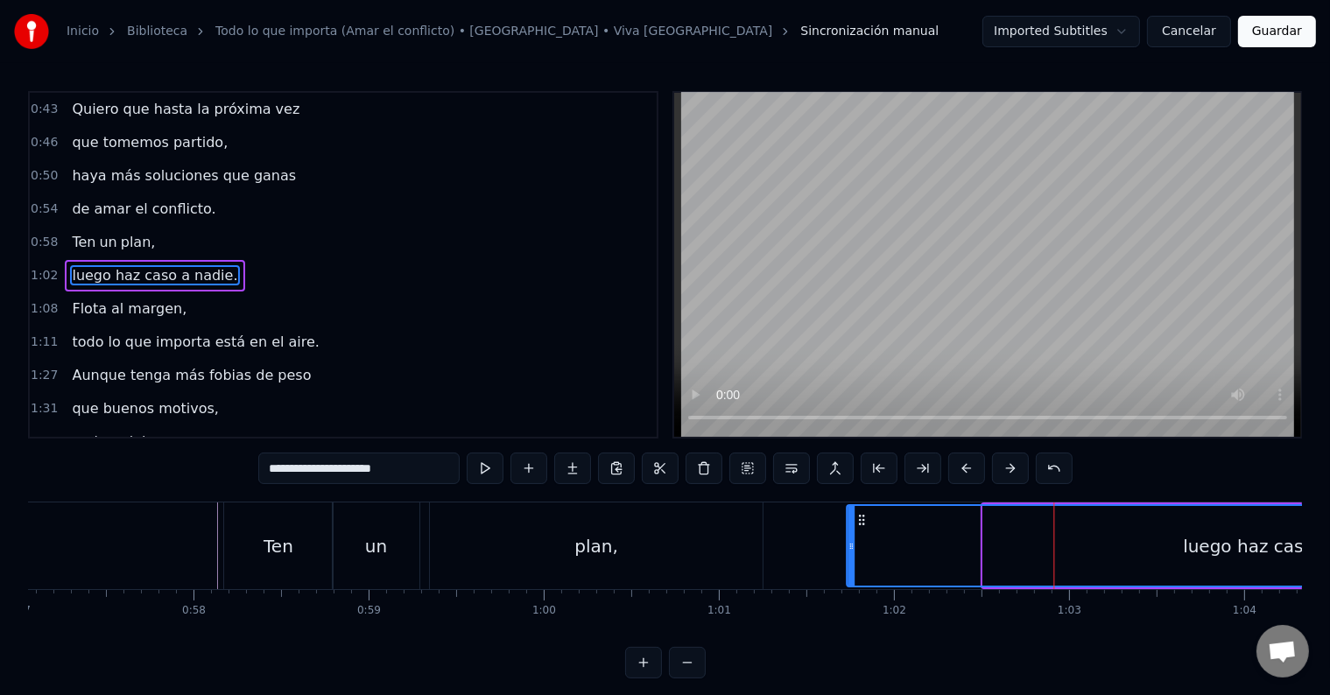
drag, startPoint x: 997, startPoint y: 515, endPoint x: 859, endPoint y: 529, distance: 139.0
click at [860, 529] on div "luego haz caso a nadie." at bounding box center [1286, 546] width 877 height 80
click at [303, 534] on div "Ten" at bounding box center [278, 546] width 109 height 87
type input "***"
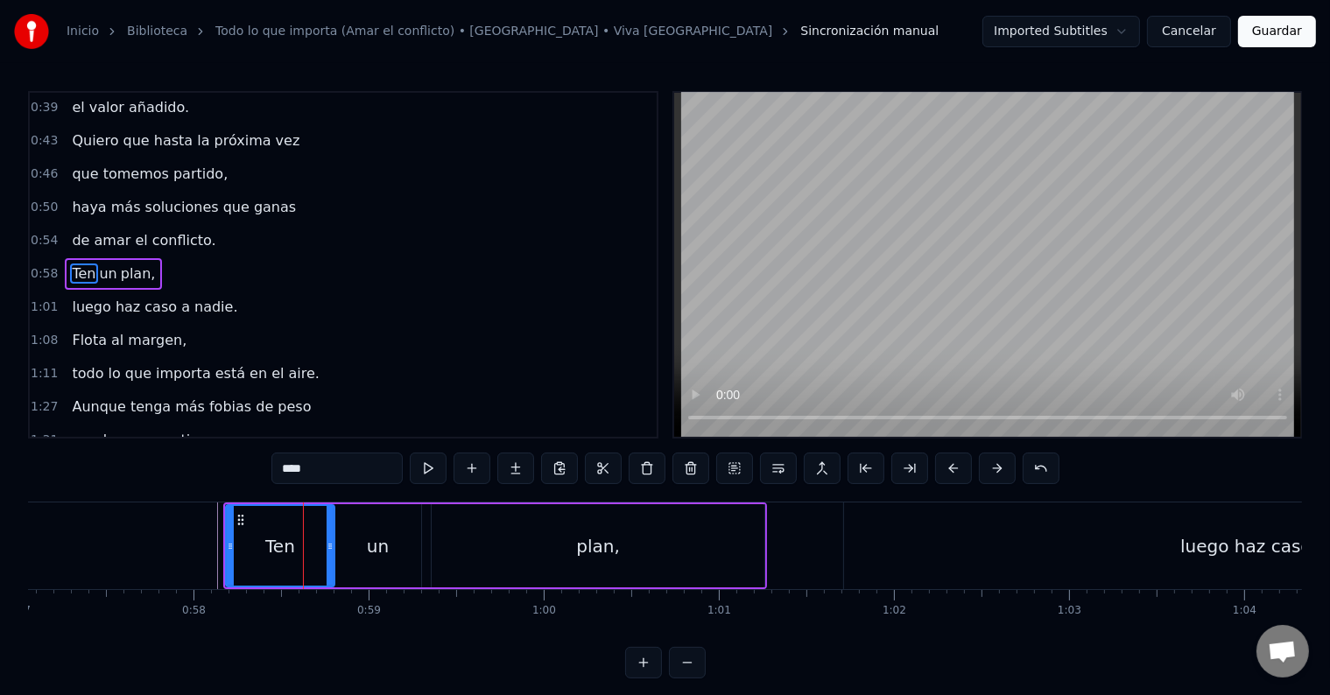
scroll to position [102, 0]
click at [421, 468] on button at bounding box center [428, 469] width 37 height 32
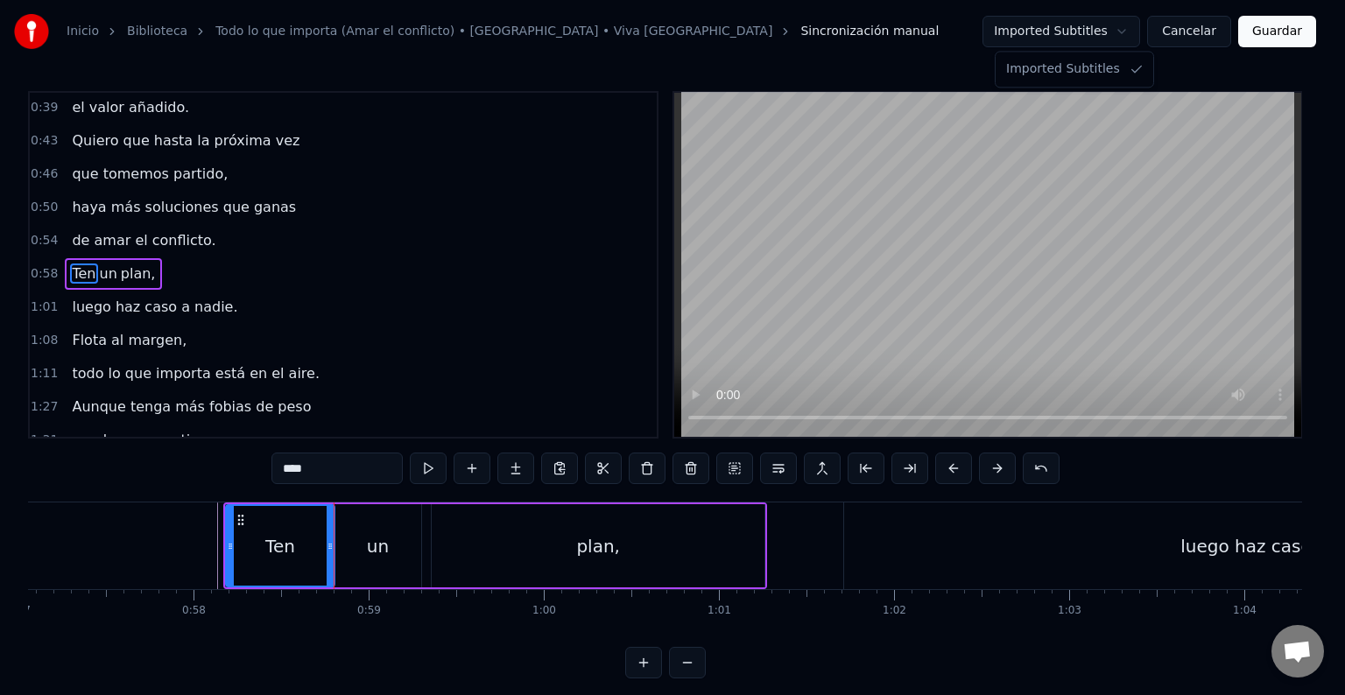
click at [1098, 38] on html "Inicio Biblioteca Todo lo que importa (Amar el conflicto) • ELYELLA • Viva Suec…" at bounding box center [672, 353] width 1345 height 707
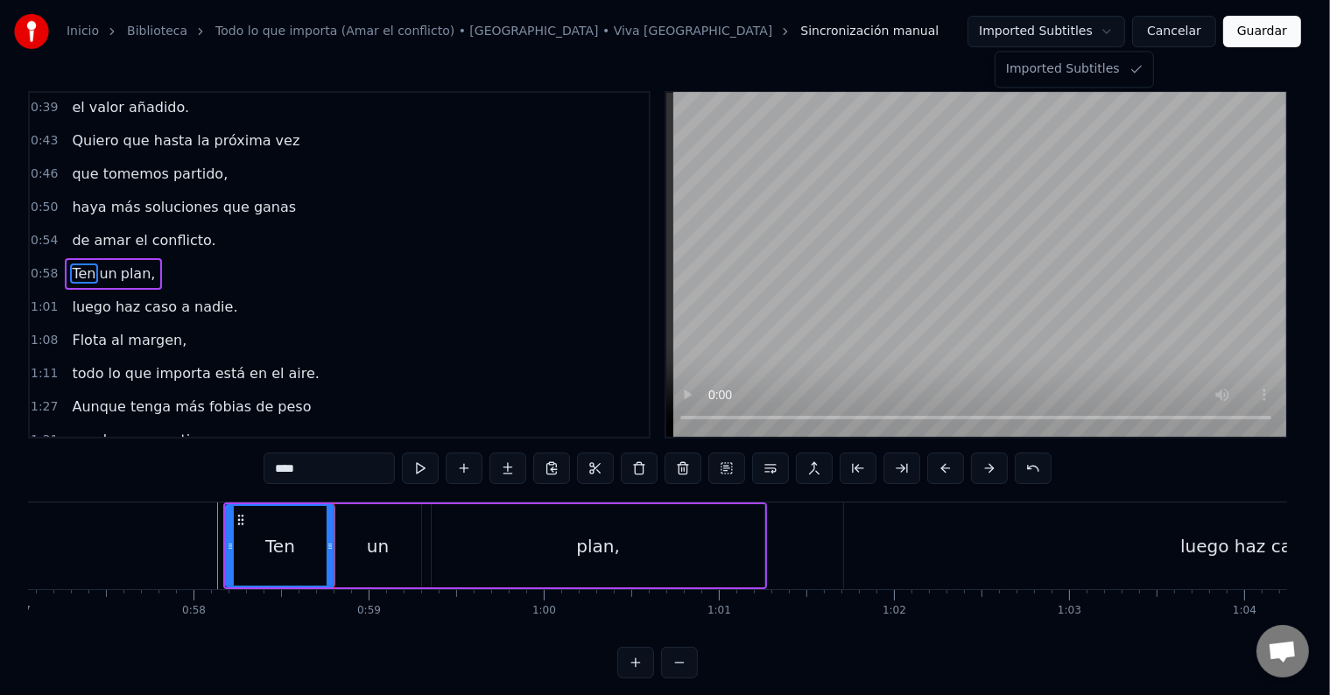
click at [1099, 38] on html "Inicio Biblioteca Todo lo que importa (Amar el conflicto) • ELYELLA • Viva Suec…" at bounding box center [665, 353] width 1330 height 707
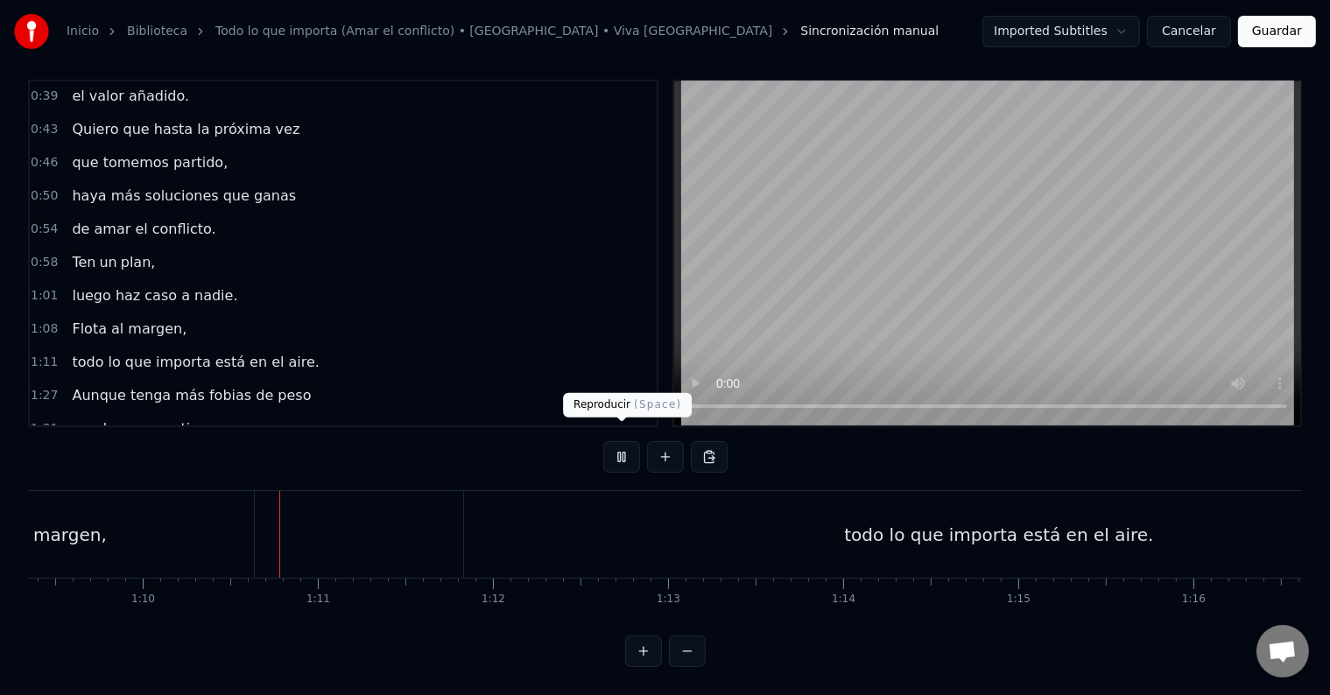
scroll to position [0, 12212]
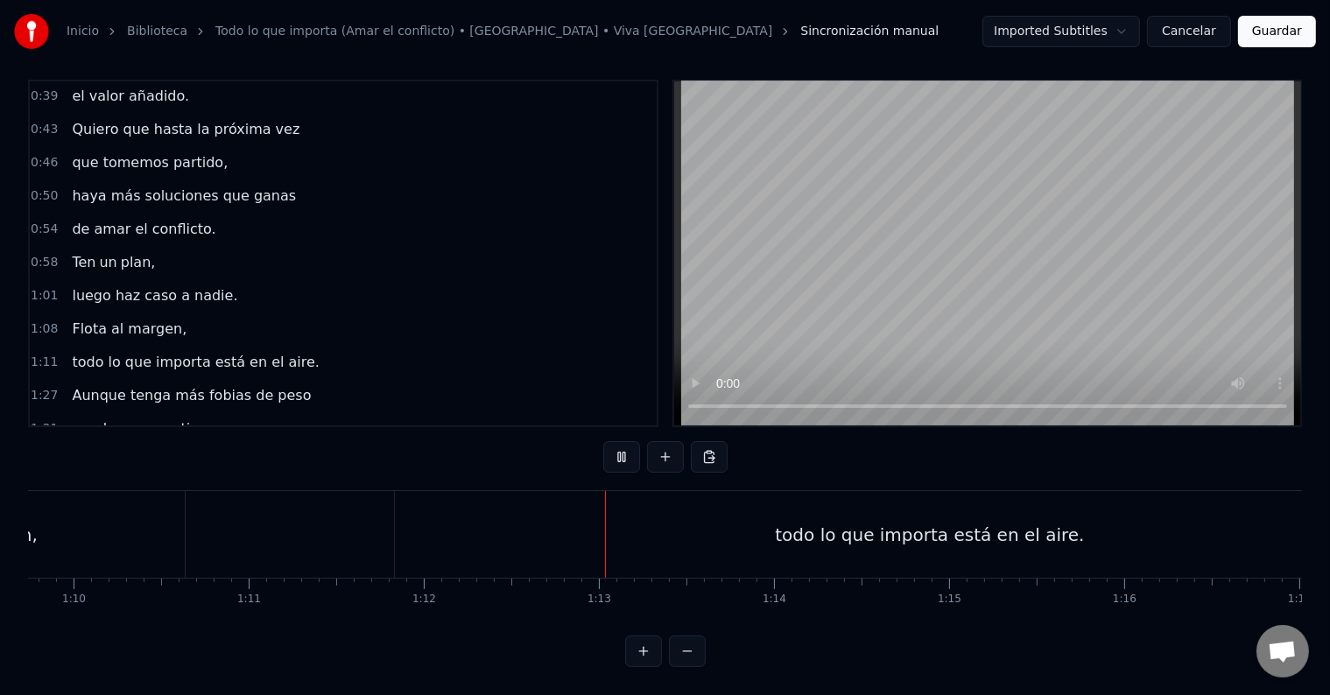
drag, startPoint x: 1282, startPoint y: 30, endPoint x: 1117, endPoint y: 46, distance: 165.4
click at [1160, 73] on div "Inicio Biblioteca Todo lo que importa (Amar el conflicto) • ELYELLA • Viva Suec…" at bounding box center [665, 328] width 1330 height 679
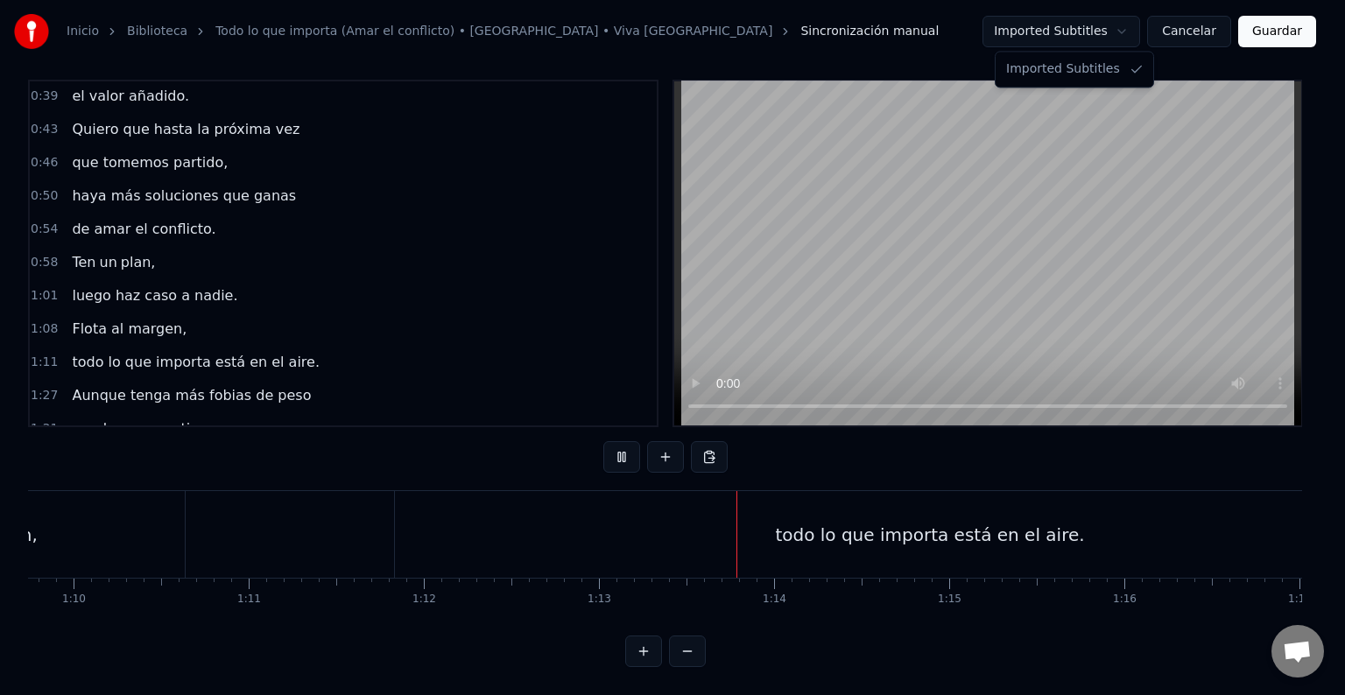
click at [1124, 25] on html "Inicio Biblioteca Todo lo que importa (Amar el conflicto) • ELYELLA • Viva Suec…" at bounding box center [672, 342] width 1345 height 707
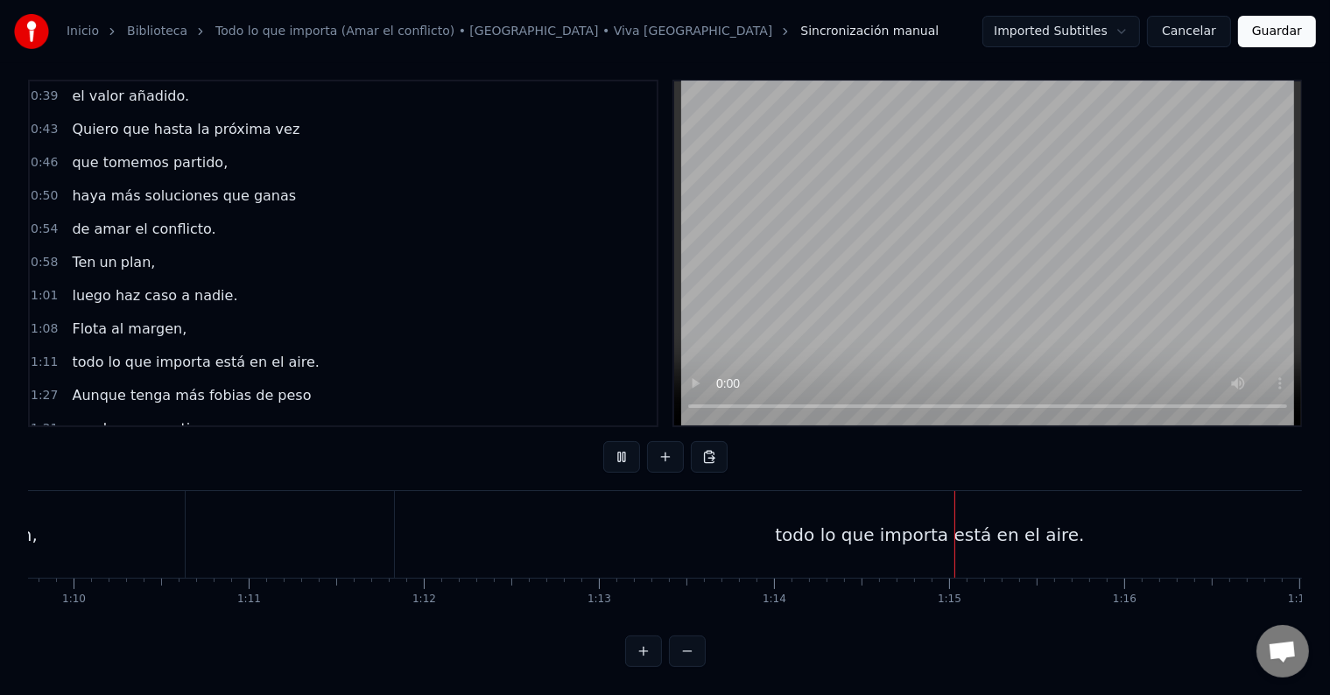
click at [1300, 25] on button "Guardar" at bounding box center [1277, 32] width 78 height 32
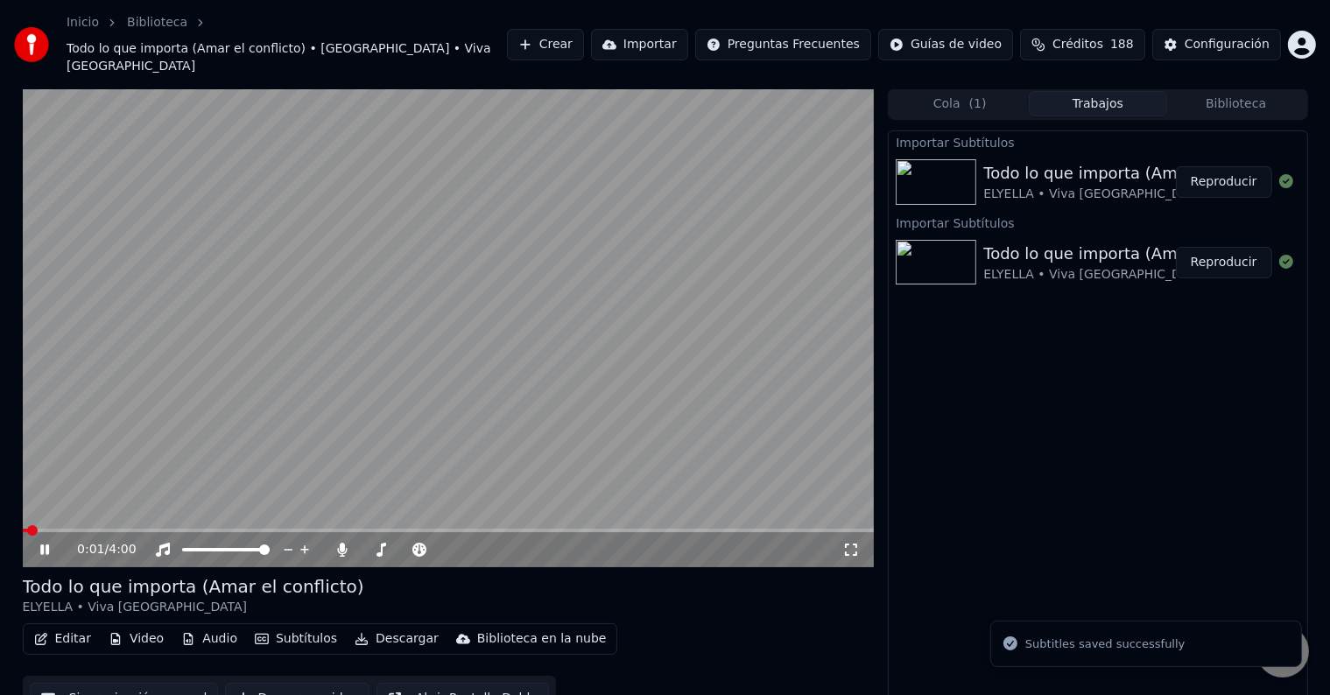
click at [329, 627] on button "Subtítulos" at bounding box center [296, 639] width 96 height 25
click at [585, 574] on div "Todo lo que importa (Amar el conflicto) ELYELLA • Viva [GEOGRAPHIC_DATA]" at bounding box center [449, 595] width 852 height 42
